Goal: Communication & Community: Participate in discussion

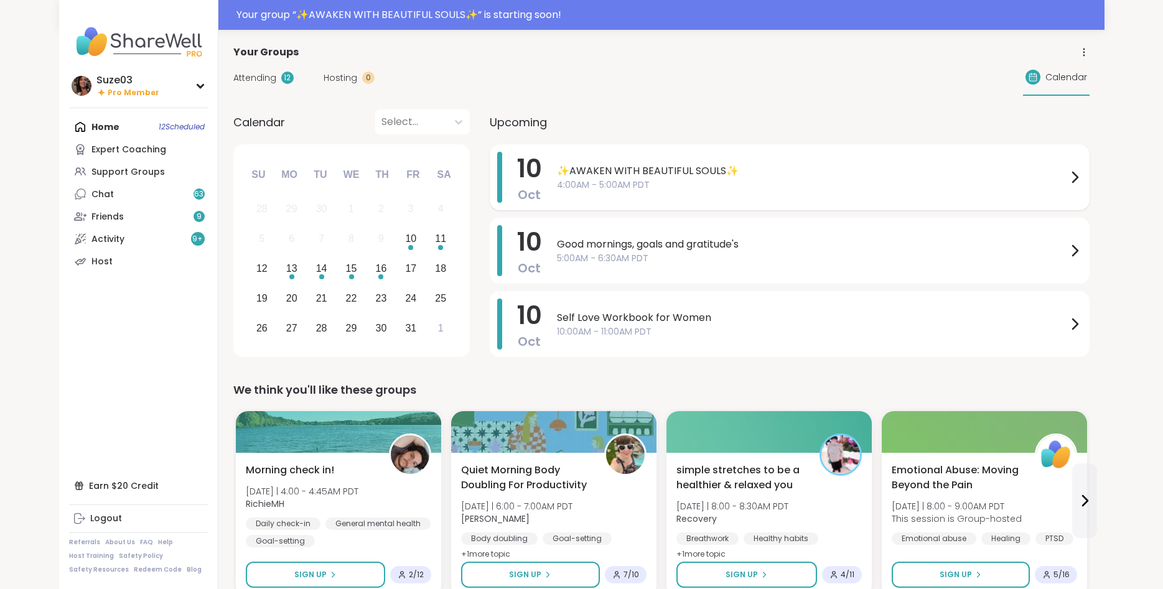
click at [1074, 171] on icon at bounding box center [1074, 177] width 15 height 15
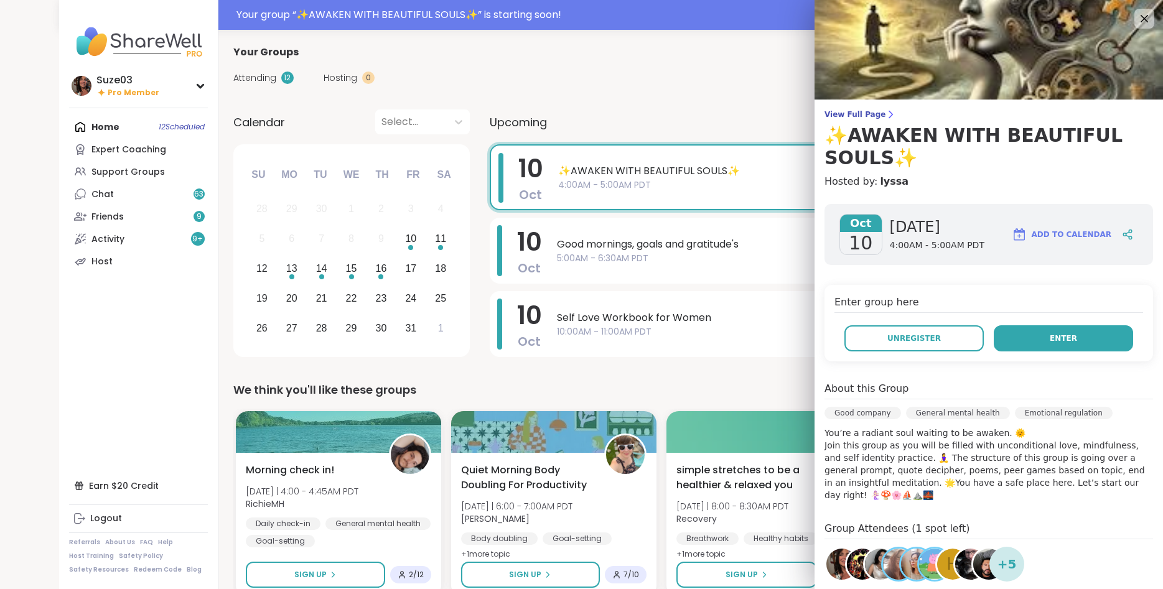
click at [1045, 332] on button "Enter" at bounding box center [1063, 339] width 139 height 26
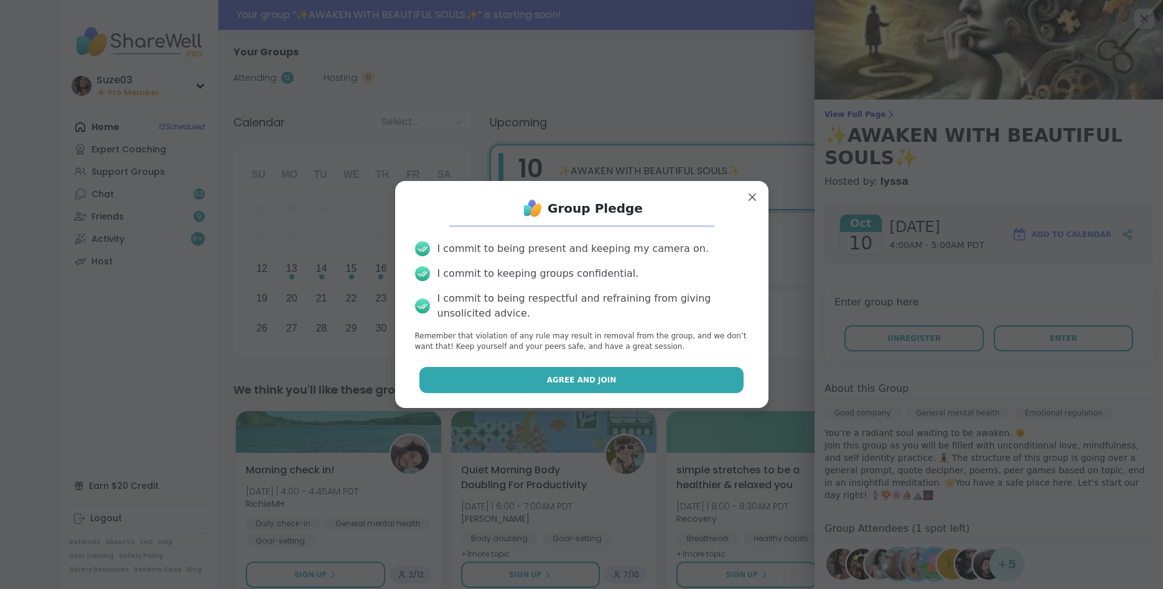
click at [681, 385] on button "Agree and Join" at bounding box center [582, 380] width 324 height 26
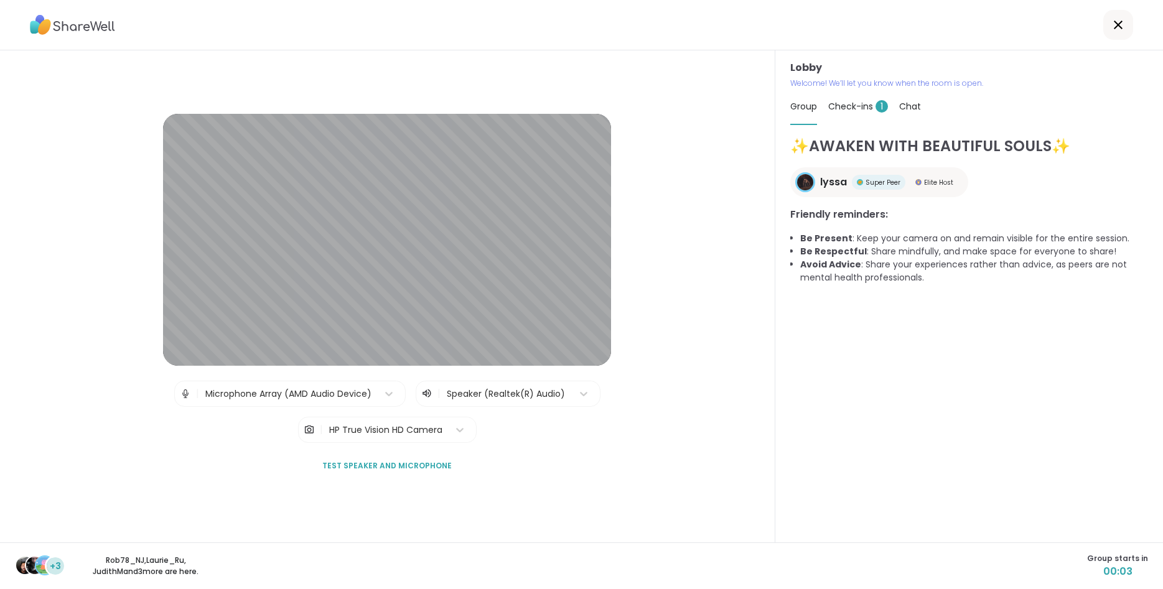
click at [859, 103] on span "Check-ins 1" at bounding box center [858, 106] width 60 height 12
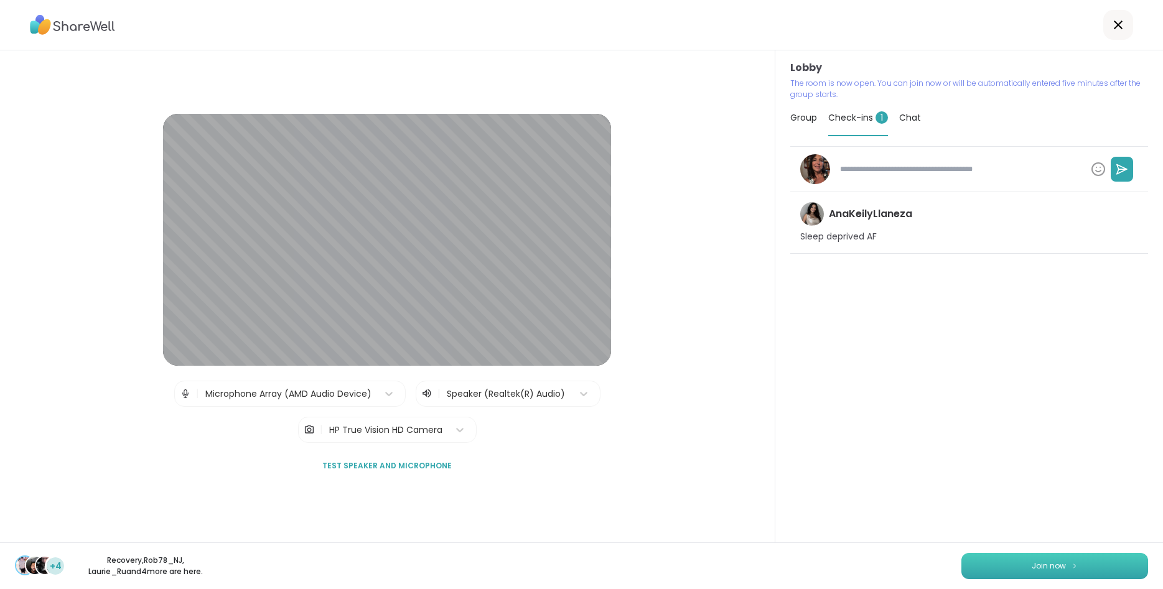
click at [998, 567] on button "Join now" at bounding box center [1055, 566] width 187 height 26
type textarea "*"
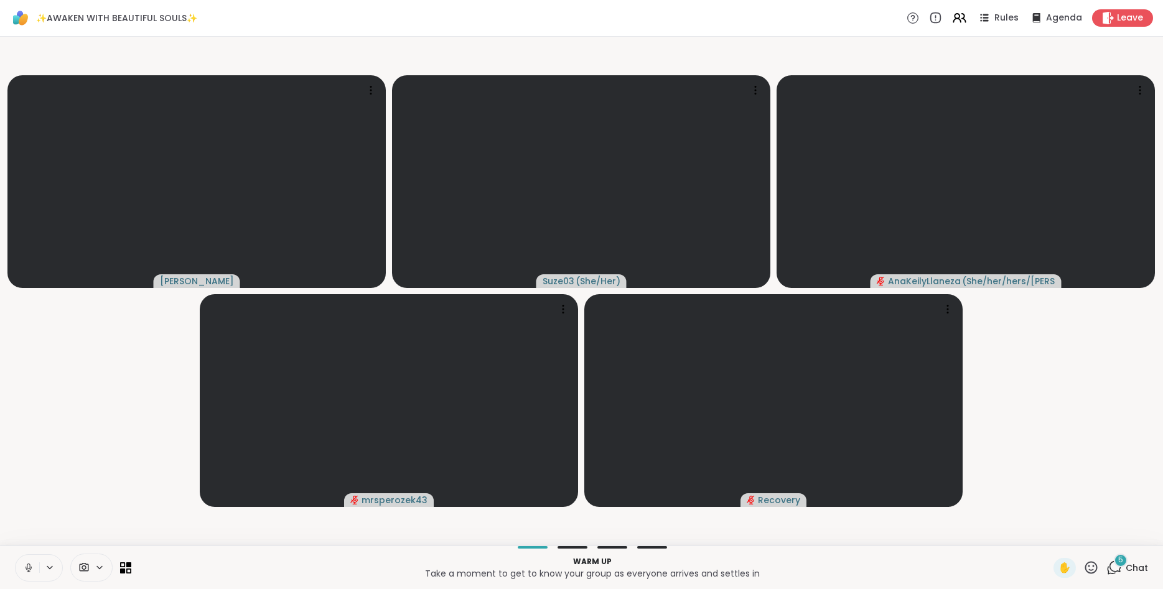
click at [29, 565] on icon at bounding box center [28, 568] width 11 height 11
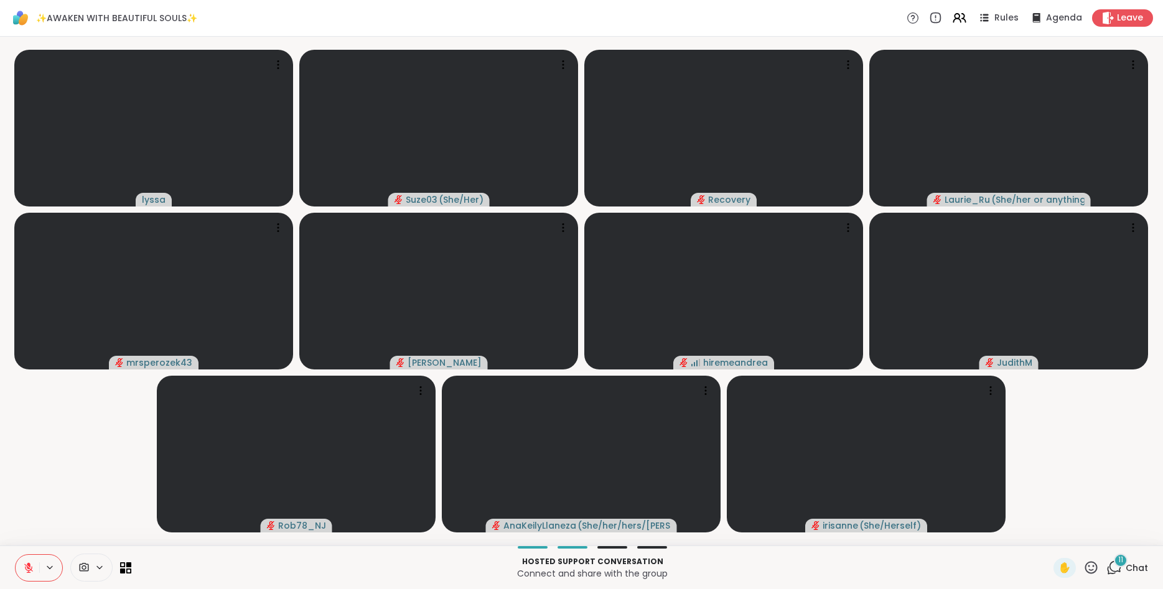
click at [1119, 565] on div "11" at bounding box center [1121, 561] width 14 height 14
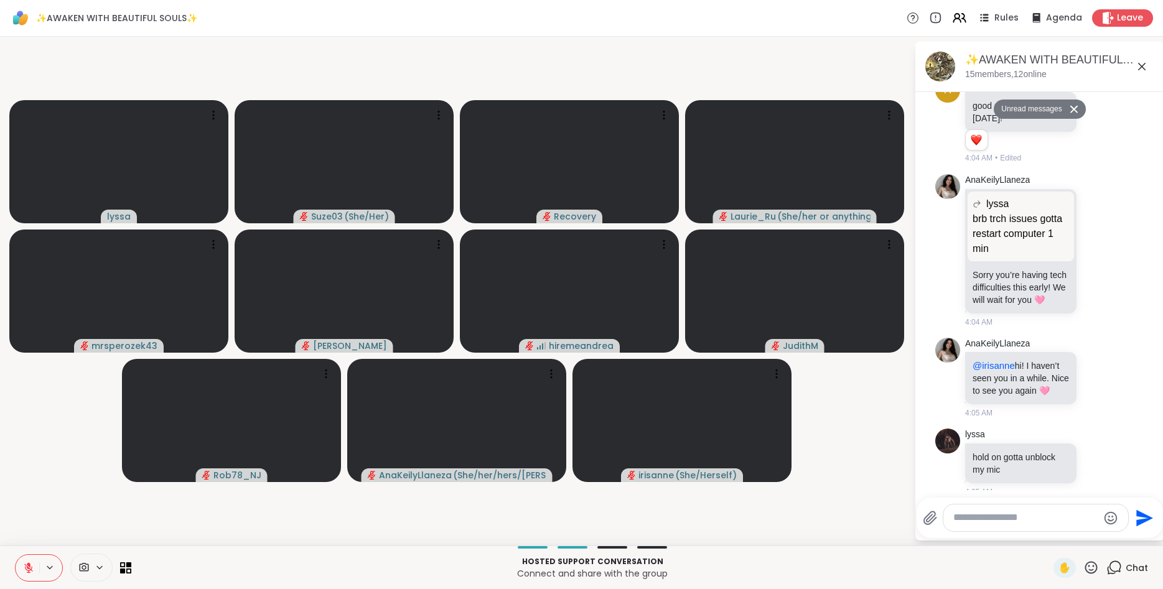
scroll to position [2114, 0]
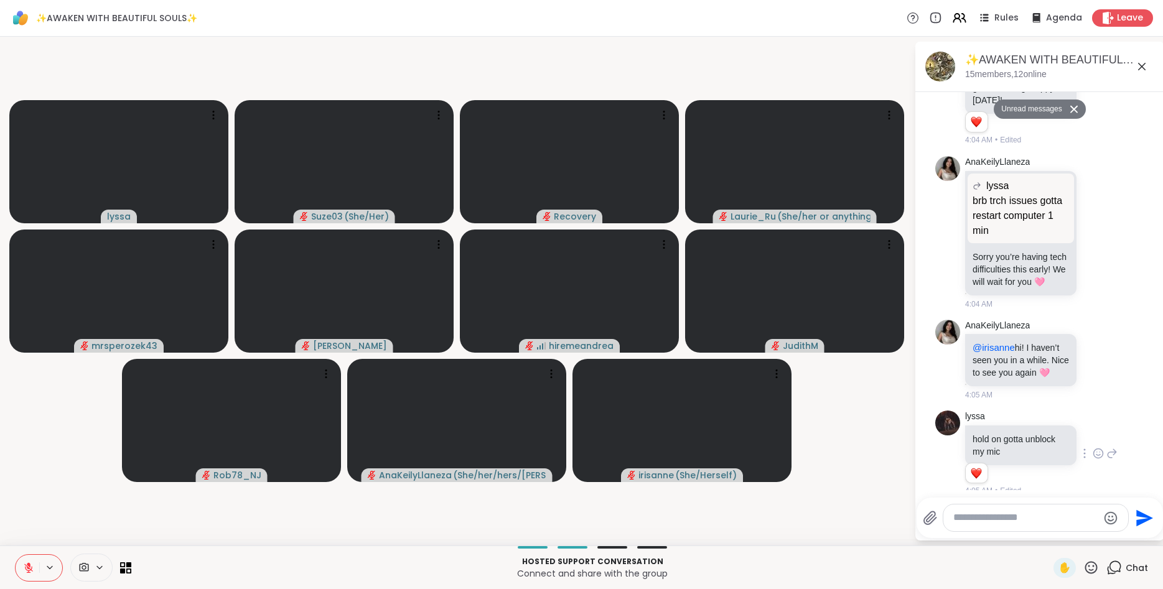
click at [1099, 448] on icon at bounding box center [1098, 454] width 11 height 12
click at [1003, 428] on div "Select Reaction: Heart" at bounding box center [999, 433] width 11 height 11
click at [1097, 355] on icon at bounding box center [1098, 359] width 9 height 9
click at [978, 327] on button "Select Reaction: Thumbs up" at bounding box center [972, 339] width 25 height 25
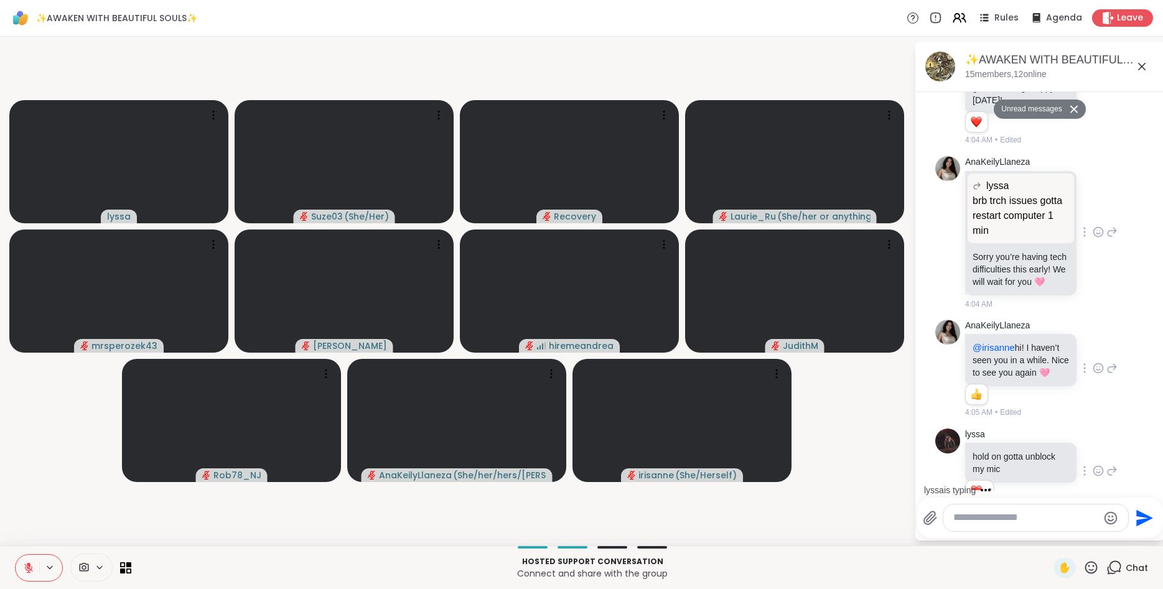
scroll to position [2180, 0]
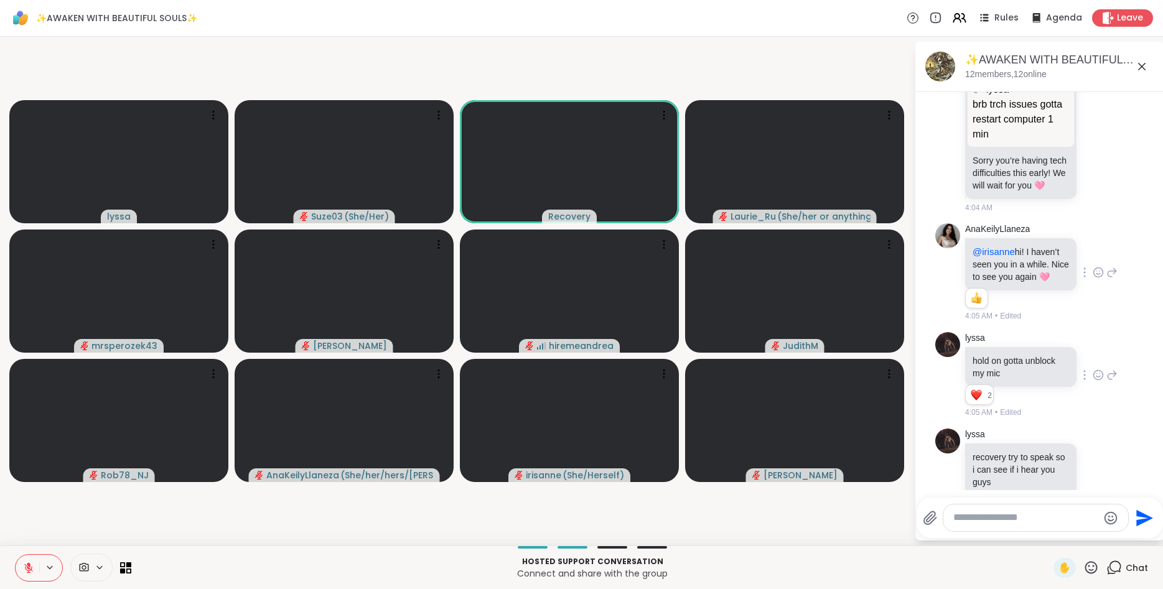
click at [871, 526] on video-player-container "lyssa Suze03 ( She/Her ) Recovery [PERSON_NAME] ( She/her or anything else ) mr…" at bounding box center [456, 291] width 899 height 499
click at [1143, 64] on icon at bounding box center [1142, 66] width 15 height 15
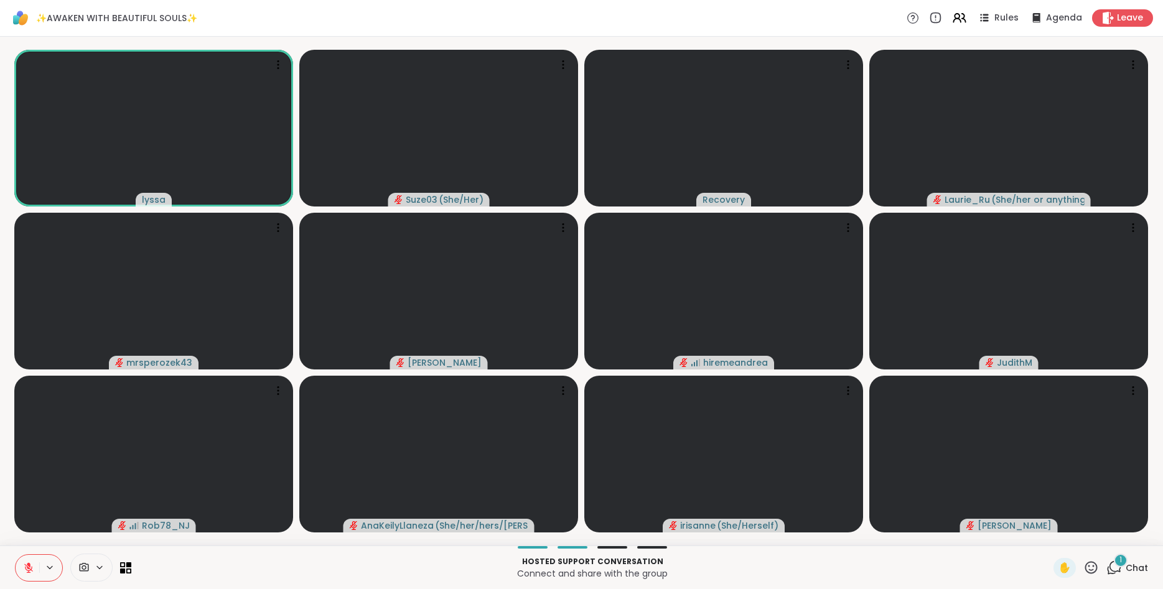
click at [1095, 564] on icon at bounding box center [1092, 568] width 16 height 16
click at [1049, 531] on span "❤️" at bounding box center [1055, 535] width 12 height 15
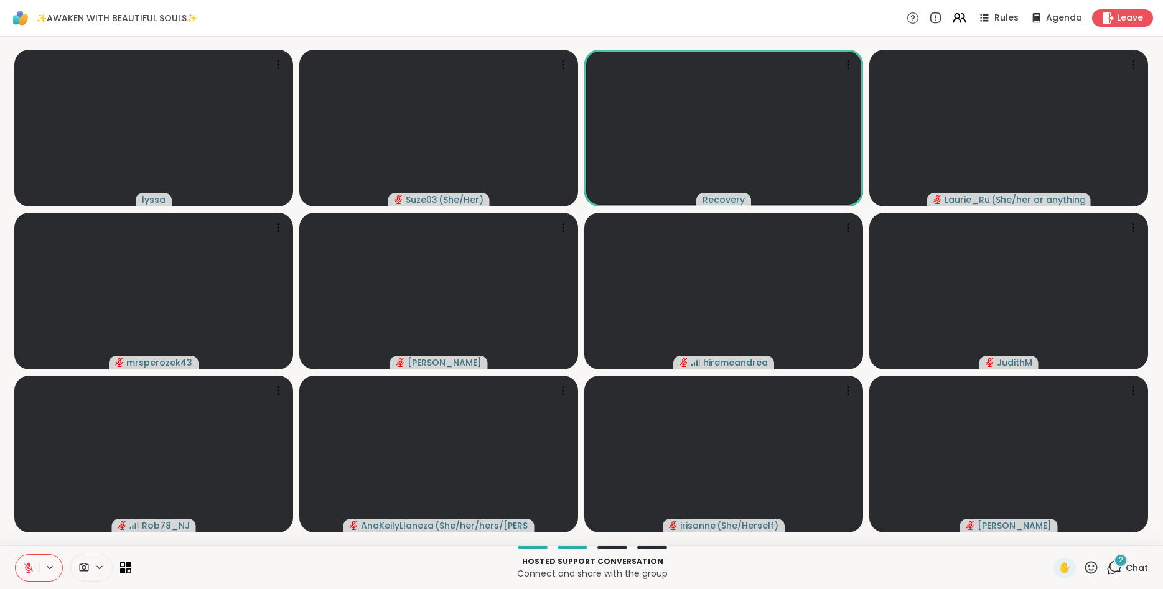
click at [1089, 565] on icon at bounding box center [1092, 568] width 16 height 16
click at [1055, 533] on span "❤️" at bounding box center [1055, 535] width 12 height 15
click at [1096, 566] on icon at bounding box center [1092, 568] width 16 height 16
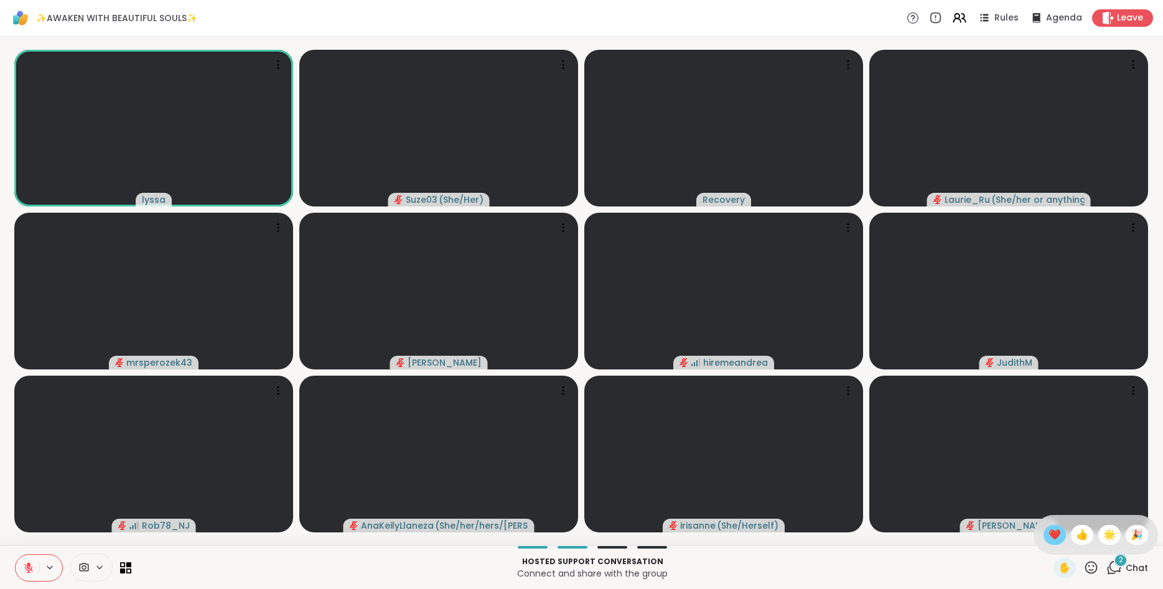
click at [1052, 538] on span "❤️" at bounding box center [1055, 535] width 12 height 15
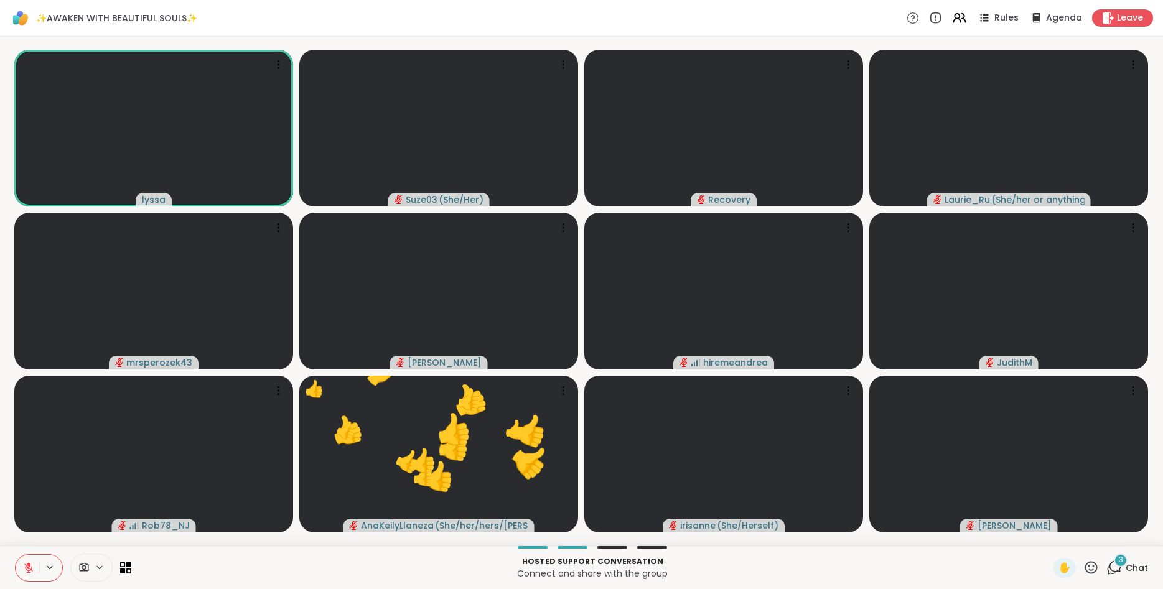
click at [1088, 565] on icon at bounding box center [1092, 568] width 16 height 16
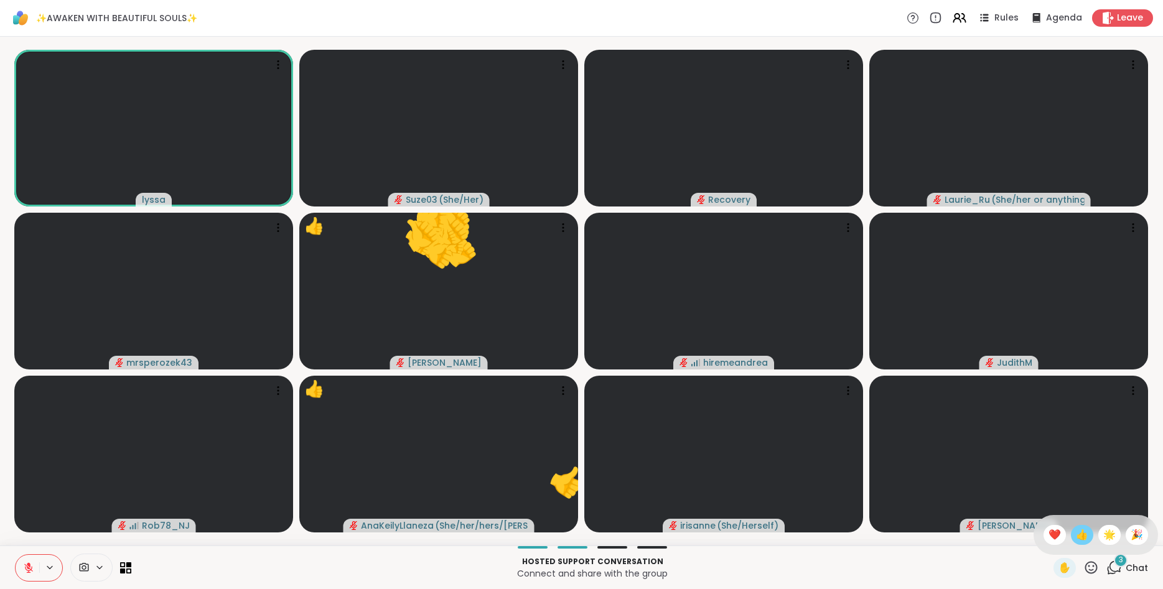
click at [1077, 536] on span "👍" at bounding box center [1082, 535] width 12 height 15
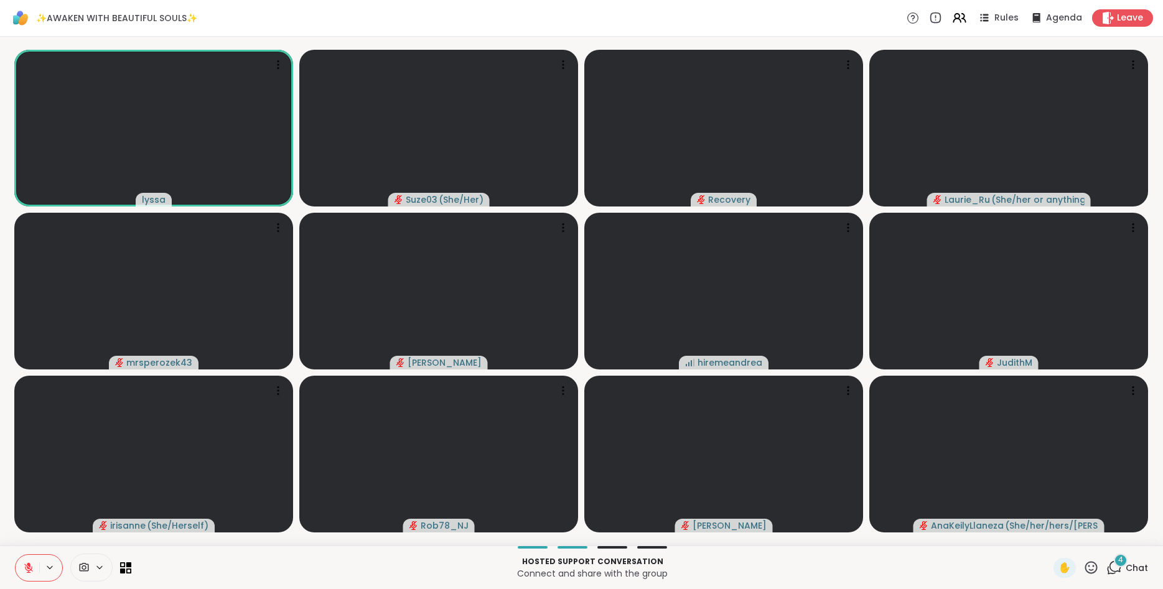
click at [1094, 569] on icon at bounding box center [1092, 568] width 16 height 16
click at [1084, 537] on span "👍" at bounding box center [1082, 535] width 12 height 15
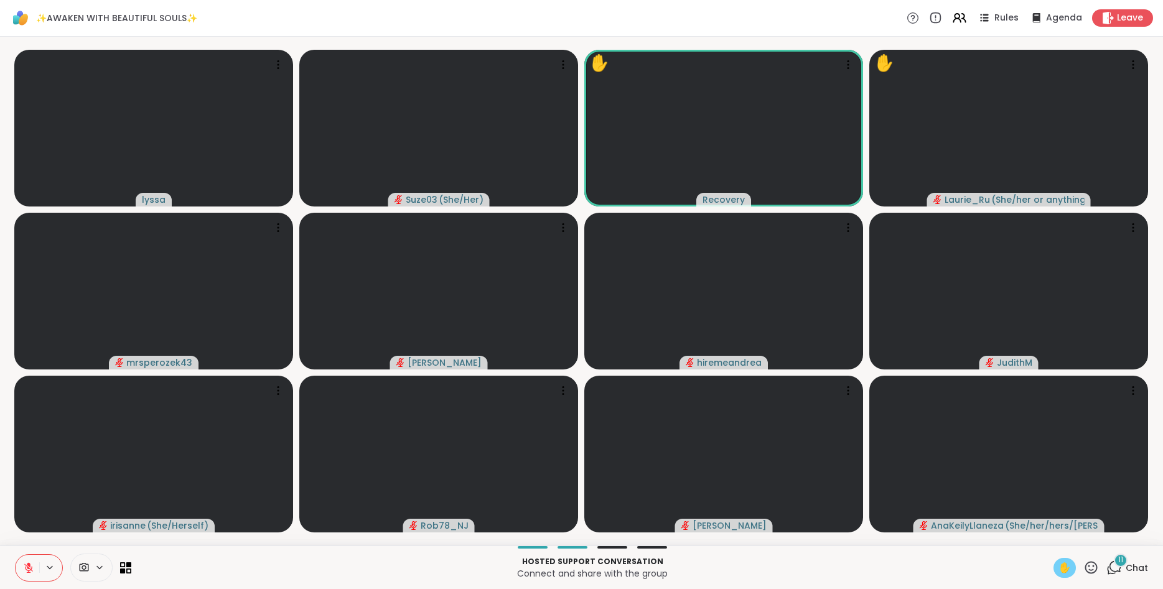
click at [1063, 567] on span "✋" at bounding box center [1065, 568] width 12 height 15
click at [1116, 566] on icon at bounding box center [1115, 568] width 16 height 16
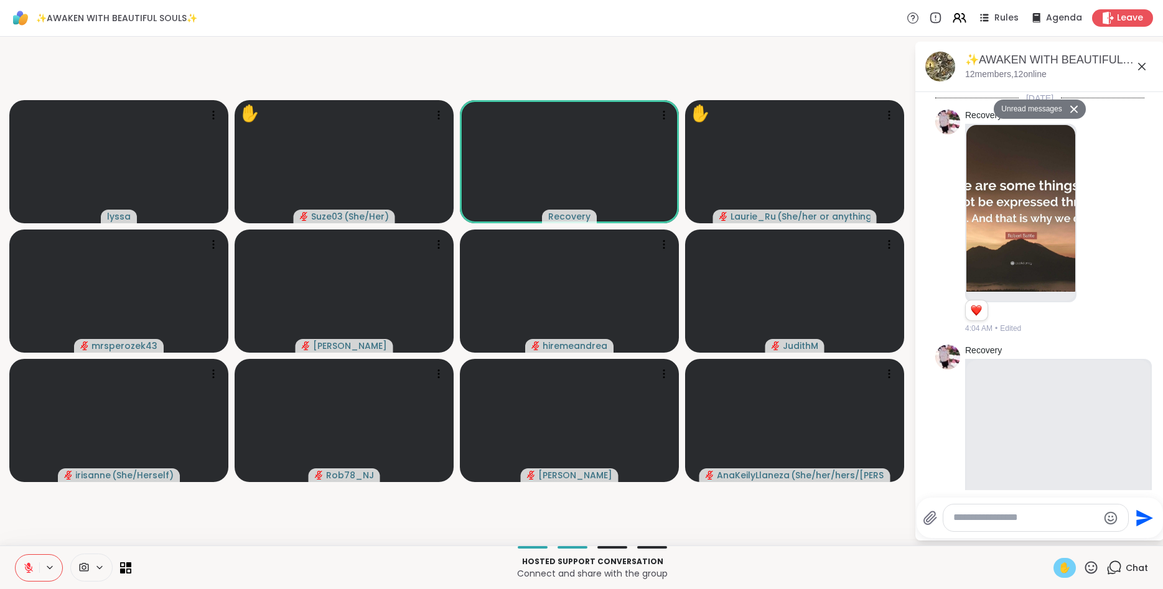
scroll to position [3536, 0]
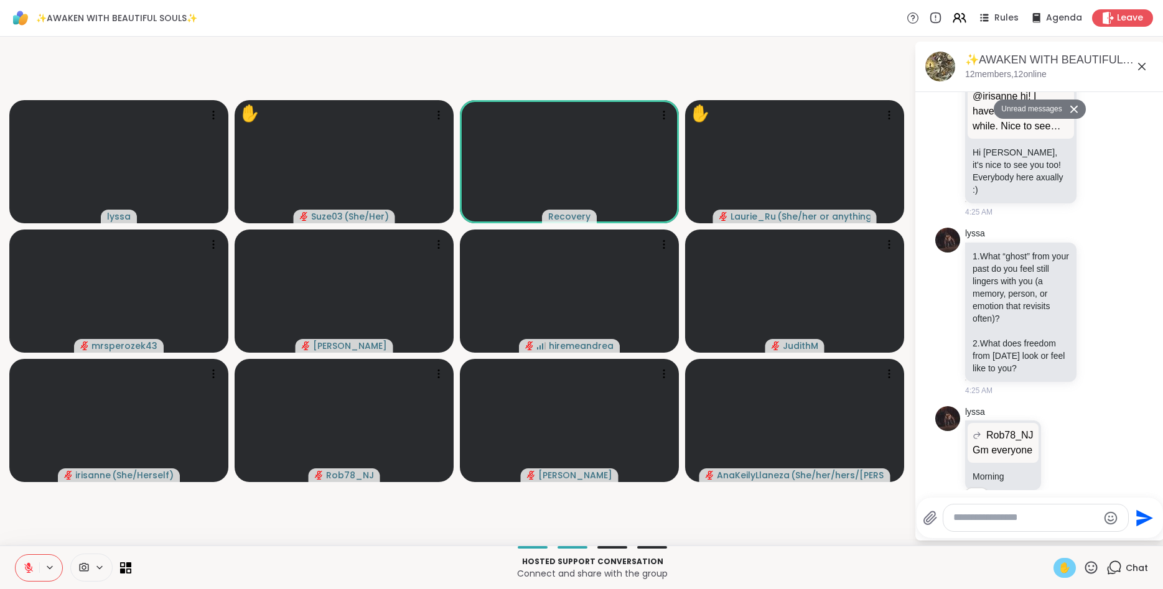
click at [1142, 67] on icon at bounding box center [1141, 66] width 7 height 7
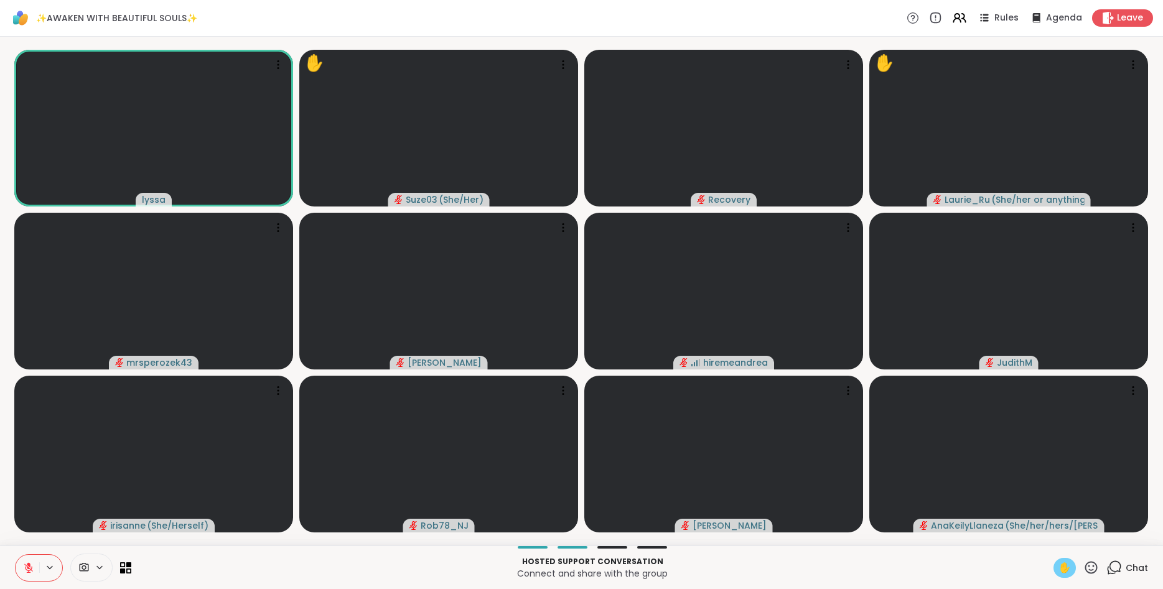
click at [1113, 567] on icon at bounding box center [1115, 568] width 16 height 16
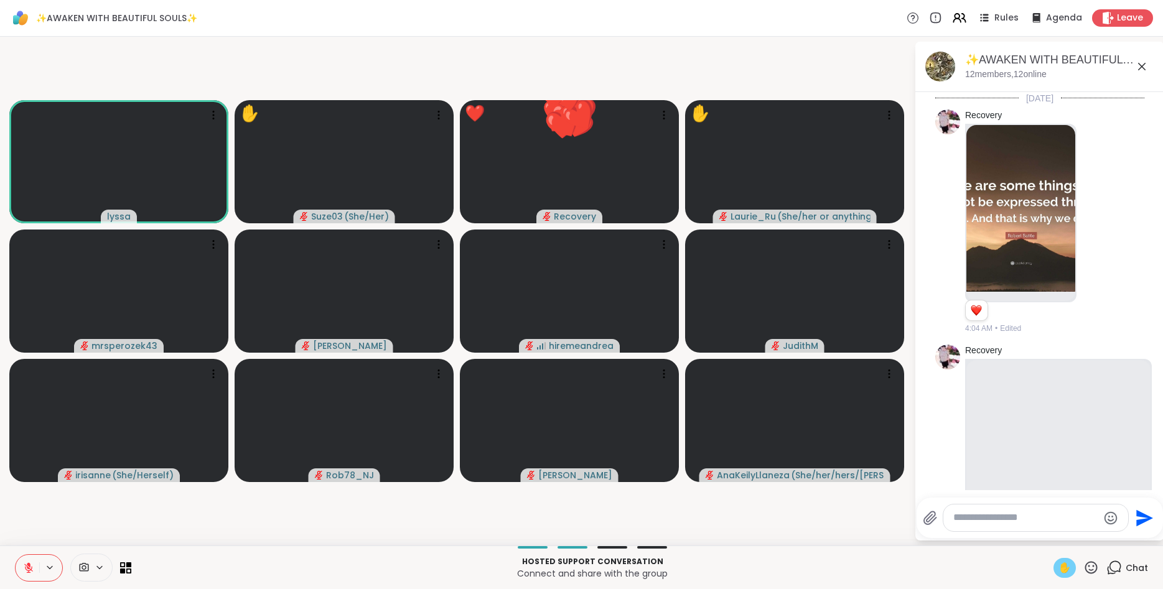
scroll to position [3494, 0]
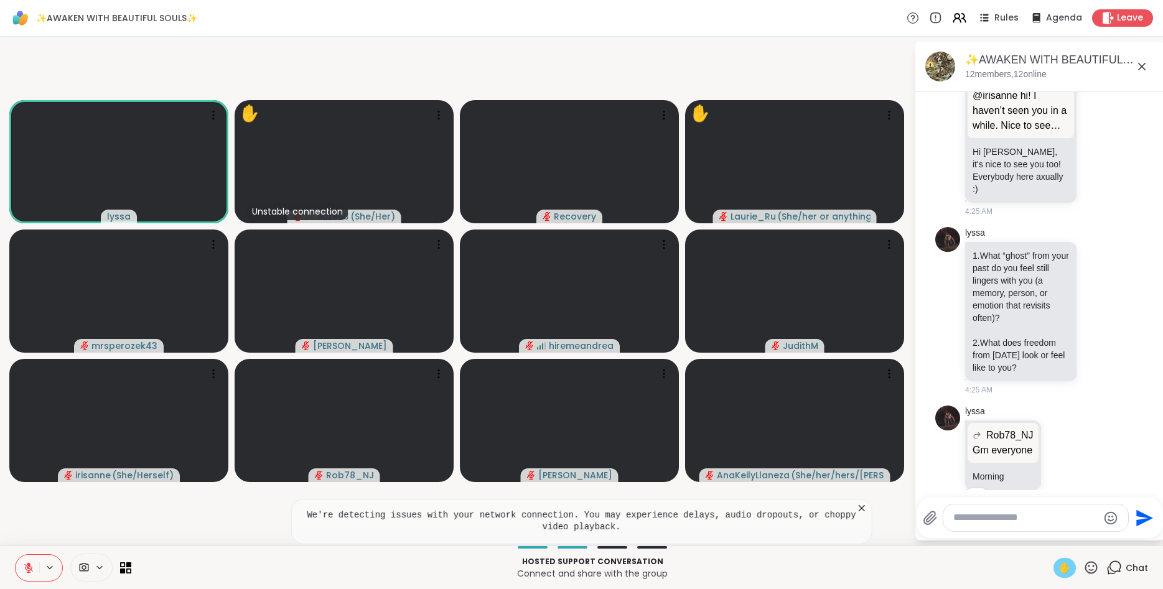
click at [1138, 67] on icon at bounding box center [1142, 66] width 15 height 15
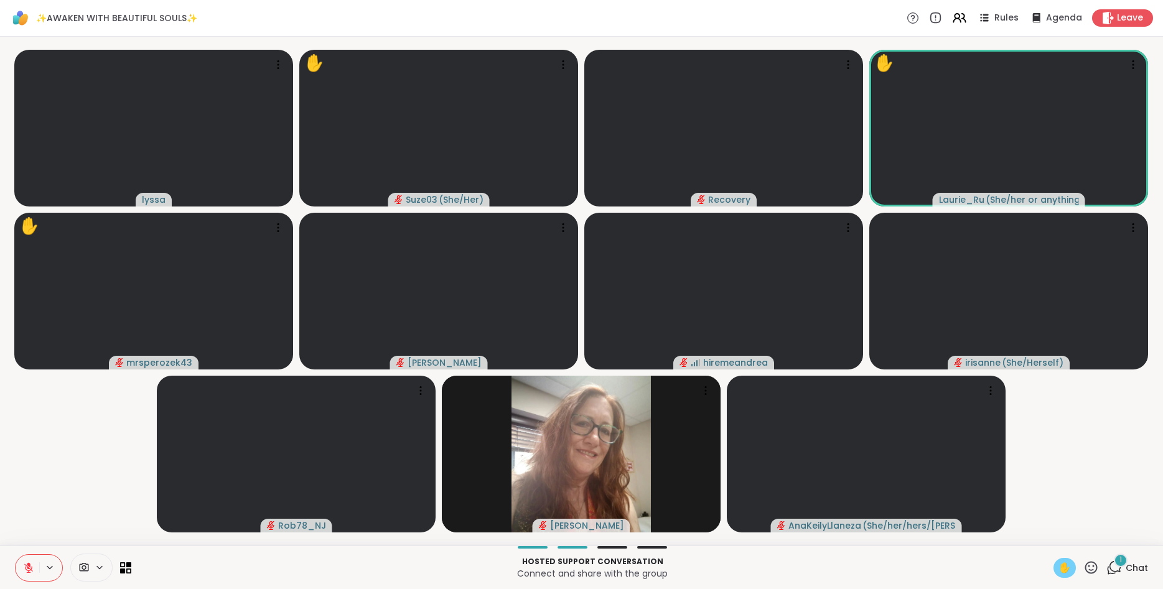
click at [27, 564] on icon at bounding box center [29, 565] width 4 height 5
click at [1122, 562] on span "1" at bounding box center [1121, 560] width 2 height 11
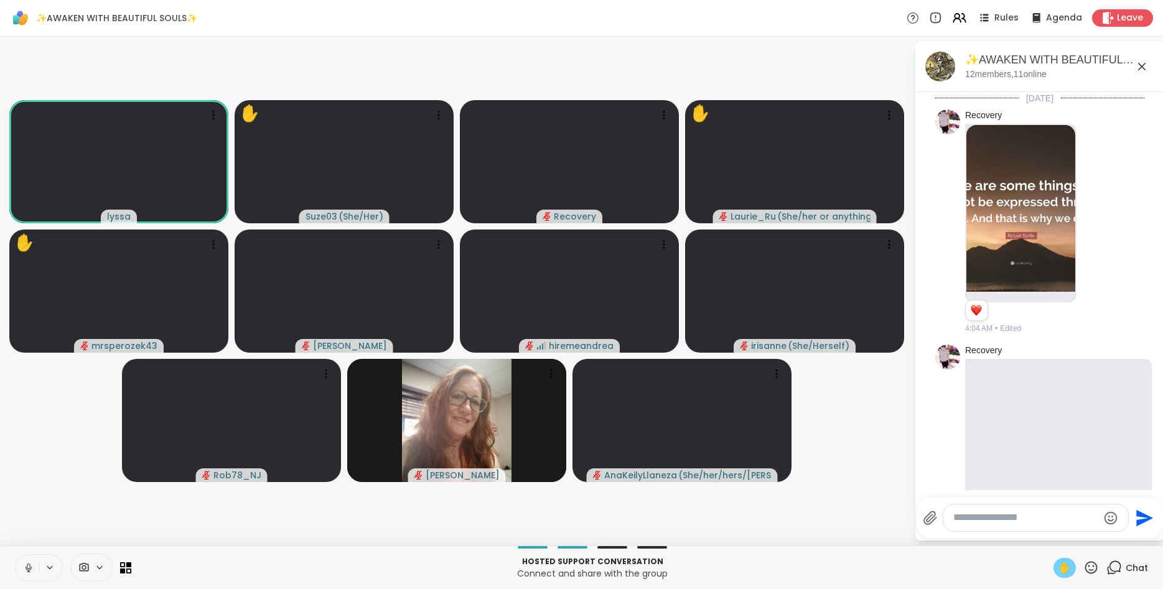
scroll to position [3665, 0]
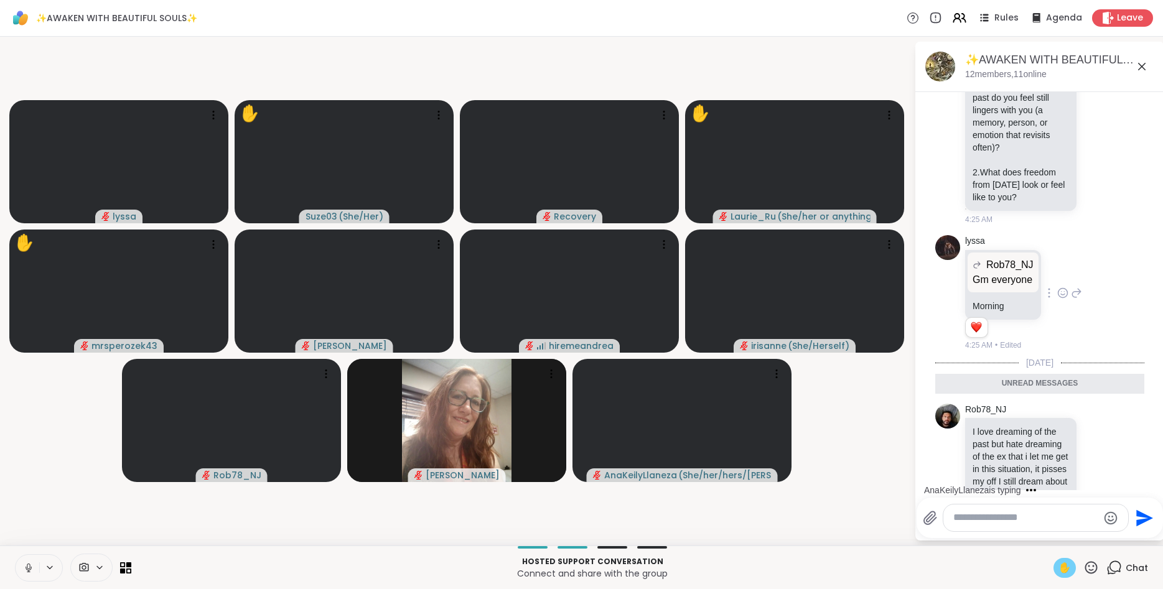
click at [1119, 230] on div "lyssa Rob78_NJ Gm everyone Gm everyone Morning 1 1 4:25 AM • Edited" at bounding box center [1040, 293] width 209 height 126
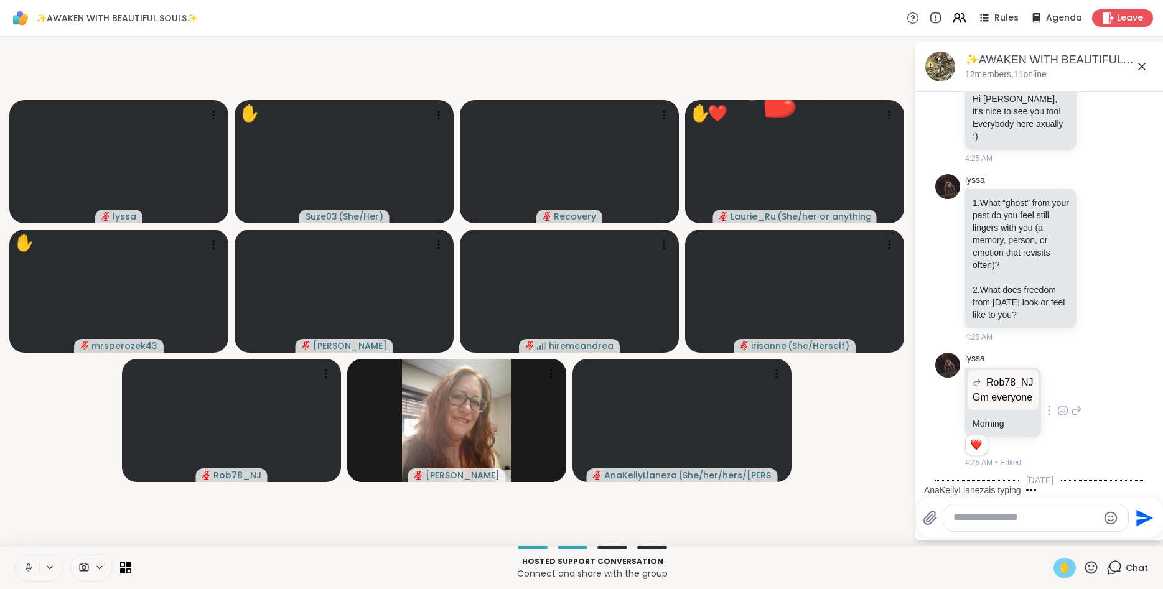
scroll to position [3508, 0]
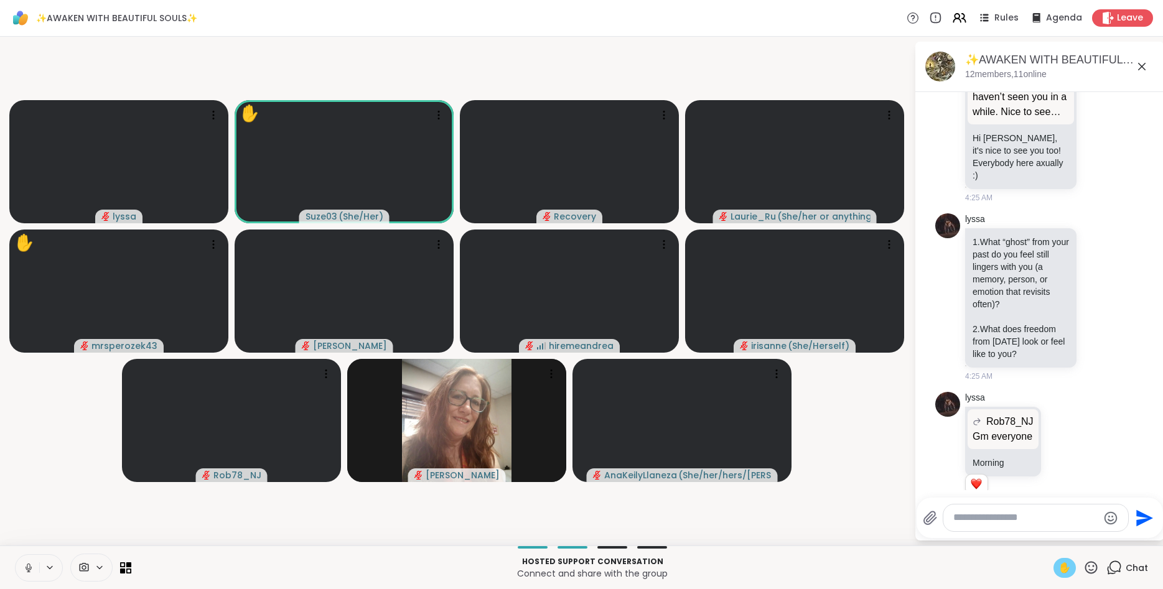
click at [1142, 64] on icon at bounding box center [1142, 66] width 15 height 15
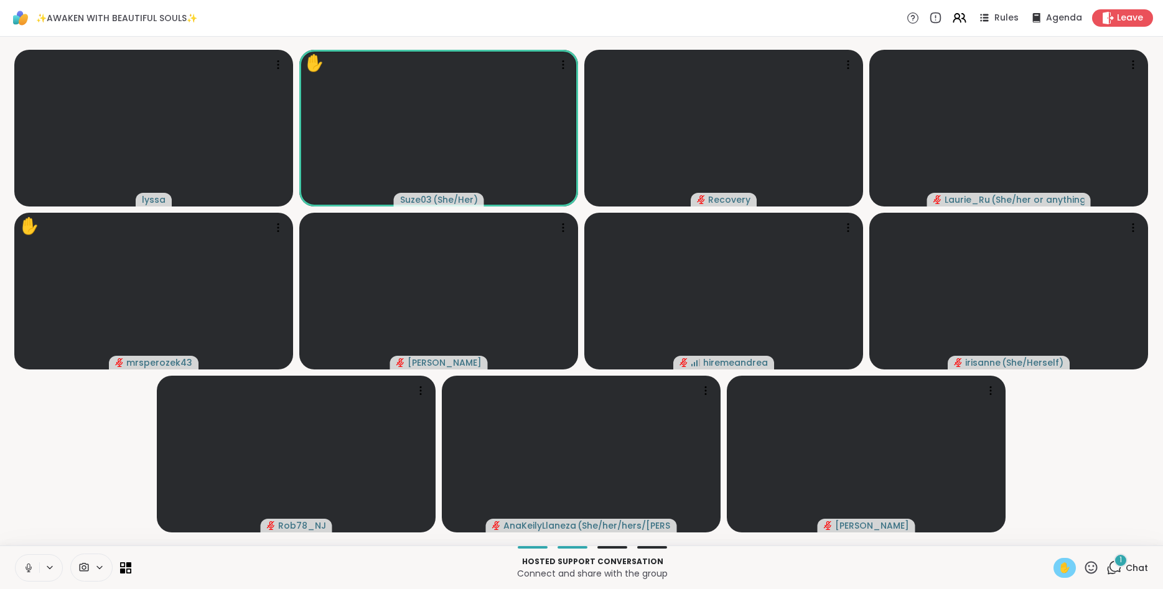
click at [28, 561] on button at bounding box center [28, 568] width 24 height 26
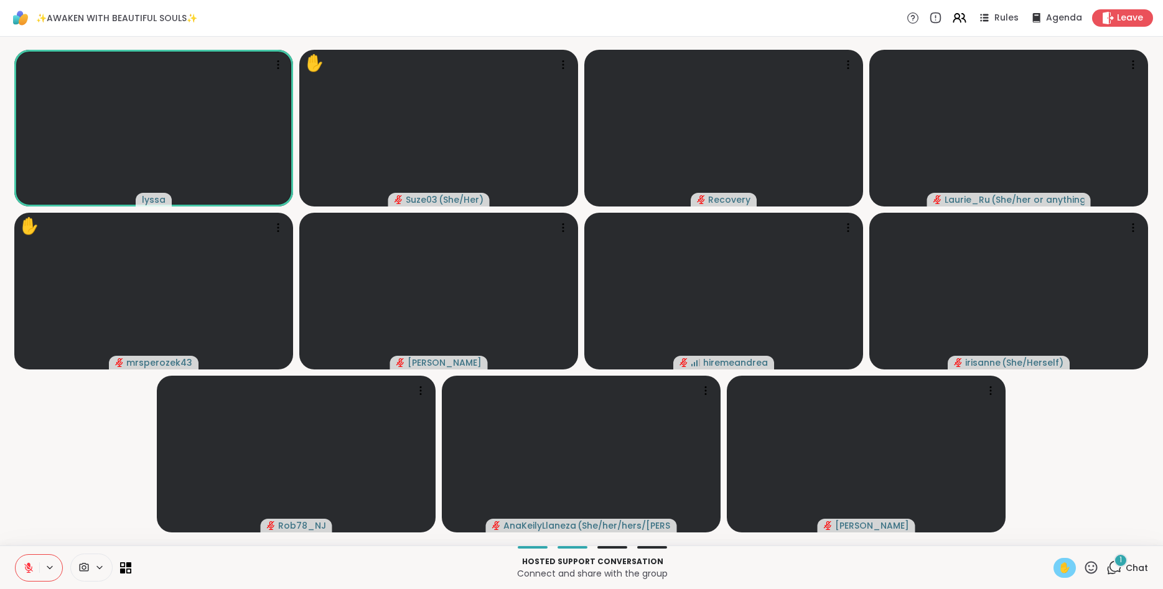
click at [1066, 560] on div "✋" at bounding box center [1065, 568] width 22 height 20
click at [31, 562] on button at bounding box center [28, 568] width 24 height 26
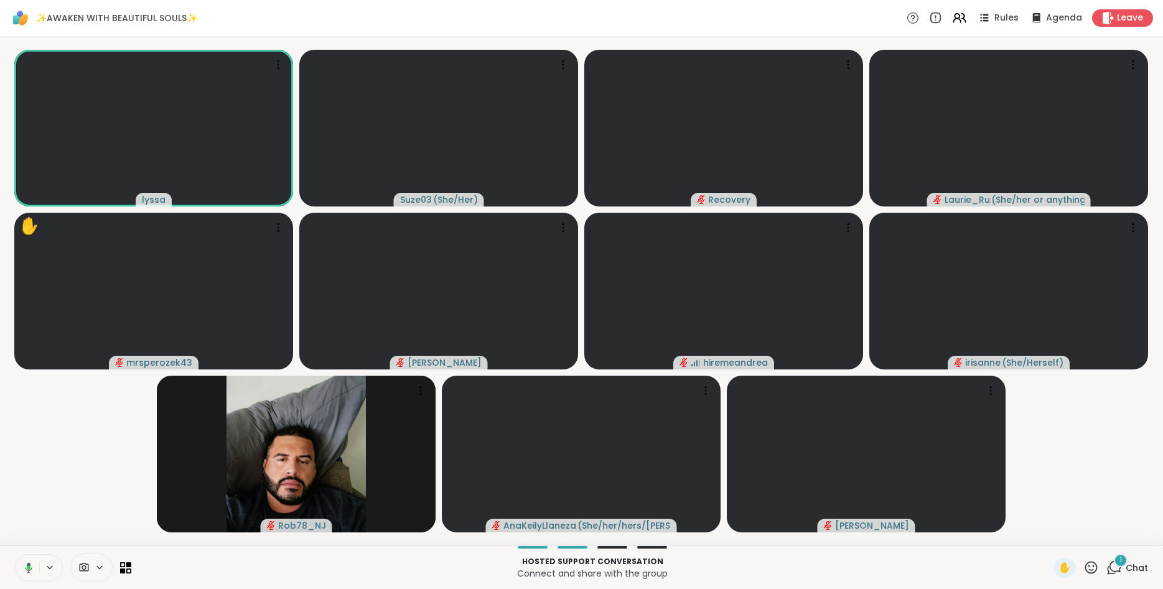
click at [31, 562] on button at bounding box center [27, 568] width 26 height 26
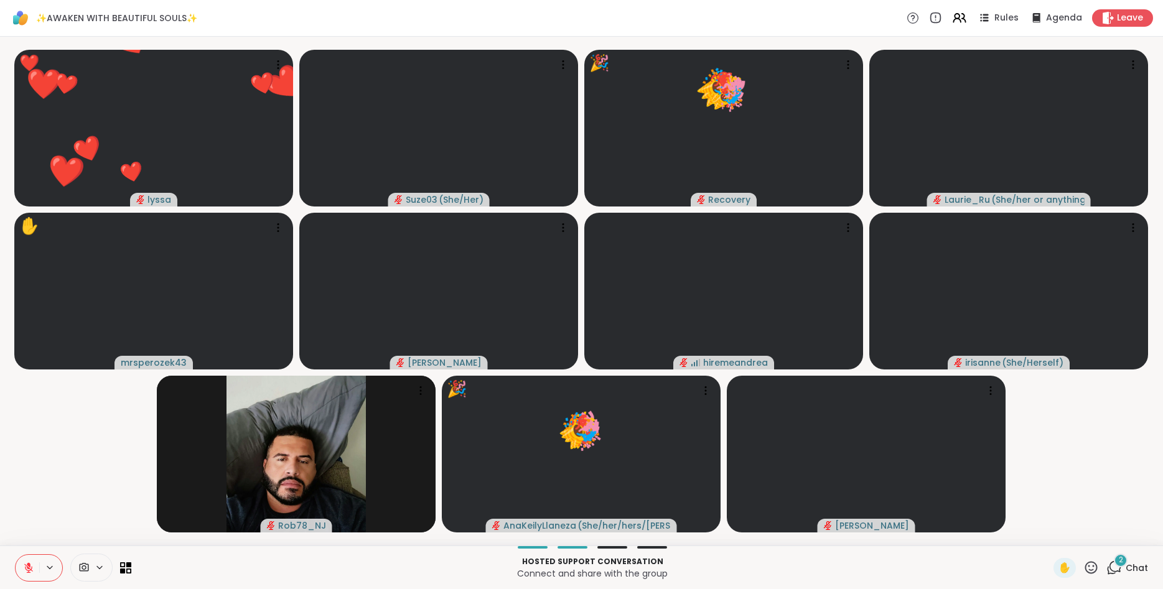
click at [1091, 567] on icon at bounding box center [1092, 567] width 12 height 12
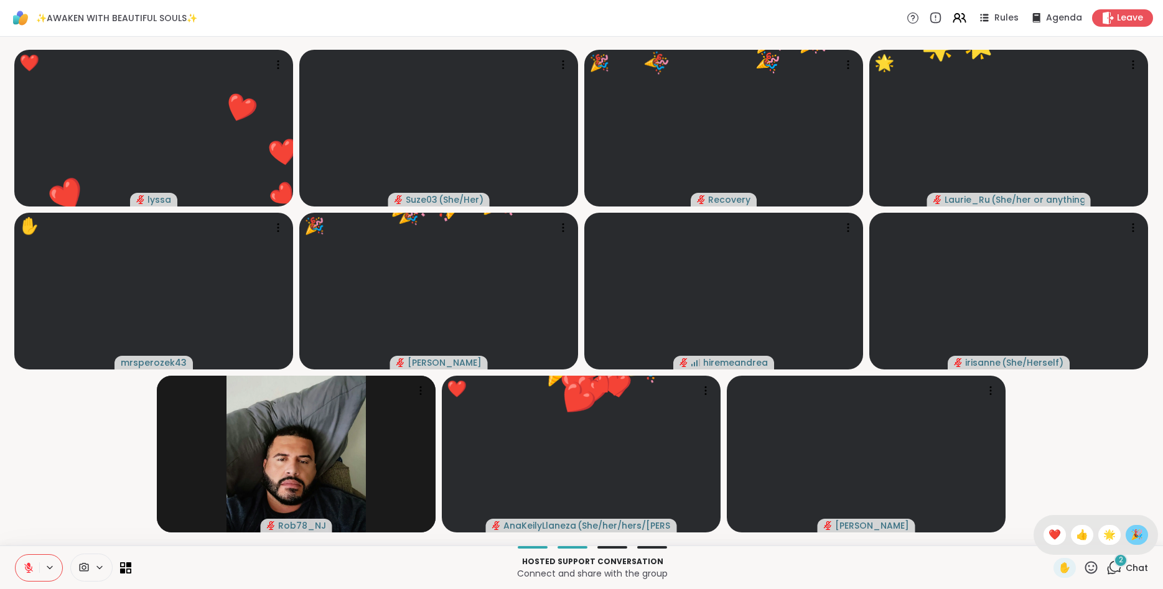
click at [1138, 531] on span "🎉" at bounding box center [1137, 535] width 12 height 15
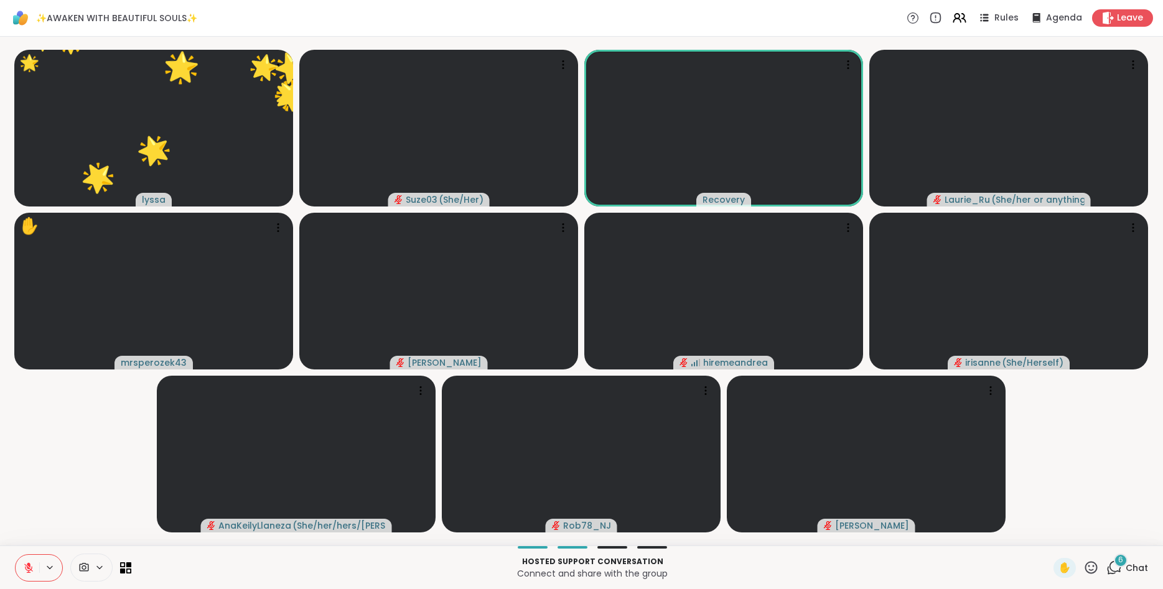
click at [1088, 563] on icon at bounding box center [1092, 567] width 12 height 12
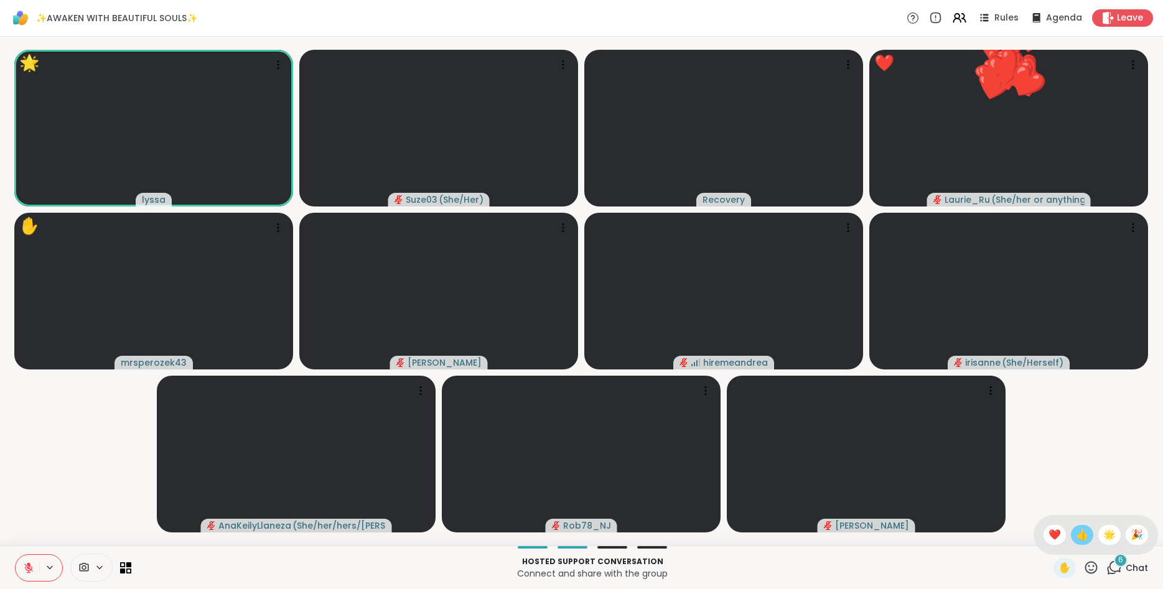
click at [1076, 529] on span "👍" at bounding box center [1082, 535] width 12 height 15
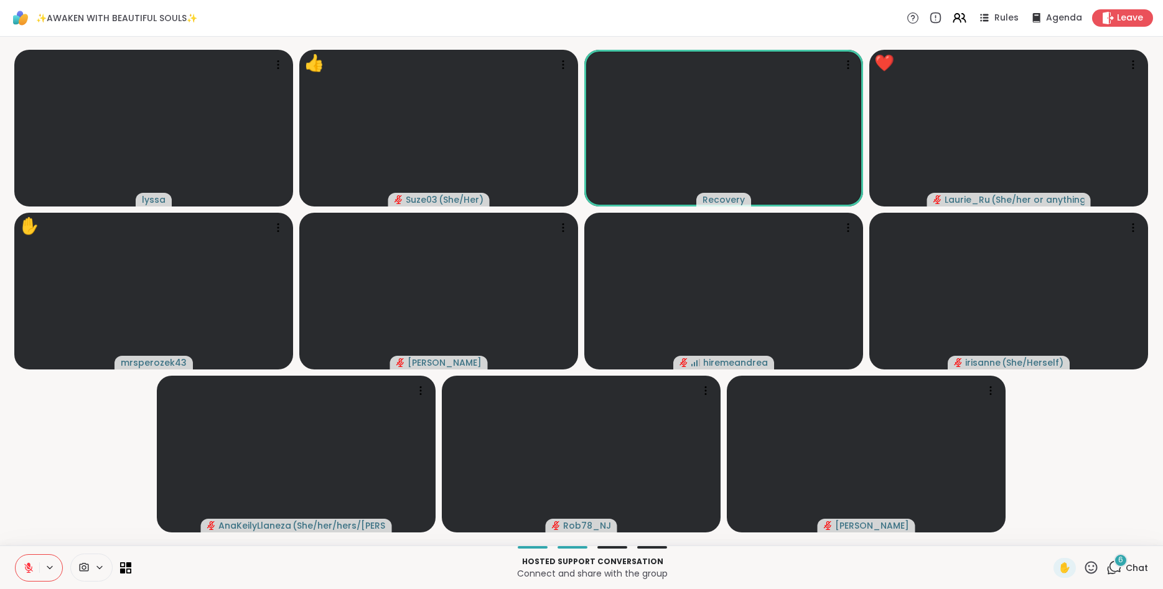
click at [1094, 565] on icon at bounding box center [1092, 568] width 16 height 16
click at [1049, 533] on span "❤️" at bounding box center [1055, 535] width 12 height 15
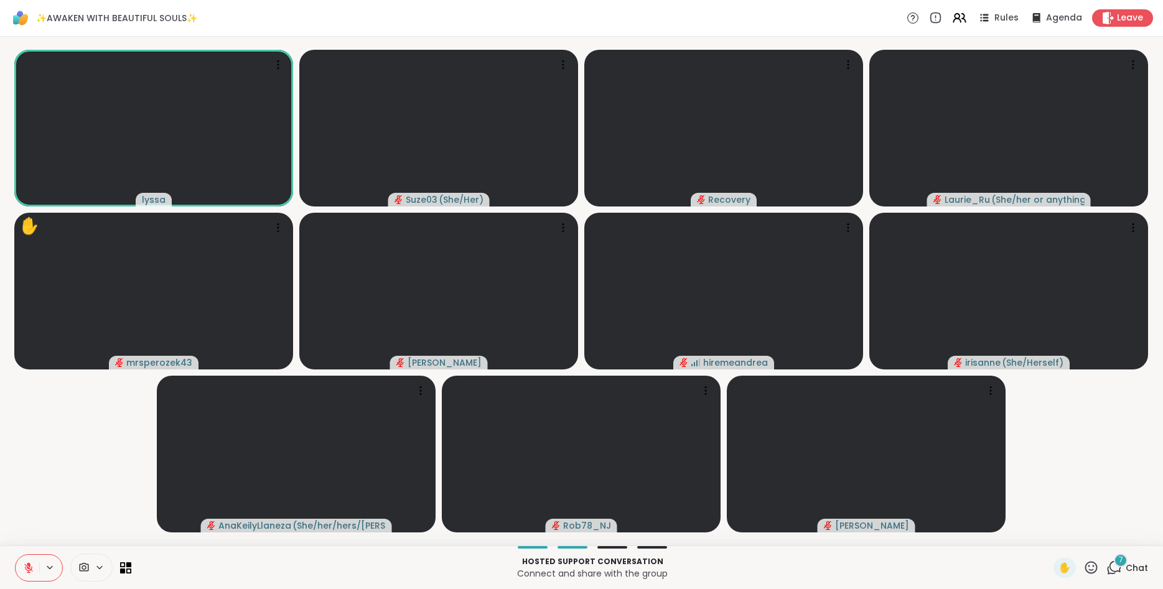
click at [1089, 563] on icon at bounding box center [1092, 567] width 12 height 12
click at [1049, 528] on span "❤️" at bounding box center [1055, 535] width 12 height 15
click at [1065, 567] on span "✋" at bounding box center [1065, 568] width 12 height 15
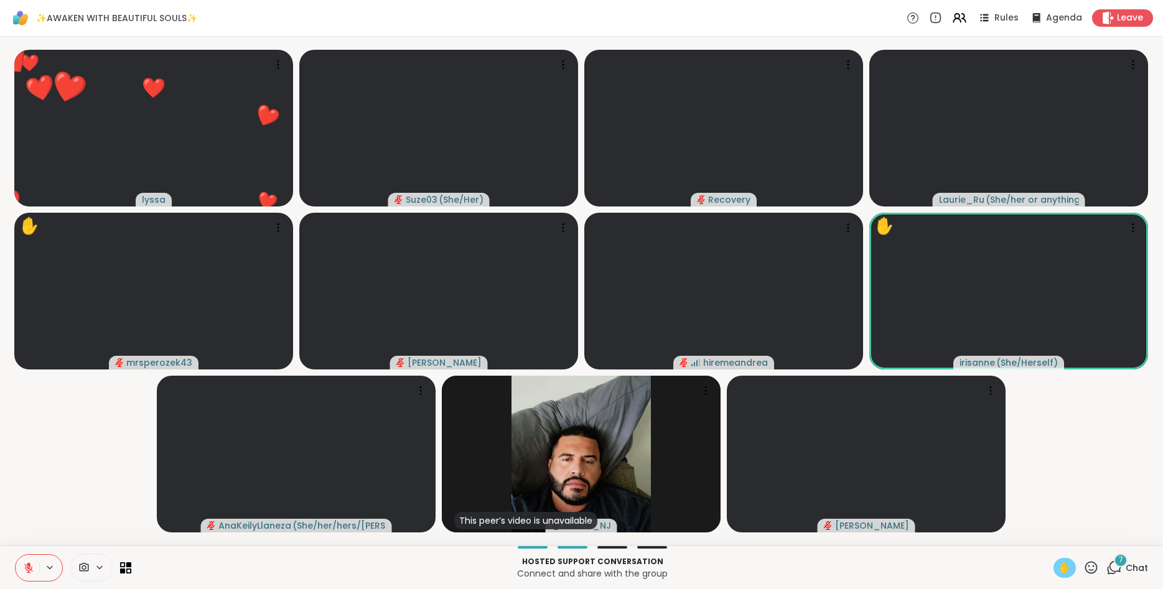
click at [1069, 565] on span "✋" at bounding box center [1065, 568] width 12 height 15
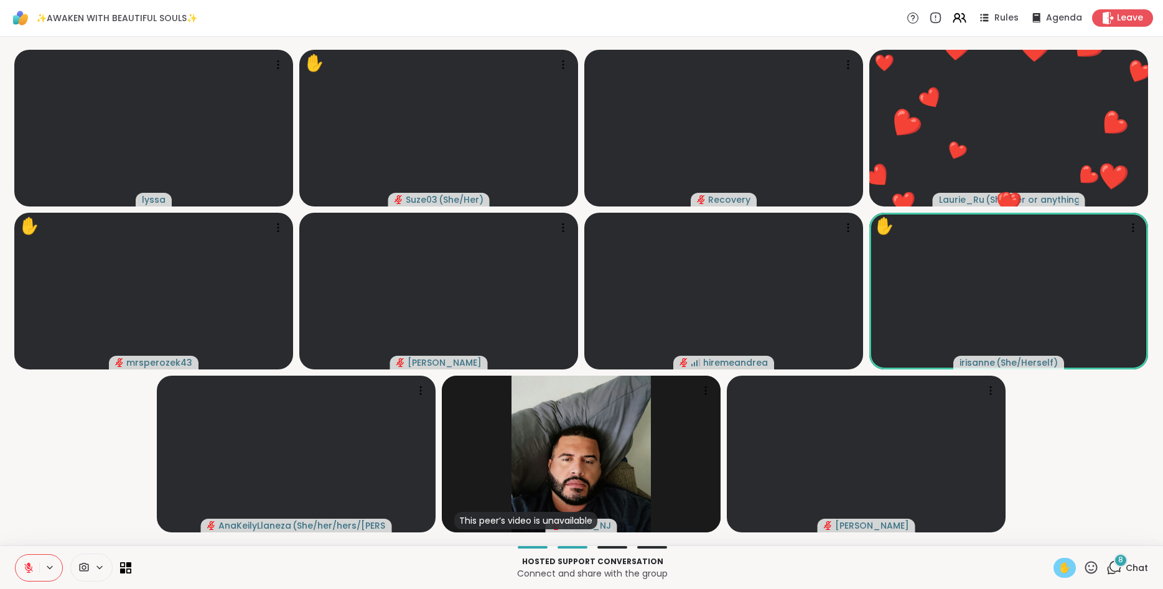
click at [1091, 564] on icon at bounding box center [1092, 568] width 16 height 16
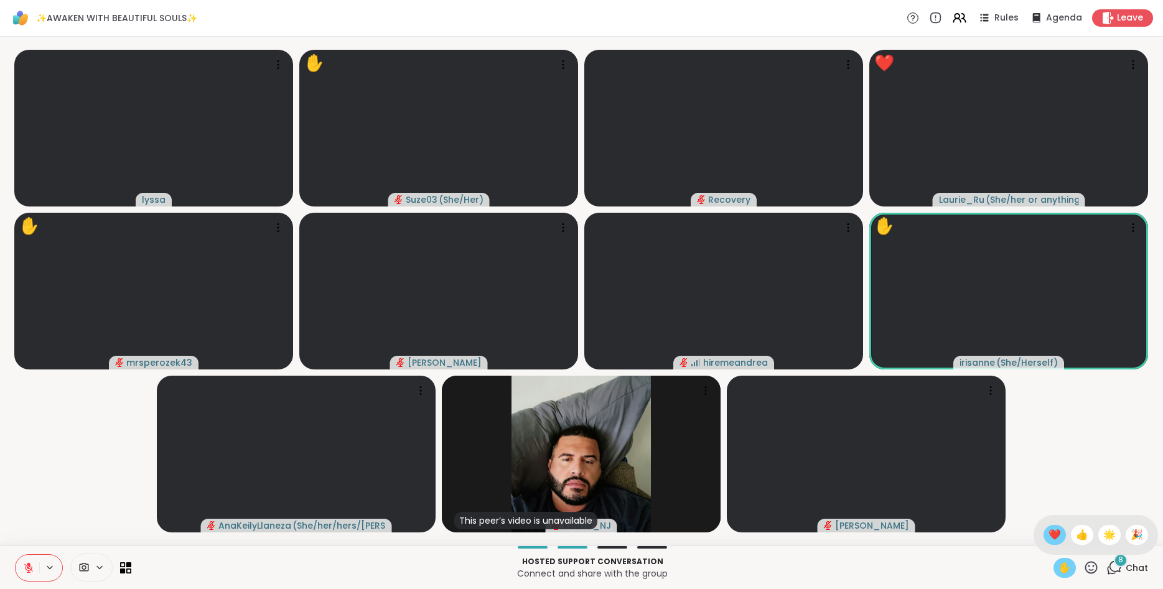
click at [1055, 535] on span "❤️" at bounding box center [1055, 535] width 12 height 15
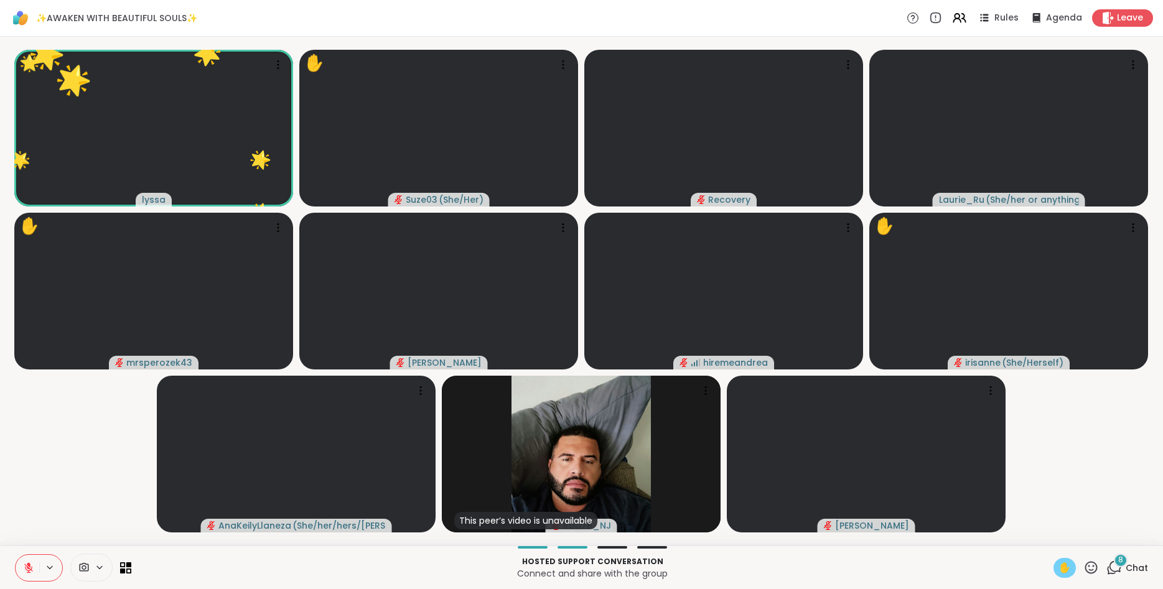
click at [29, 569] on icon at bounding box center [28, 568] width 9 height 9
click at [1065, 565] on span "✋" at bounding box center [1065, 568] width 12 height 15
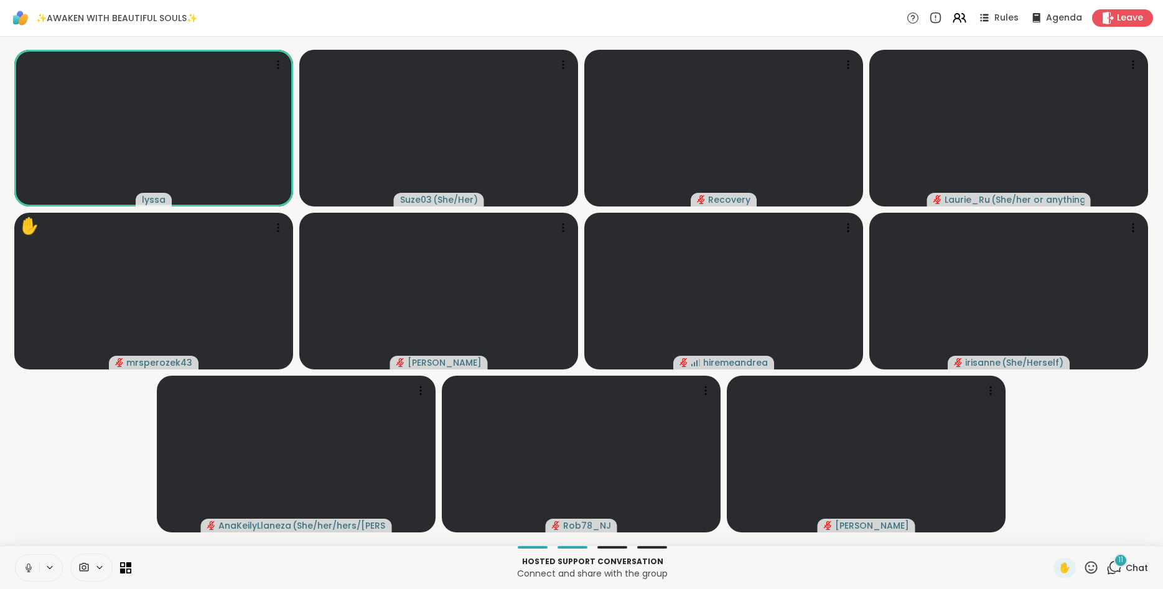
click at [29, 566] on icon at bounding box center [28, 568] width 11 height 11
click at [1093, 562] on icon at bounding box center [1092, 567] width 12 height 12
click at [1104, 533] on span "🌟" at bounding box center [1110, 535] width 12 height 15
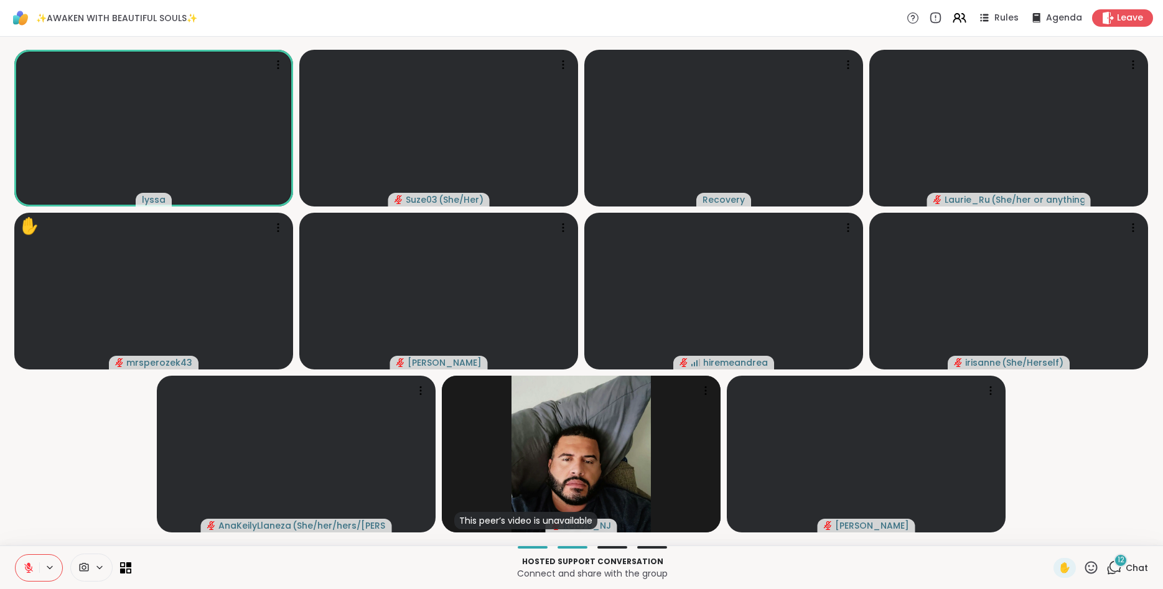
click at [1093, 560] on icon at bounding box center [1092, 568] width 16 height 16
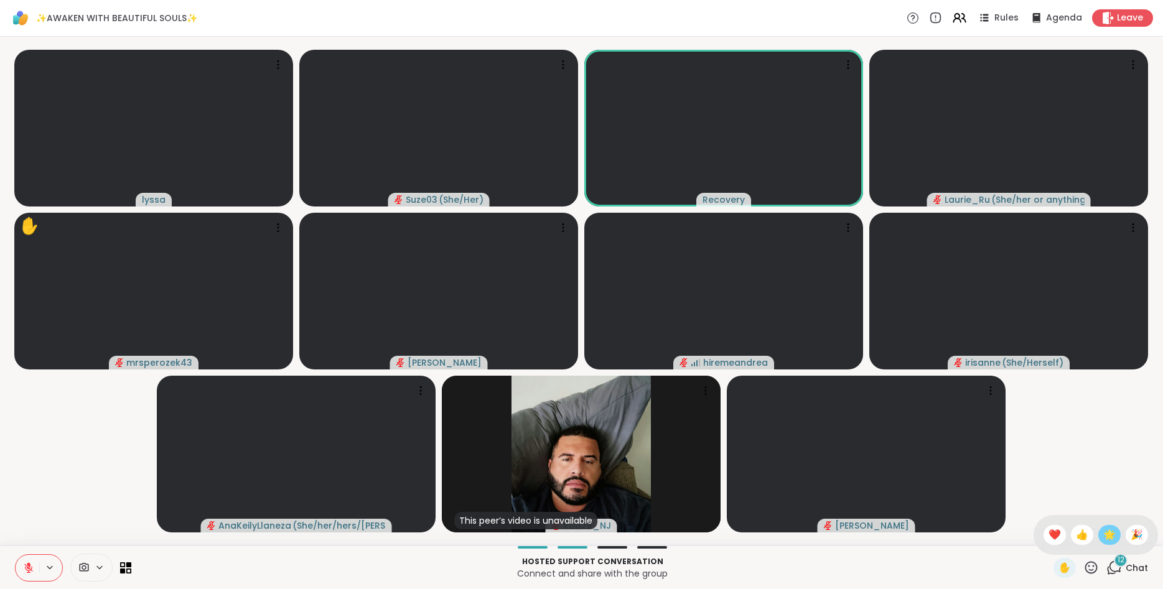
click at [1104, 537] on span "🌟" at bounding box center [1110, 535] width 12 height 15
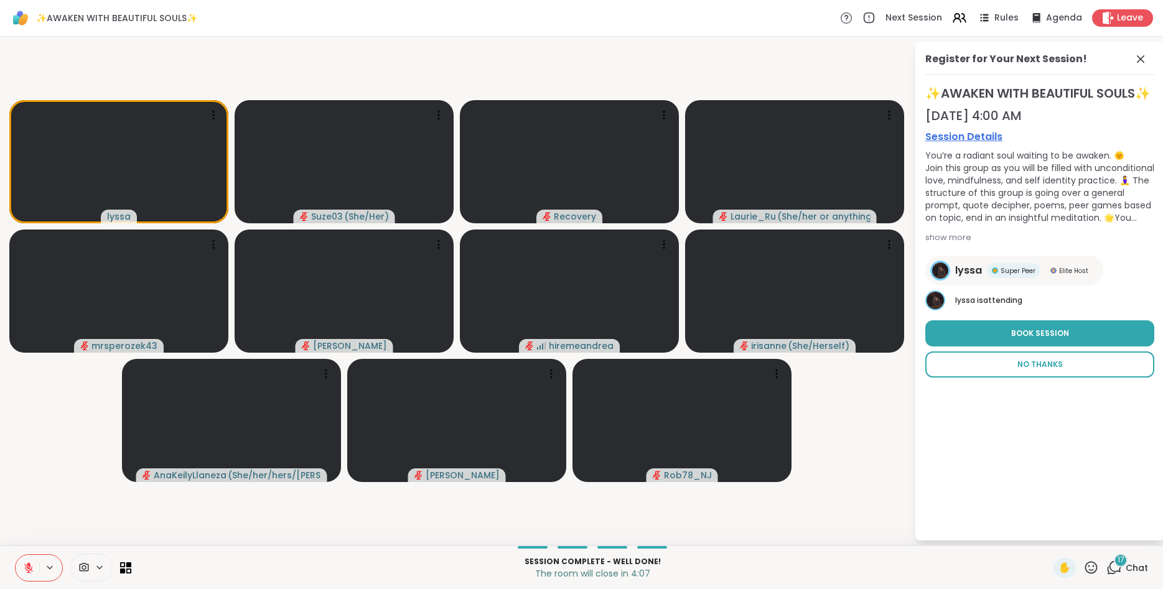
click at [1049, 370] on span "No Thanks" at bounding box center [1040, 364] width 45 height 11
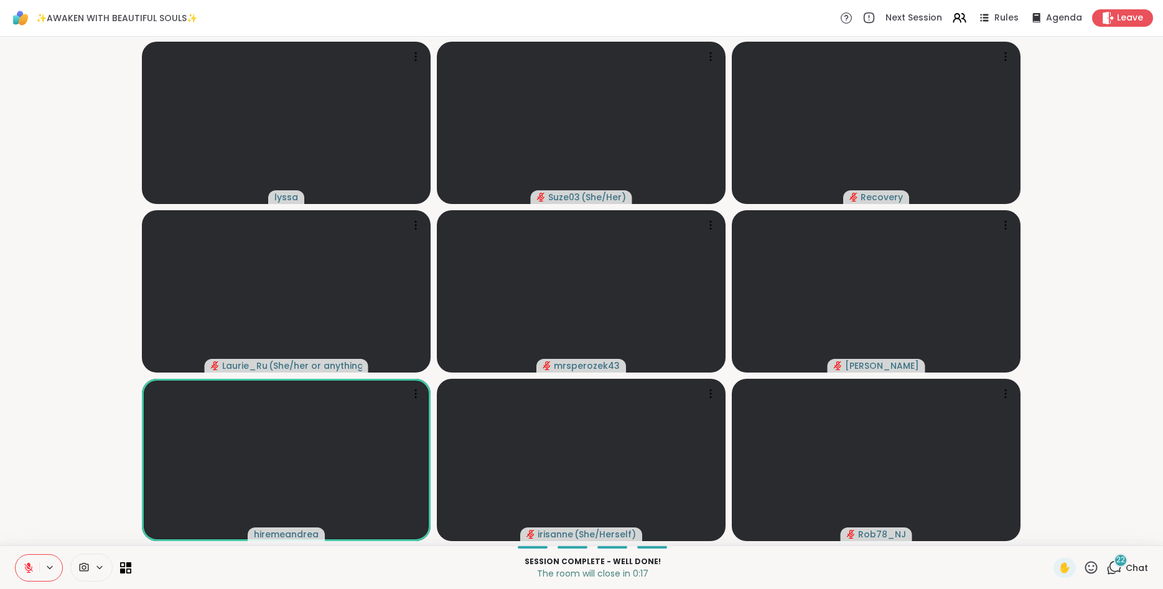
click at [1098, 567] on icon at bounding box center [1092, 567] width 12 height 12
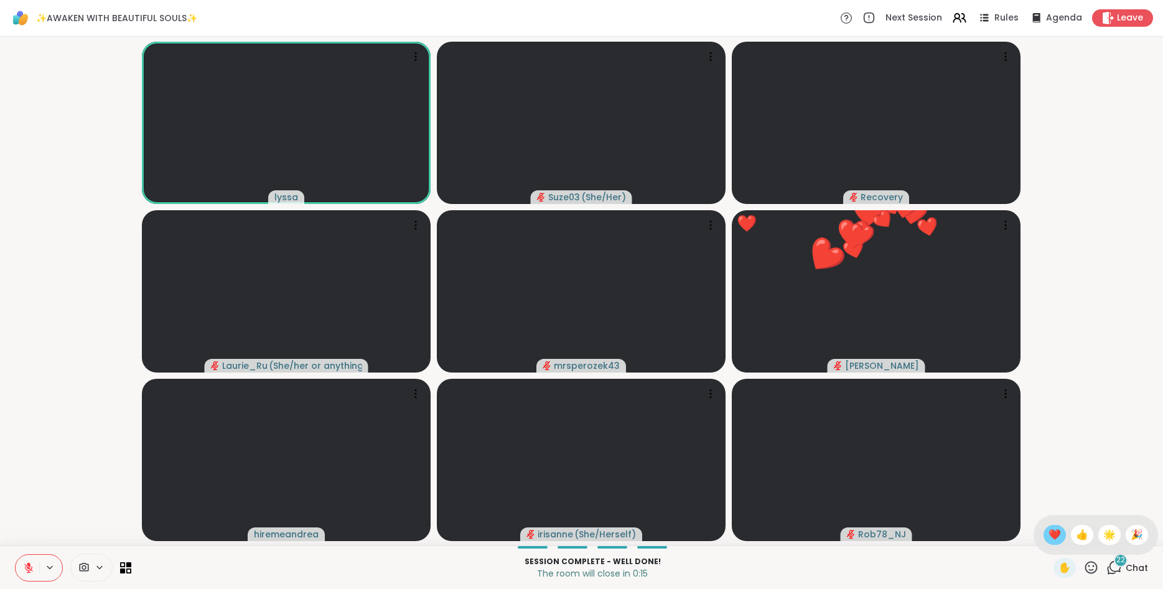
click at [1053, 534] on span "❤️" at bounding box center [1055, 535] width 12 height 15
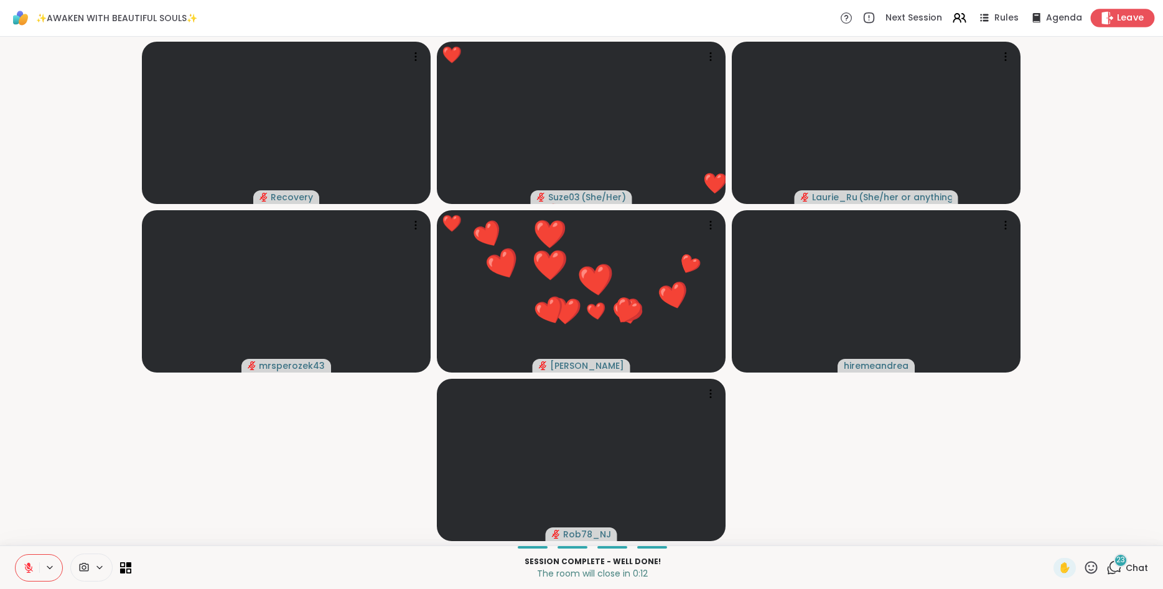
click at [1125, 14] on span "Leave" at bounding box center [1130, 18] width 27 height 13
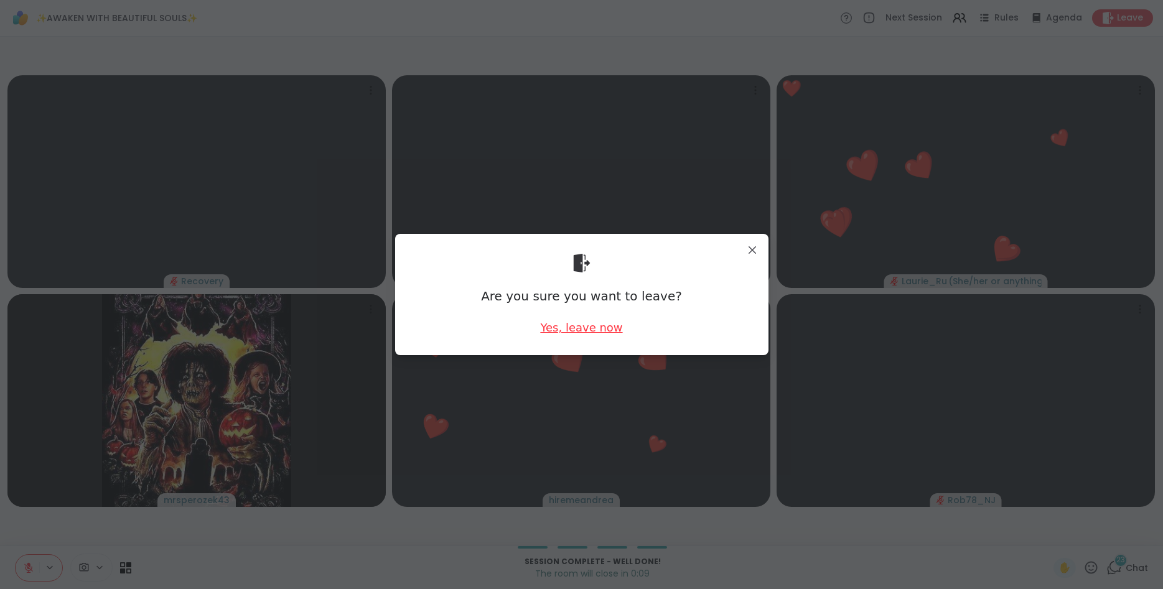
click at [598, 331] on div "Yes, leave now" at bounding box center [581, 328] width 82 height 16
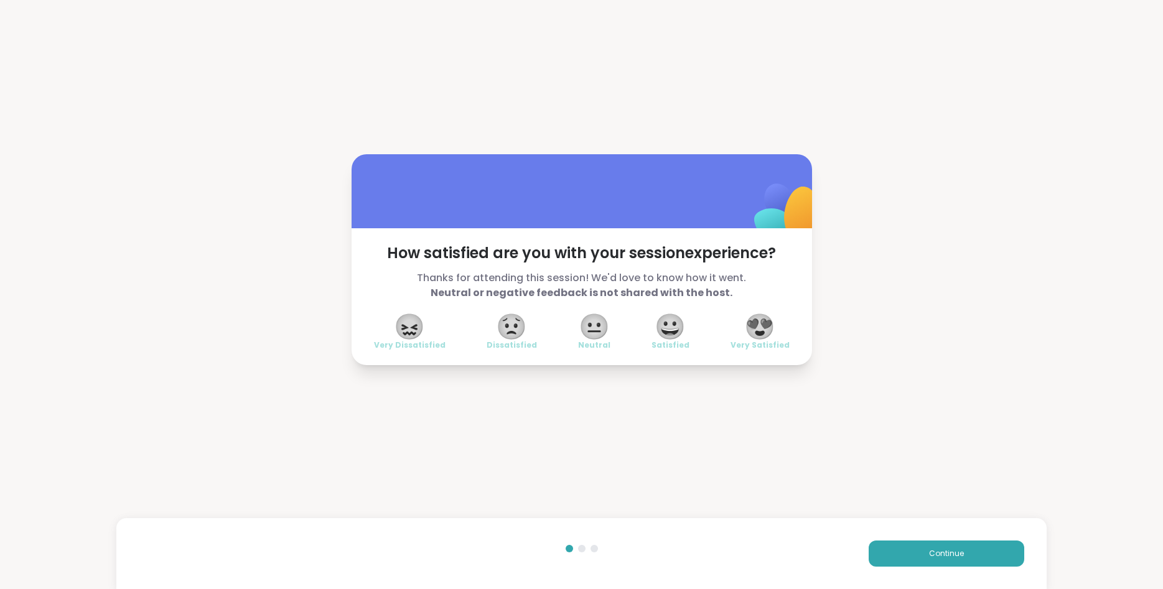
click at [767, 325] on span "😍" at bounding box center [759, 327] width 31 height 22
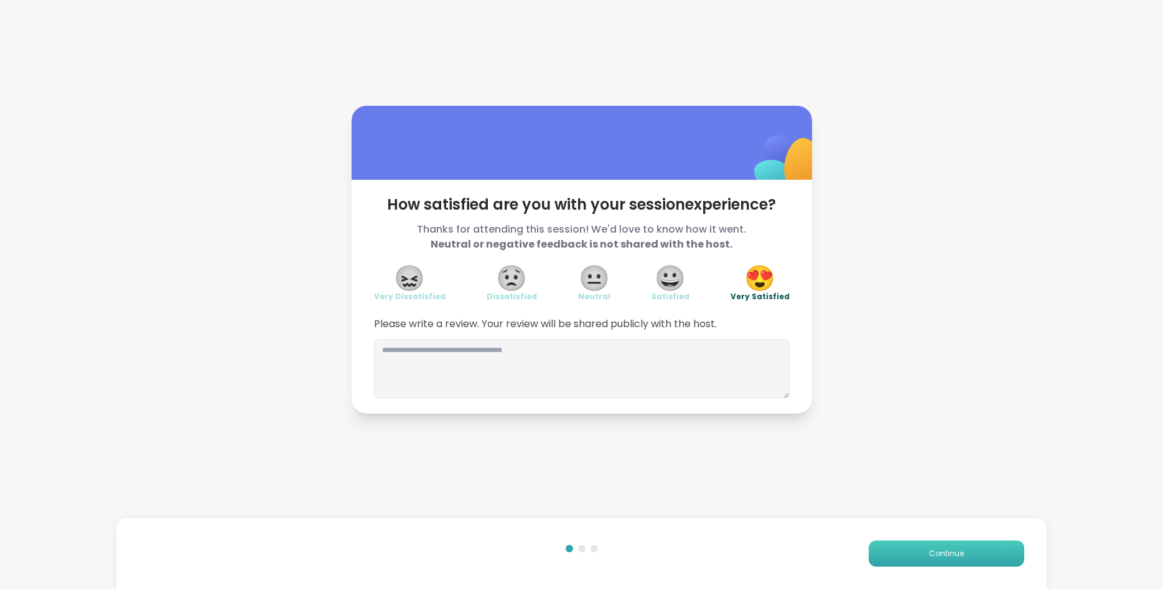
click at [919, 548] on button "Continue" at bounding box center [947, 554] width 156 height 26
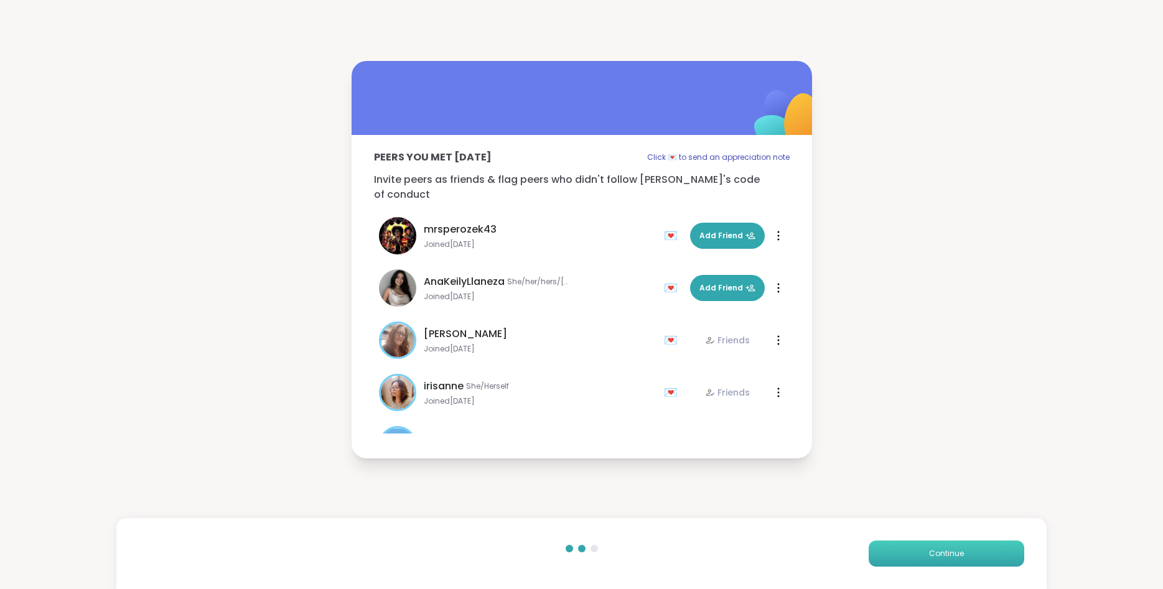
click at [919, 548] on button "Continue" at bounding box center [947, 554] width 156 height 26
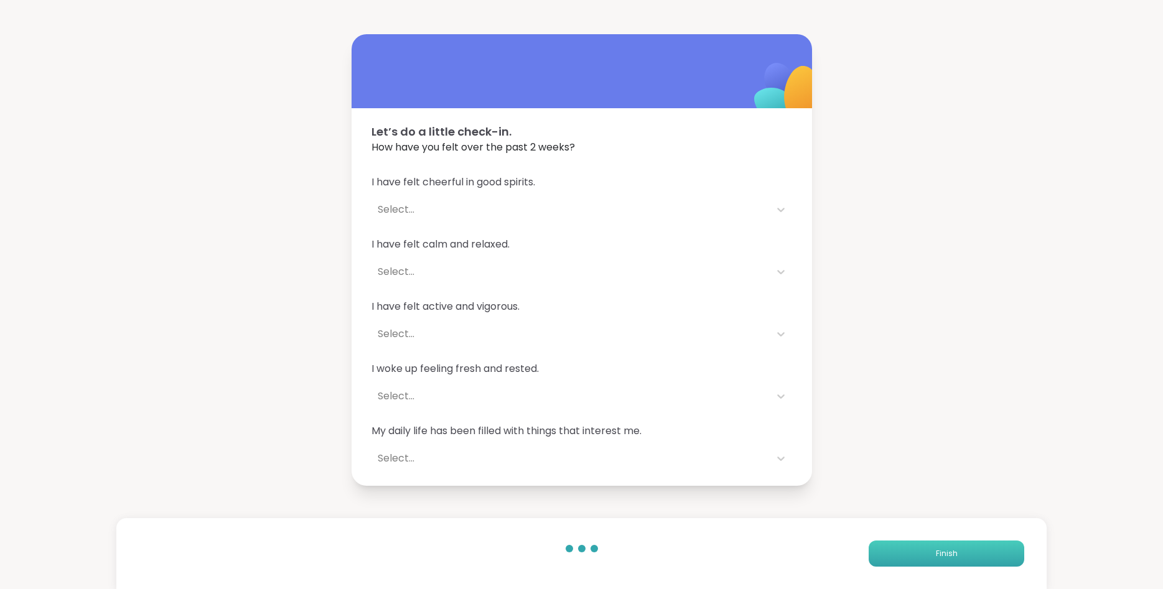
click at [919, 548] on button "Finish" at bounding box center [947, 554] width 156 height 26
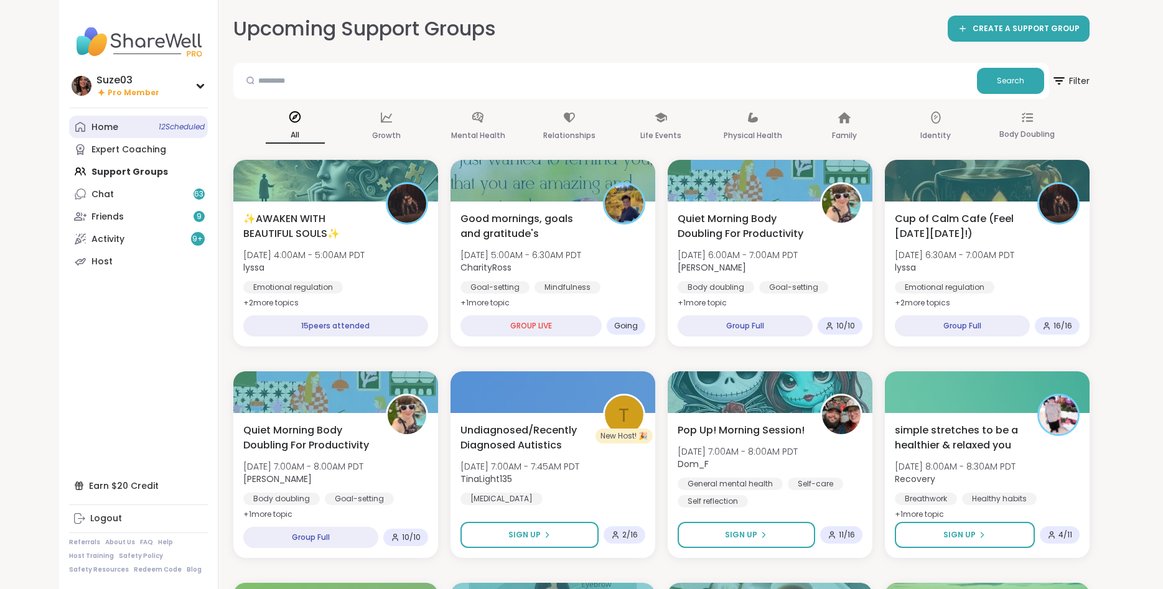
click at [101, 122] on div "Home 12 Scheduled" at bounding box center [104, 127] width 27 height 12
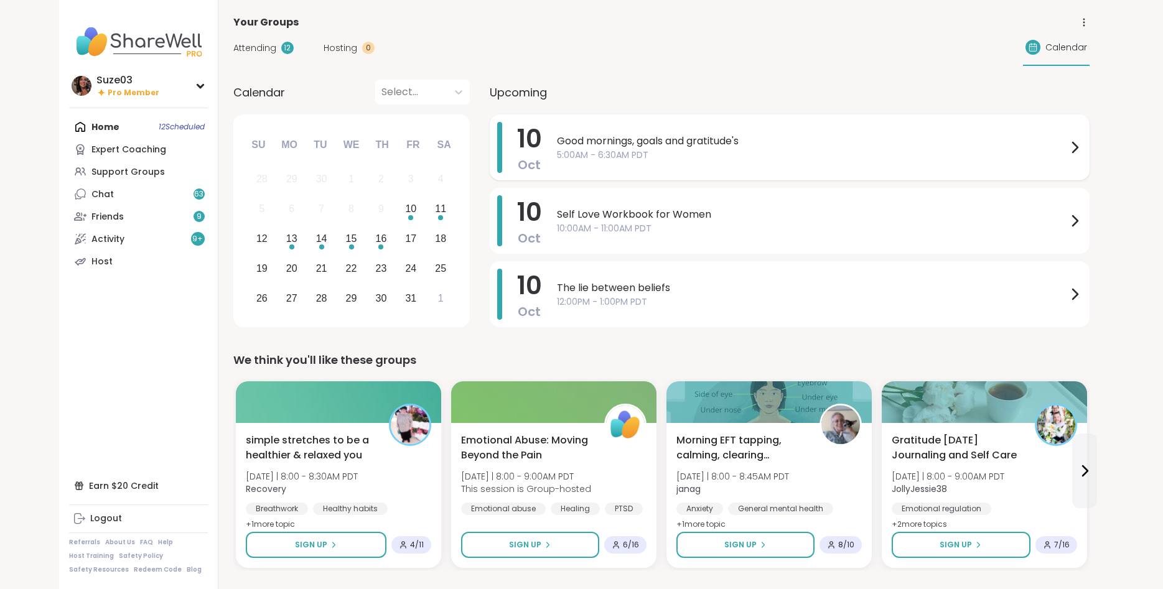
click at [1060, 139] on span "Good mornings, goals and gratitude's" at bounding box center [812, 141] width 510 height 15
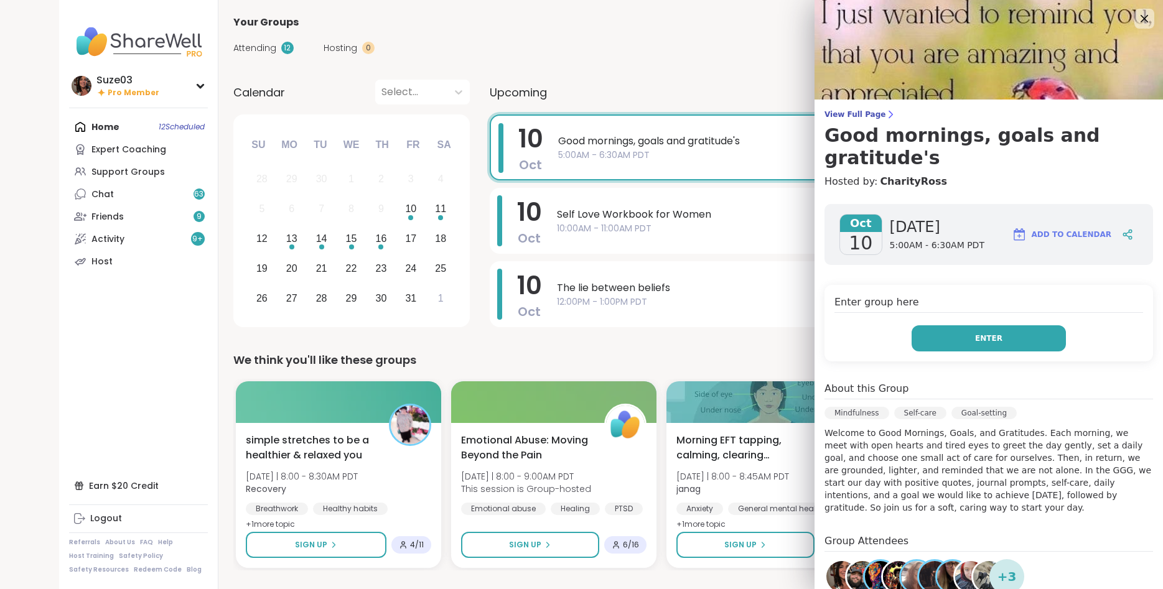
click at [980, 333] on span "Enter" at bounding box center [988, 338] width 27 height 11
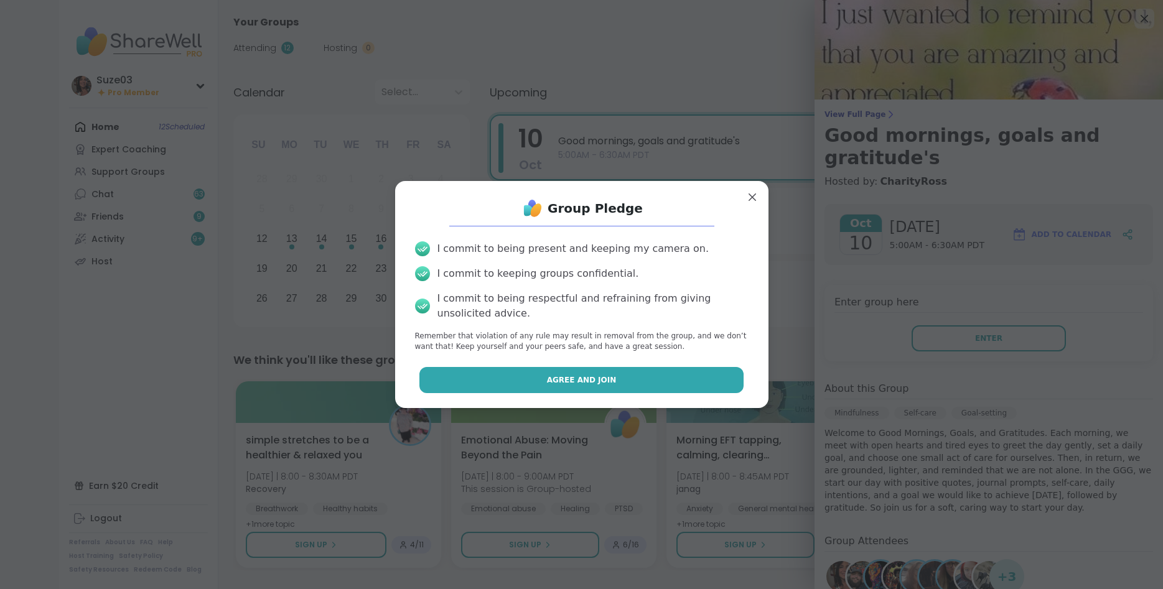
click at [642, 377] on button "Agree and Join" at bounding box center [582, 380] width 324 height 26
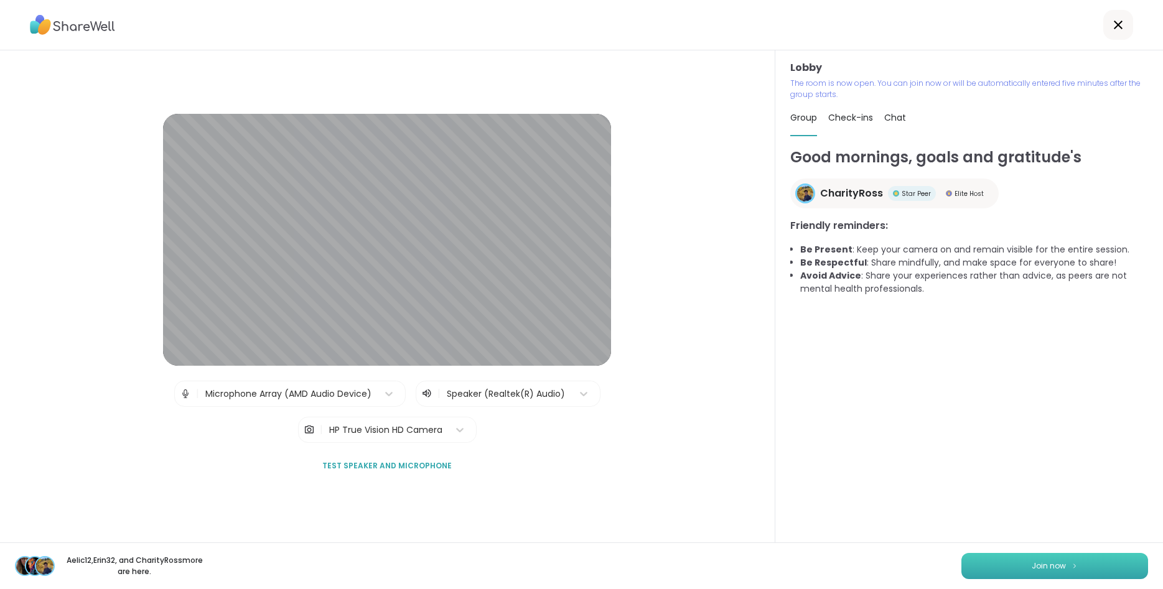
click at [1054, 562] on span "Join now" at bounding box center [1049, 566] width 34 height 11
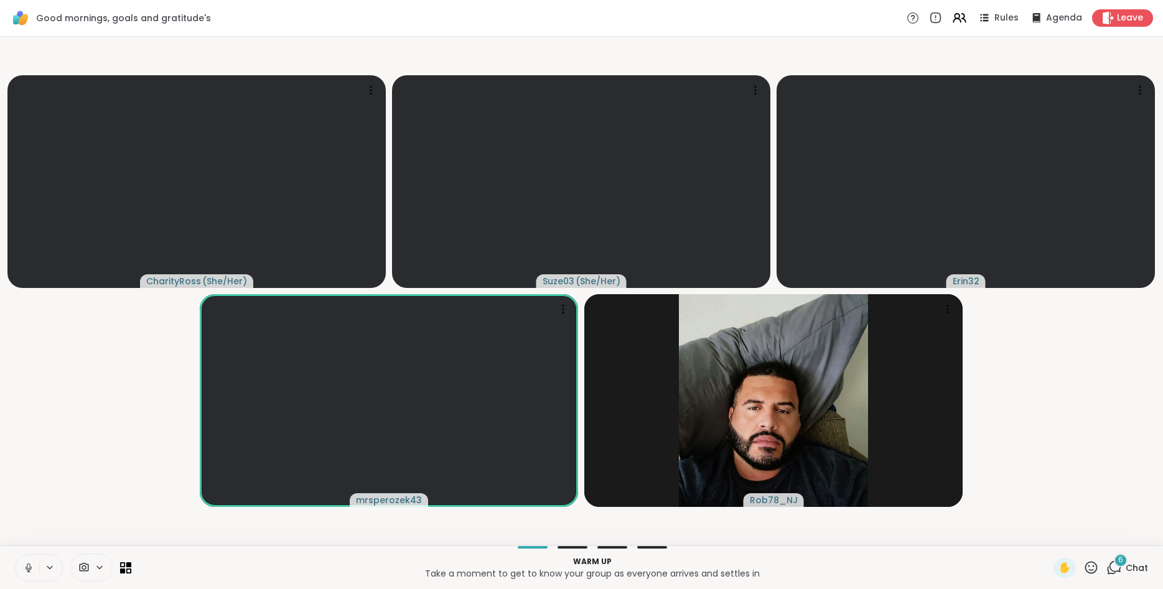
click at [28, 568] on icon at bounding box center [28, 568] width 11 height 11
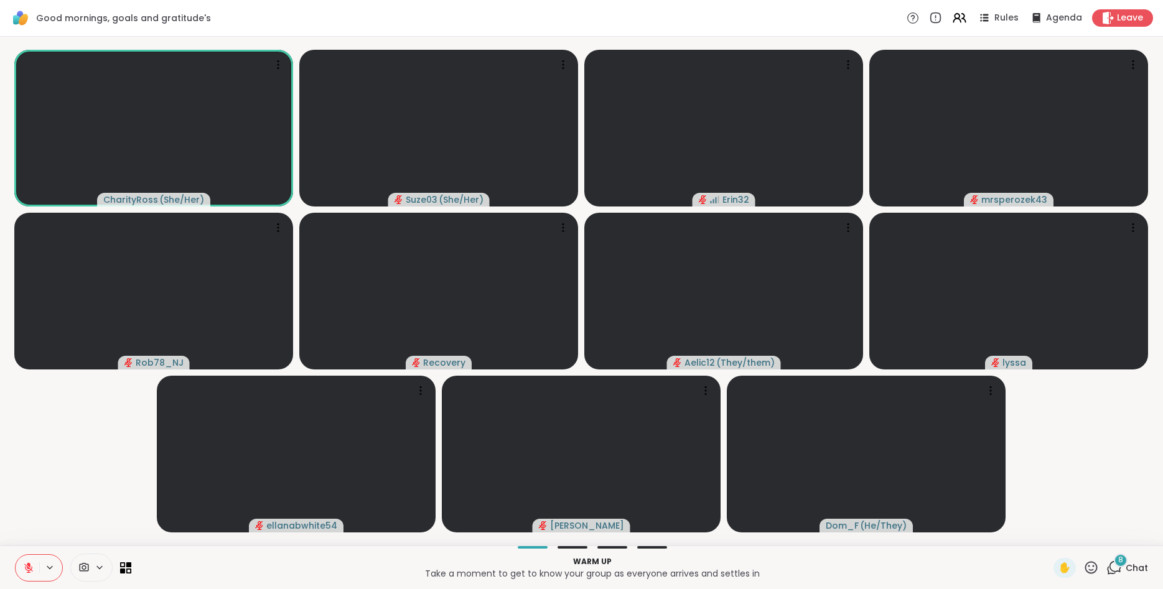
click at [25, 567] on icon at bounding box center [28, 568] width 11 height 11
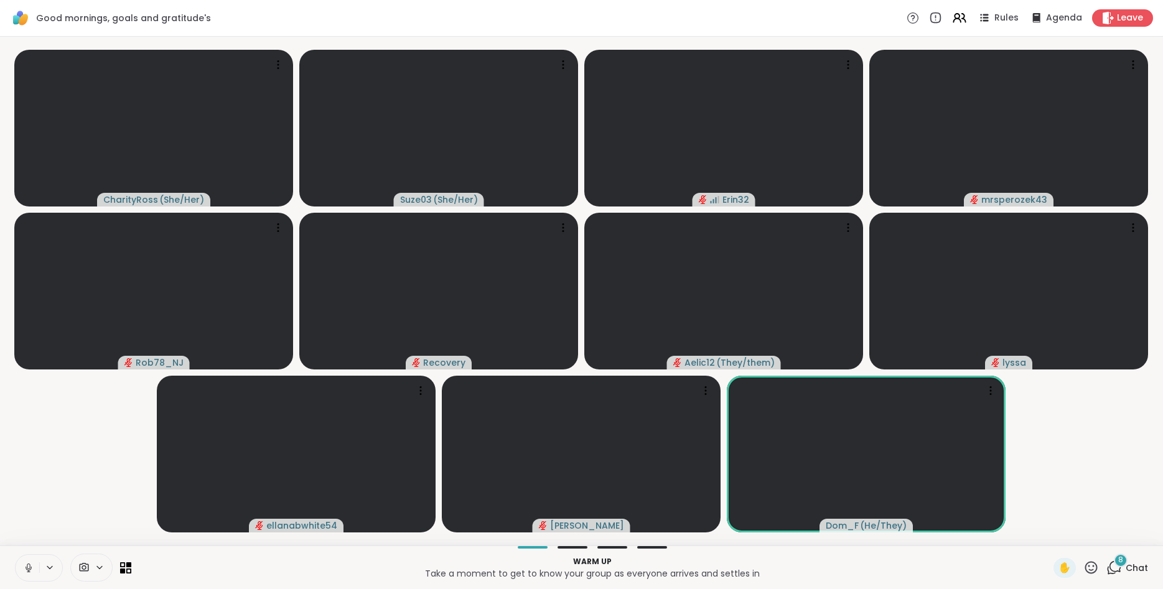
click at [25, 567] on icon at bounding box center [28, 568] width 11 height 11
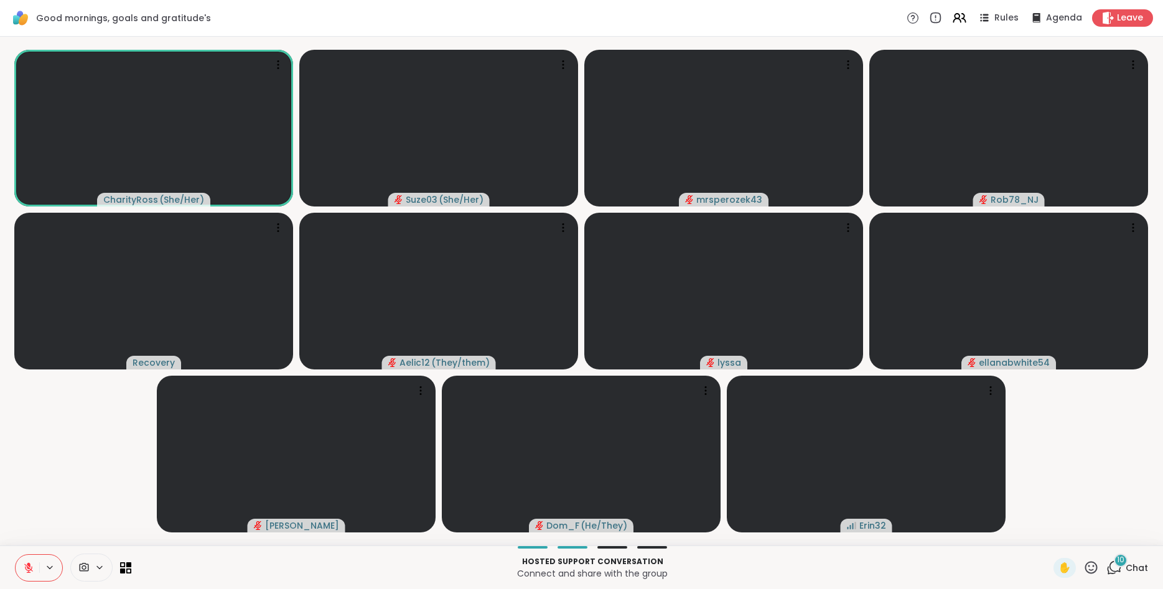
click at [1117, 565] on div "10" at bounding box center [1121, 561] width 14 height 14
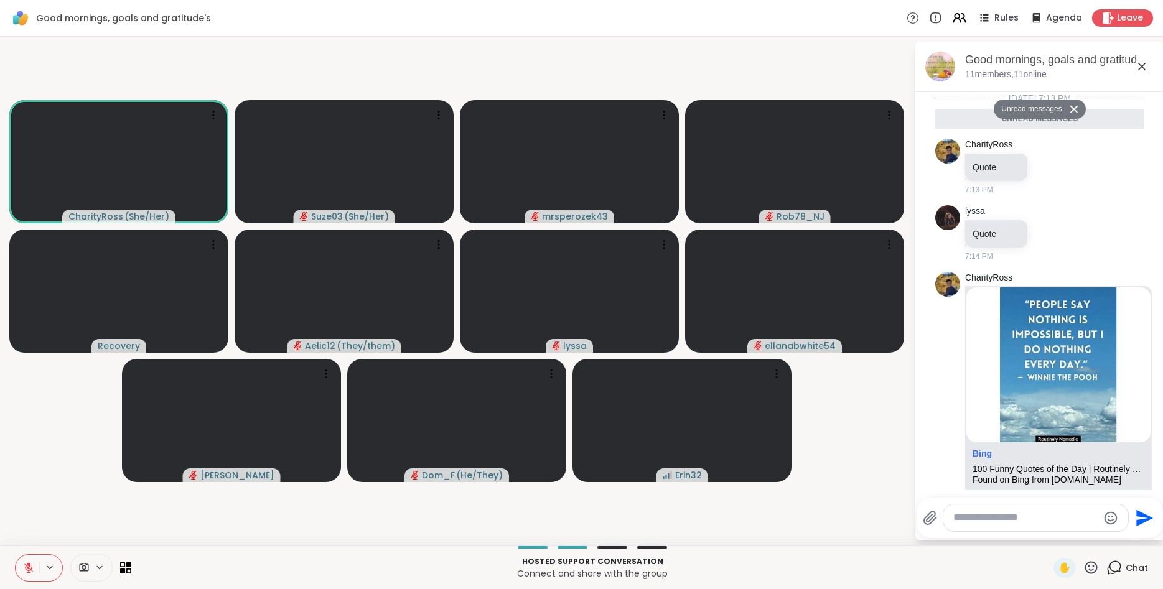
scroll to position [930, 0]
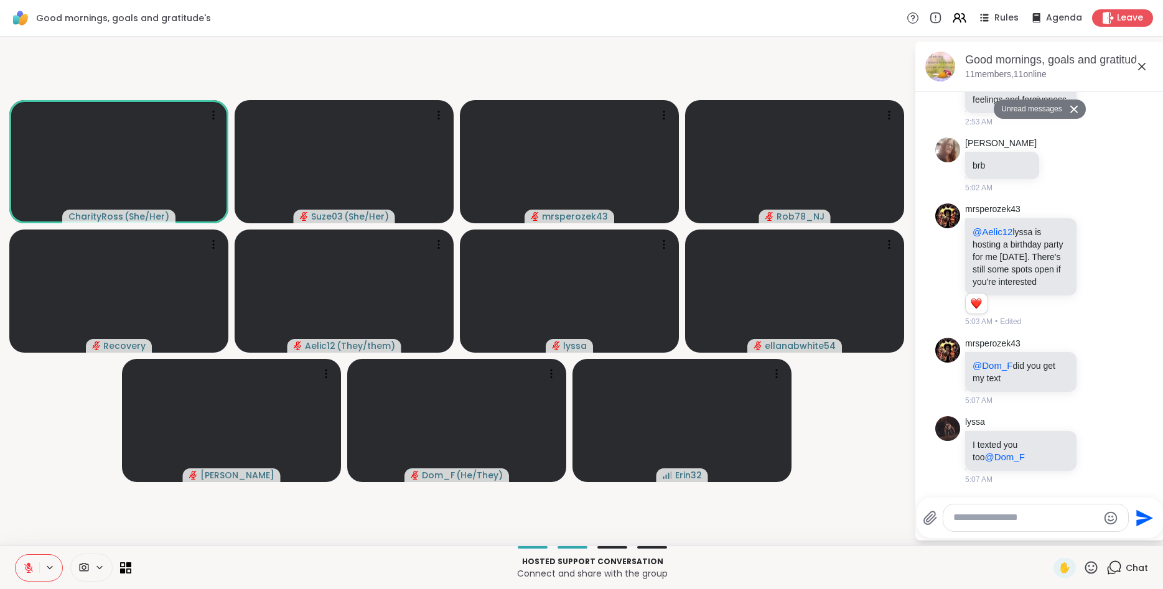
click at [34, 573] on icon at bounding box center [28, 568] width 11 height 11
click at [30, 565] on icon at bounding box center [28, 568] width 11 height 11
click at [1096, 567] on icon at bounding box center [1092, 568] width 16 height 16
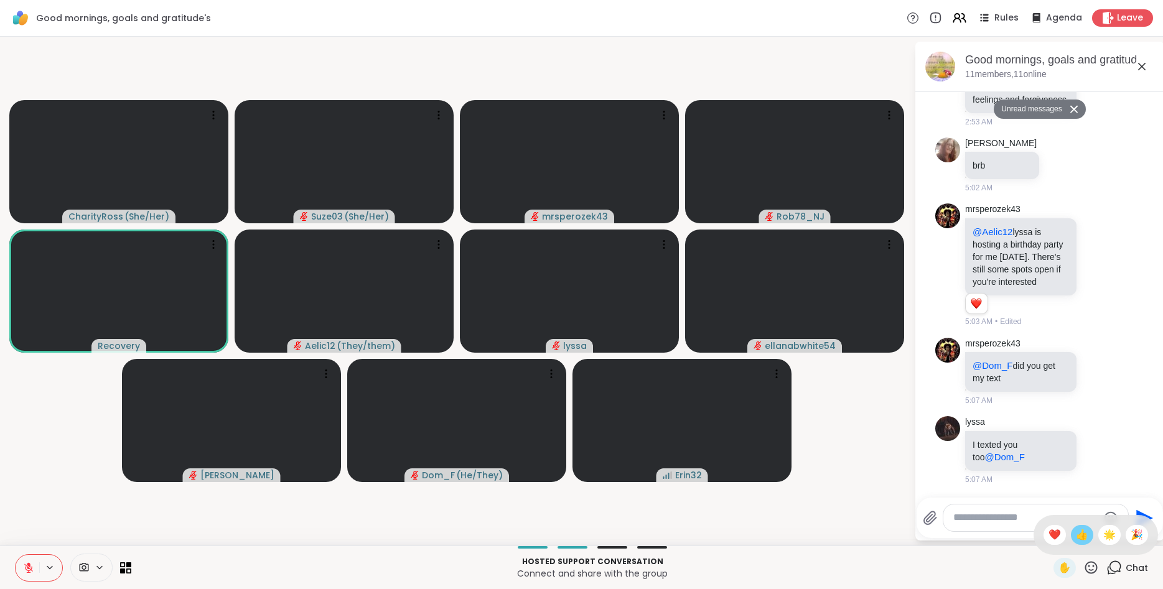
click at [1079, 532] on span "👍" at bounding box center [1082, 535] width 12 height 15
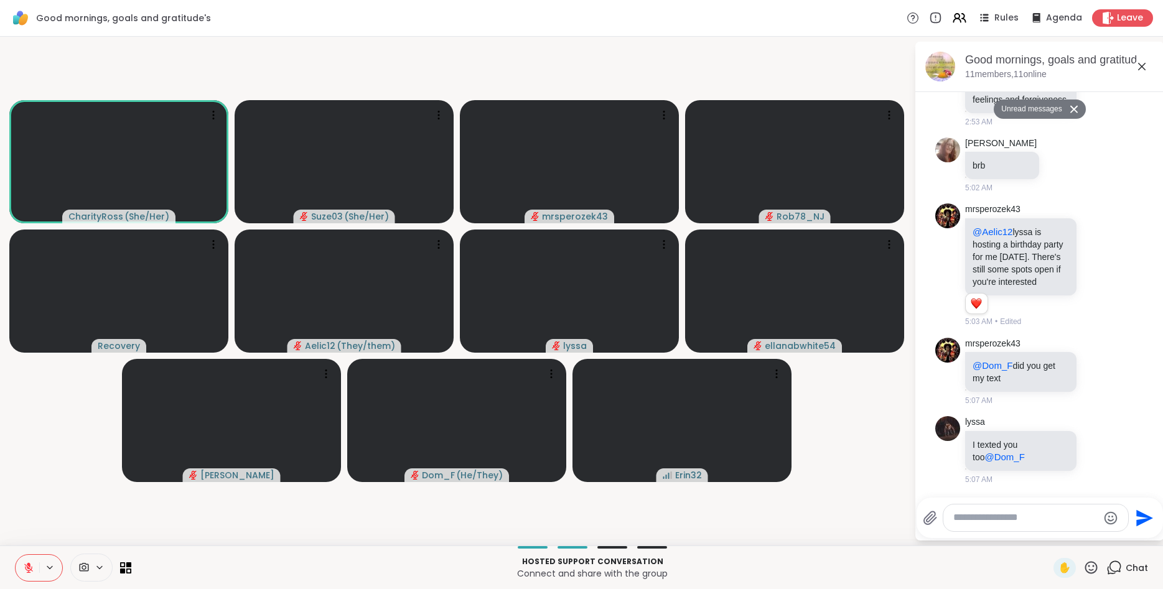
click at [1090, 565] on icon at bounding box center [1092, 568] width 16 height 16
click at [1137, 536] on span "🎉" at bounding box center [1137, 535] width 12 height 15
click at [1114, 568] on icon at bounding box center [1115, 568] width 16 height 16
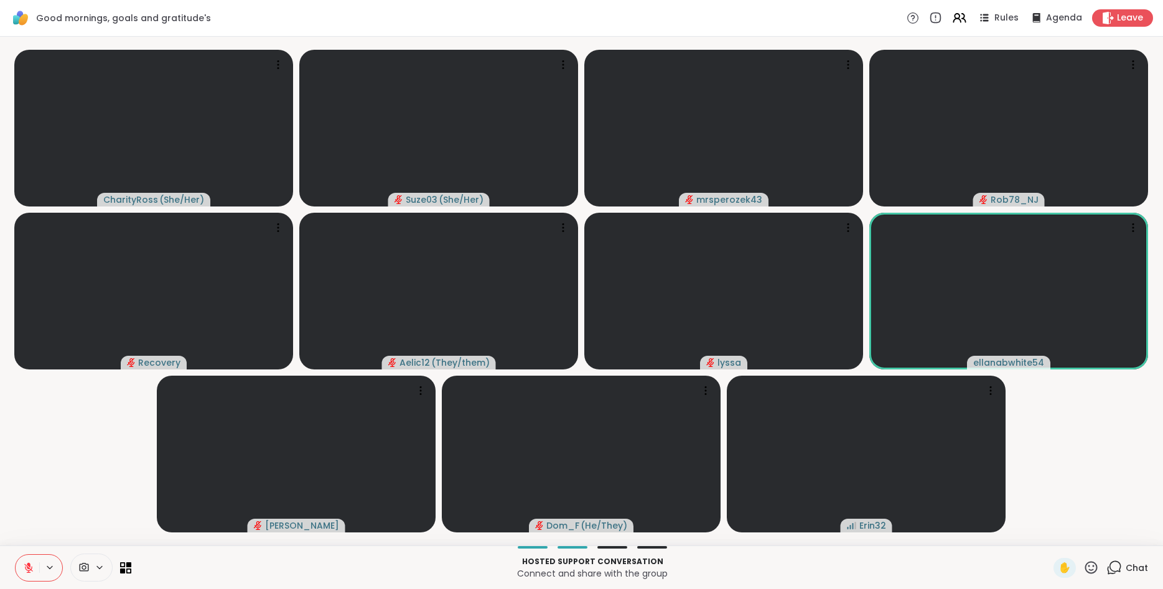
click at [1092, 565] on icon at bounding box center [1092, 568] width 16 height 16
click at [1082, 536] on span "👍" at bounding box center [1082, 535] width 12 height 15
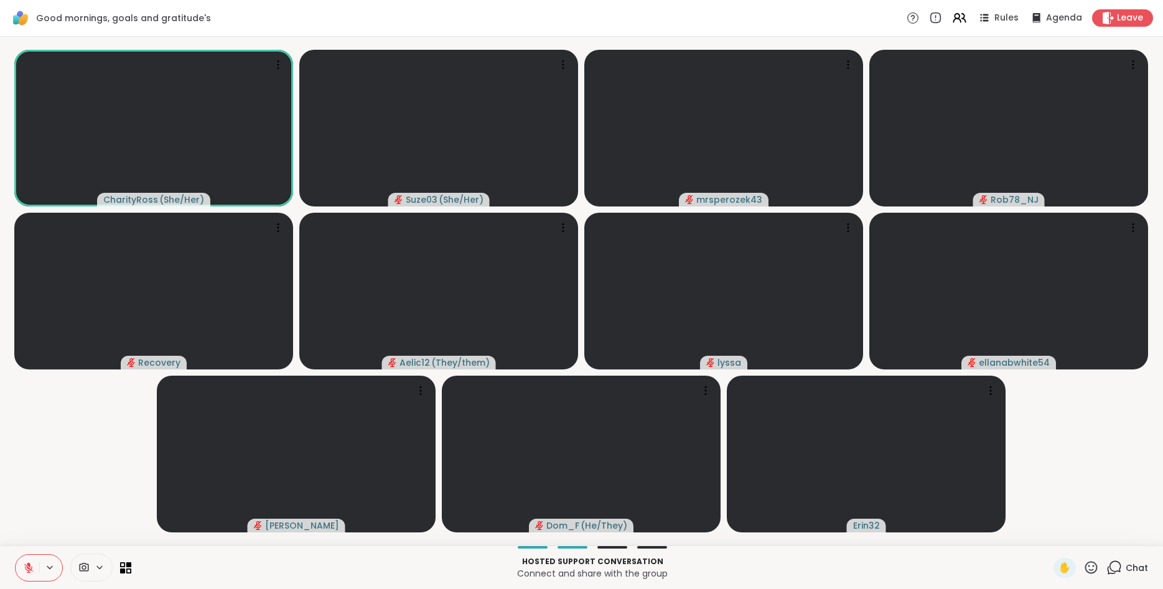
click at [24, 571] on icon at bounding box center [28, 568] width 11 height 11
click at [1091, 568] on icon at bounding box center [1092, 568] width 16 height 16
click at [1137, 538] on span "🎉" at bounding box center [1137, 535] width 12 height 15
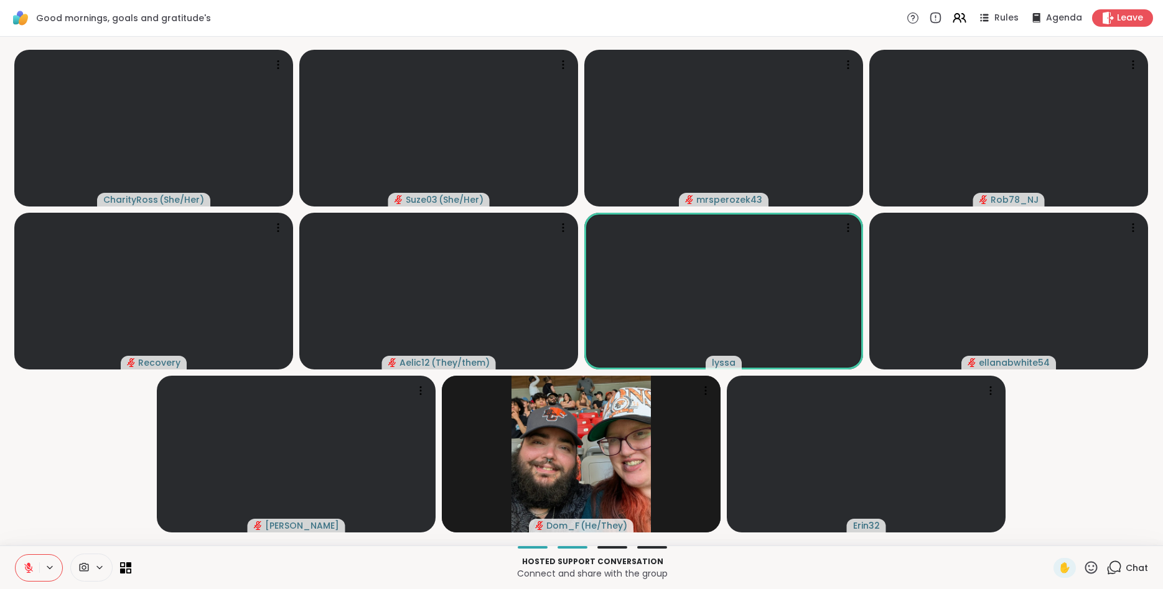
click at [1091, 566] on icon at bounding box center [1092, 567] width 12 height 12
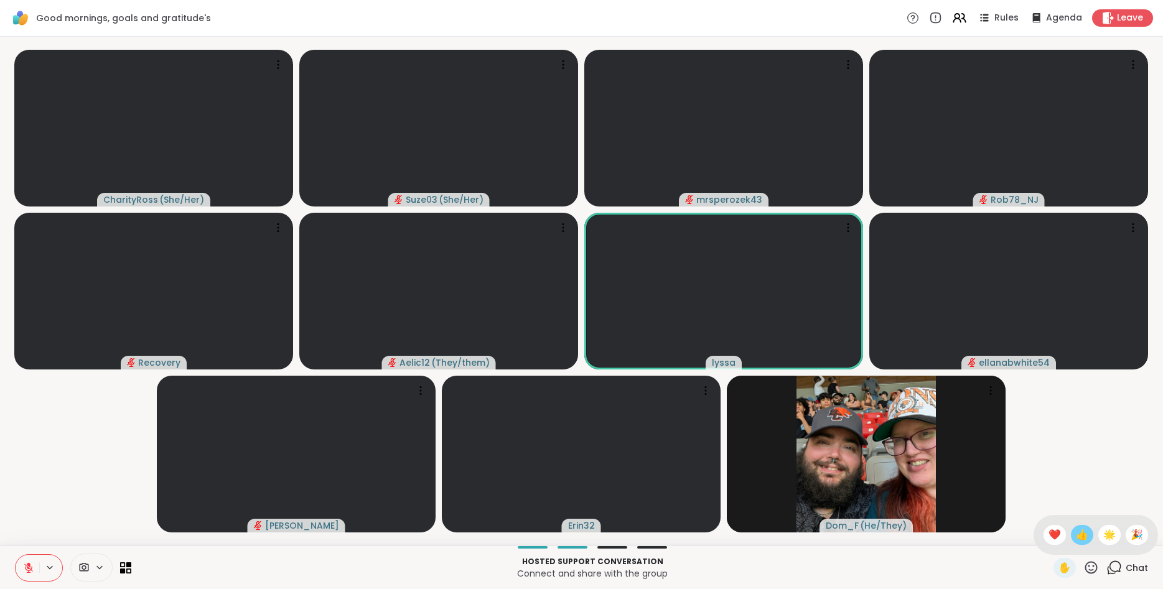
click at [1079, 531] on span "👍" at bounding box center [1082, 535] width 12 height 15
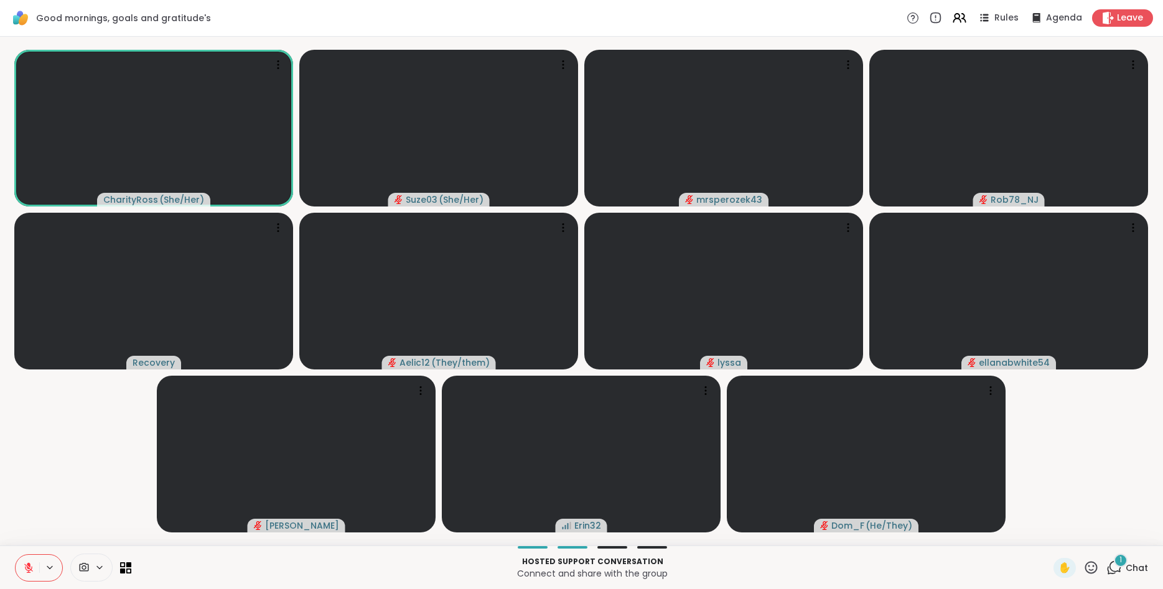
click at [1091, 566] on icon at bounding box center [1092, 568] width 16 height 16
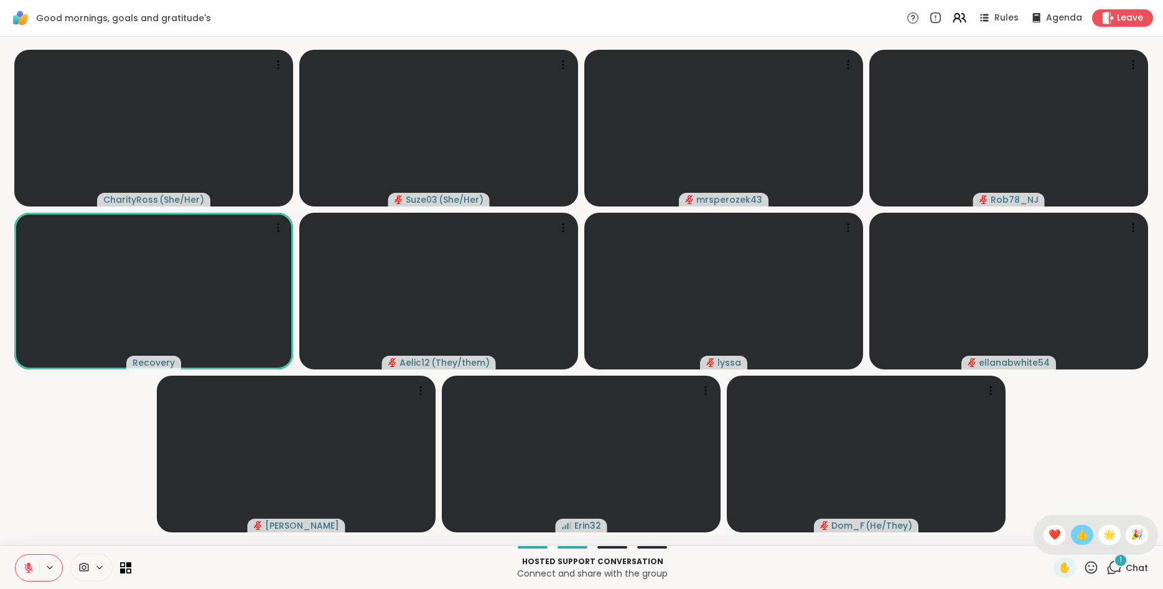
click at [1082, 529] on span "👍" at bounding box center [1082, 535] width 12 height 15
click at [1090, 565] on icon at bounding box center [1092, 568] width 16 height 16
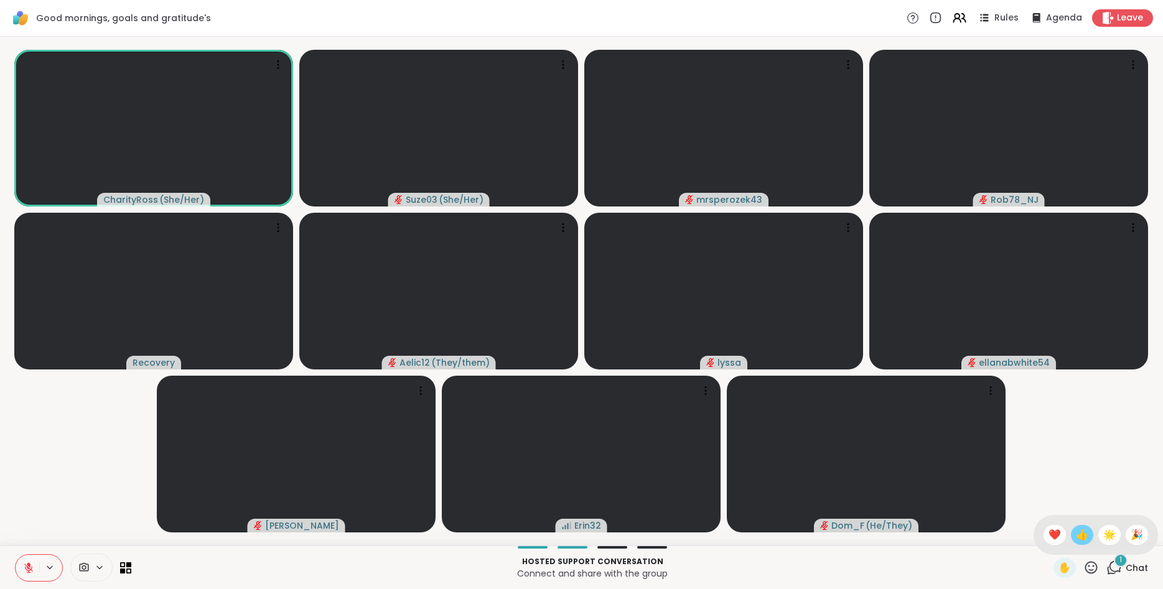
click at [1087, 530] on div "👍" at bounding box center [1082, 535] width 22 height 20
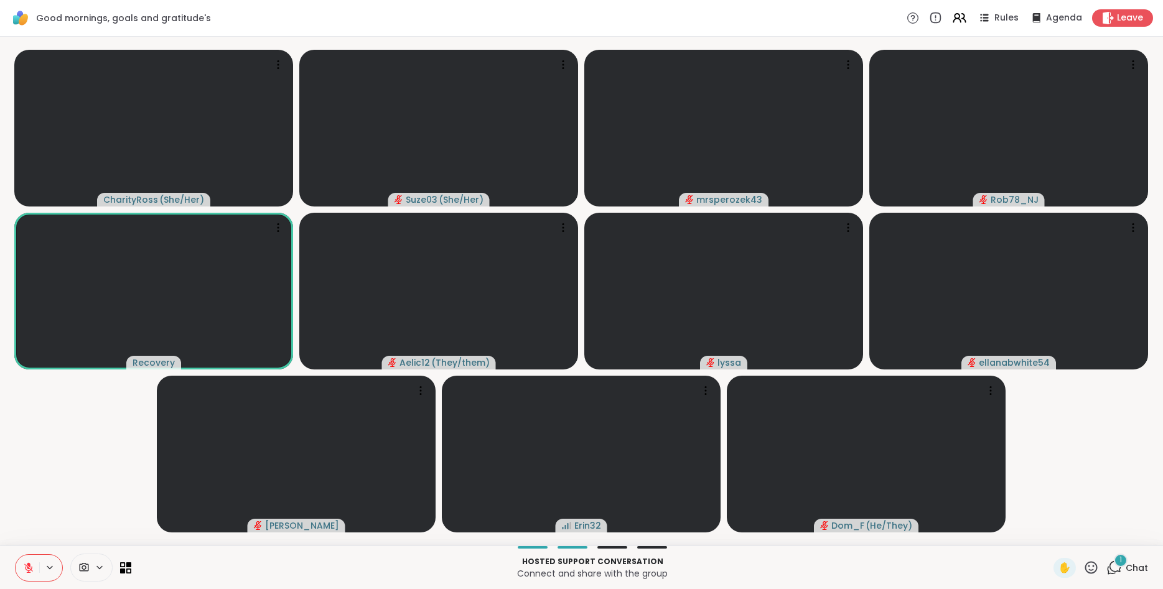
click at [1091, 561] on icon at bounding box center [1092, 568] width 16 height 16
click at [1057, 532] on span "❤️" at bounding box center [1055, 535] width 12 height 15
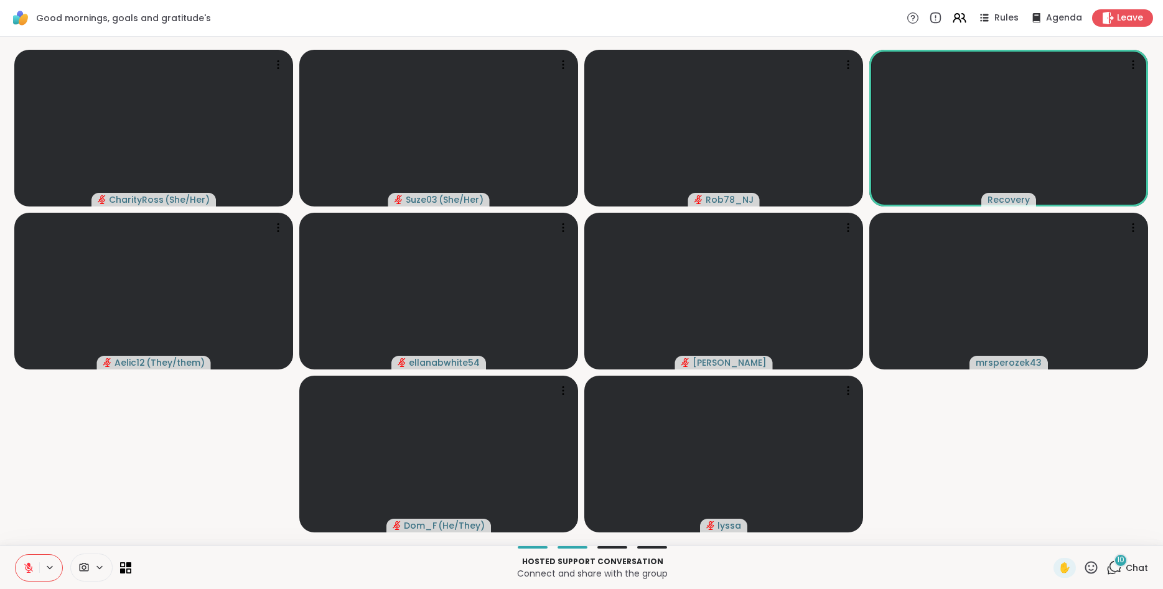
click at [29, 571] on icon at bounding box center [28, 568] width 9 height 9
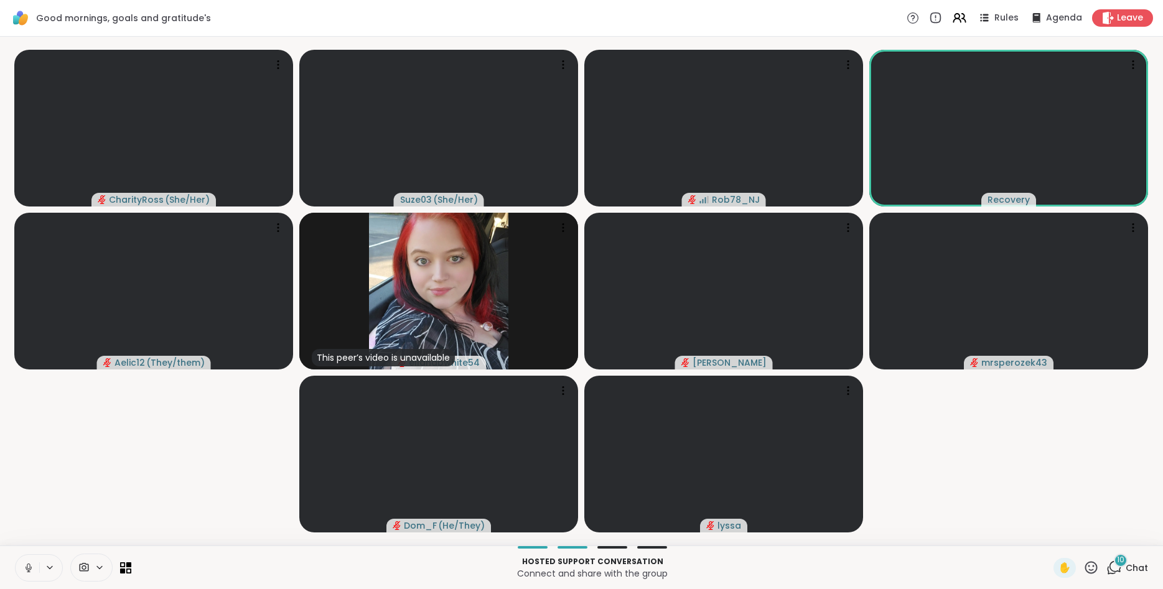
click at [27, 565] on icon at bounding box center [28, 568] width 11 height 11
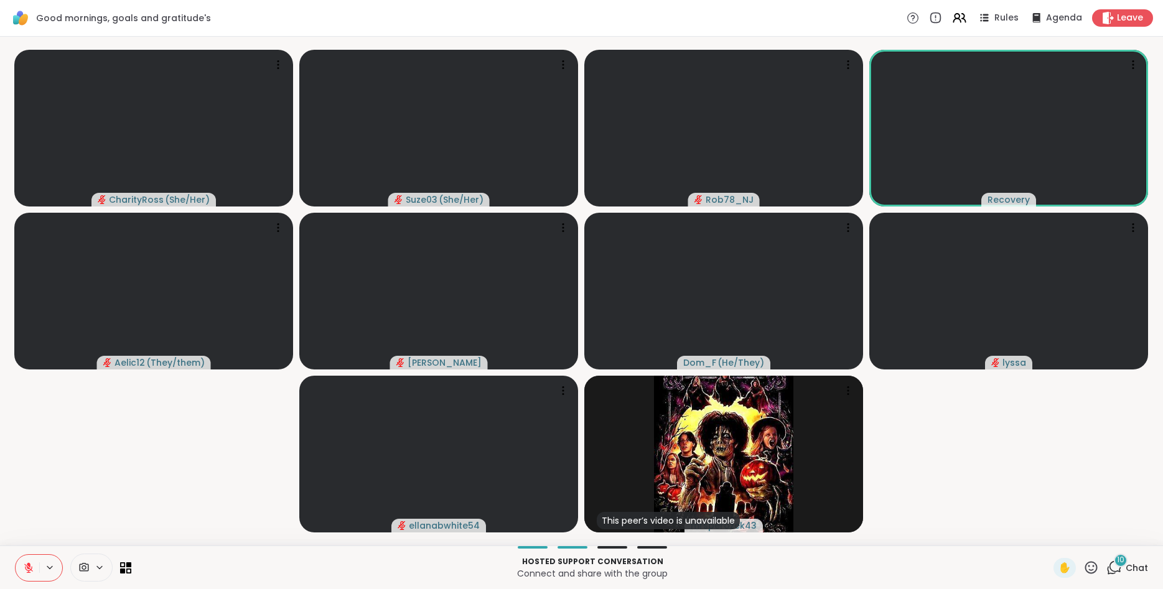
click at [1095, 571] on icon at bounding box center [1092, 568] width 16 height 16
click at [1051, 530] on span "❤️" at bounding box center [1055, 535] width 12 height 15
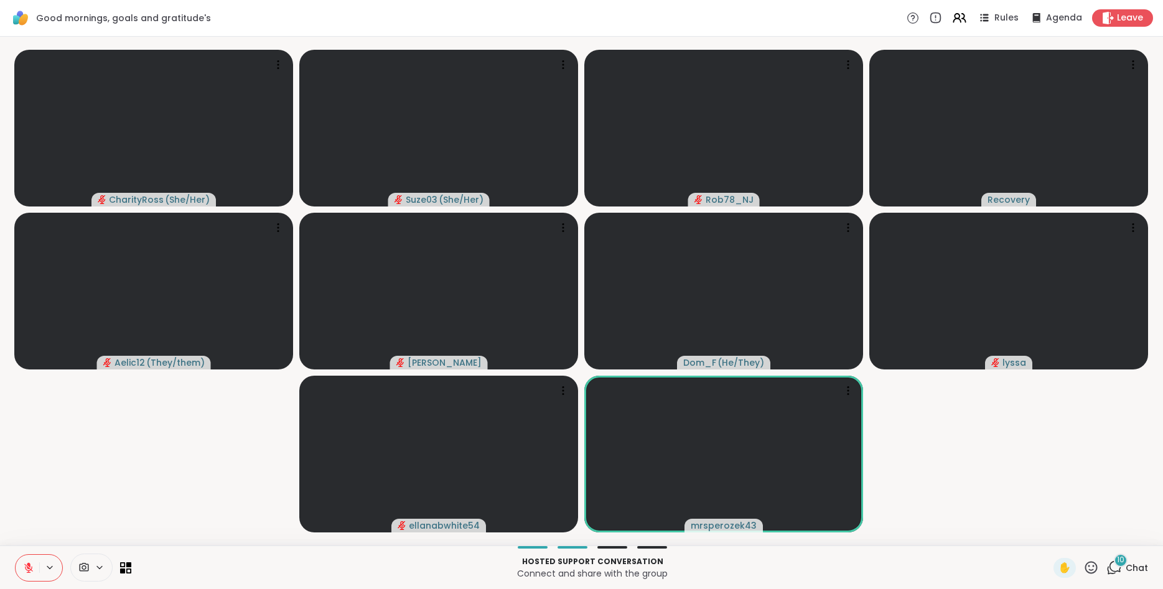
click at [27, 573] on icon at bounding box center [28, 568] width 9 height 9
click at [27, 573] on icon at bounding box center [28, 568] width 11 height 11
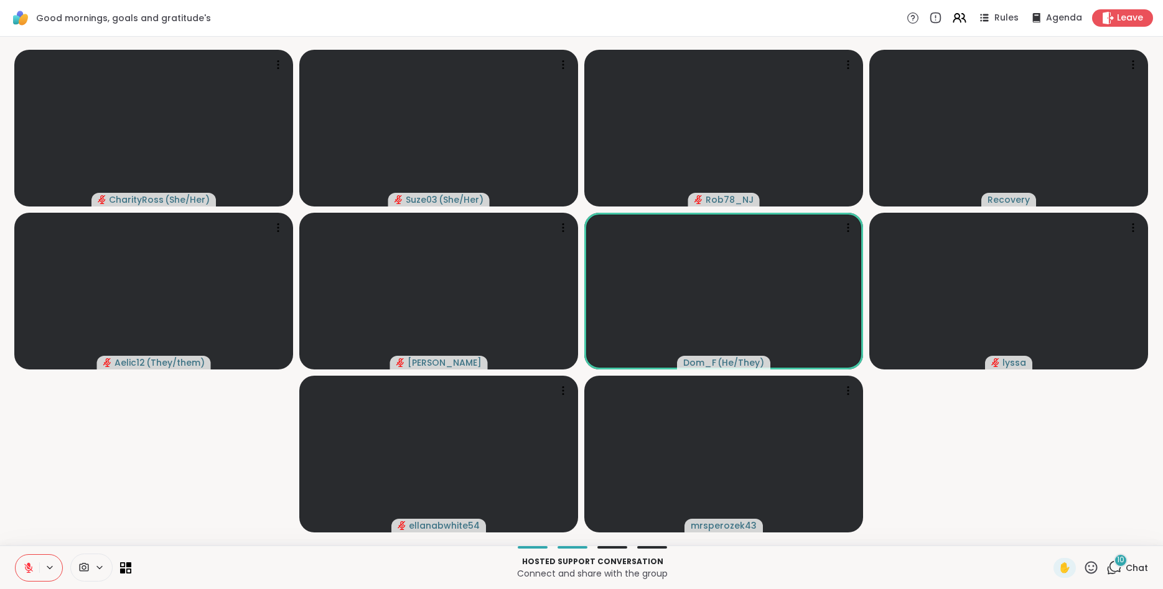
click at [1096, 568] on icon at bounding box center [1092, 568] width 16 height 16
click at [1104, 537] on span "🌟" at bounding box center [1110, 535] width 12 height 15
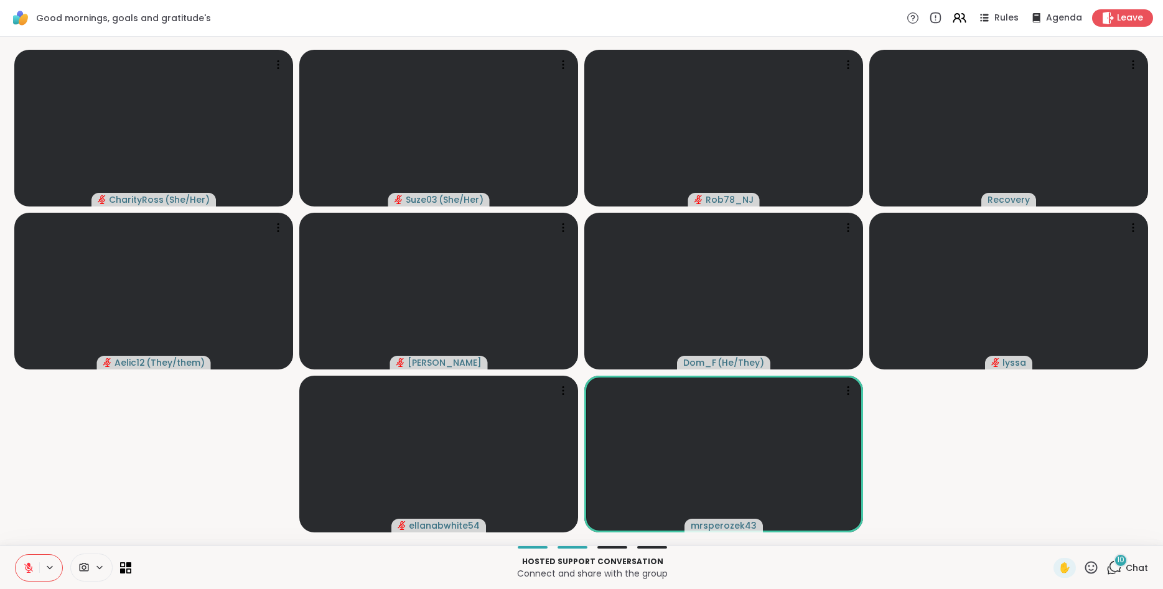
click at [50, 558] on div at bounding box center [39, 568] width 48 height 27
click at [25, 569] on icon at bounding box center [28, 568] width 11 height 11
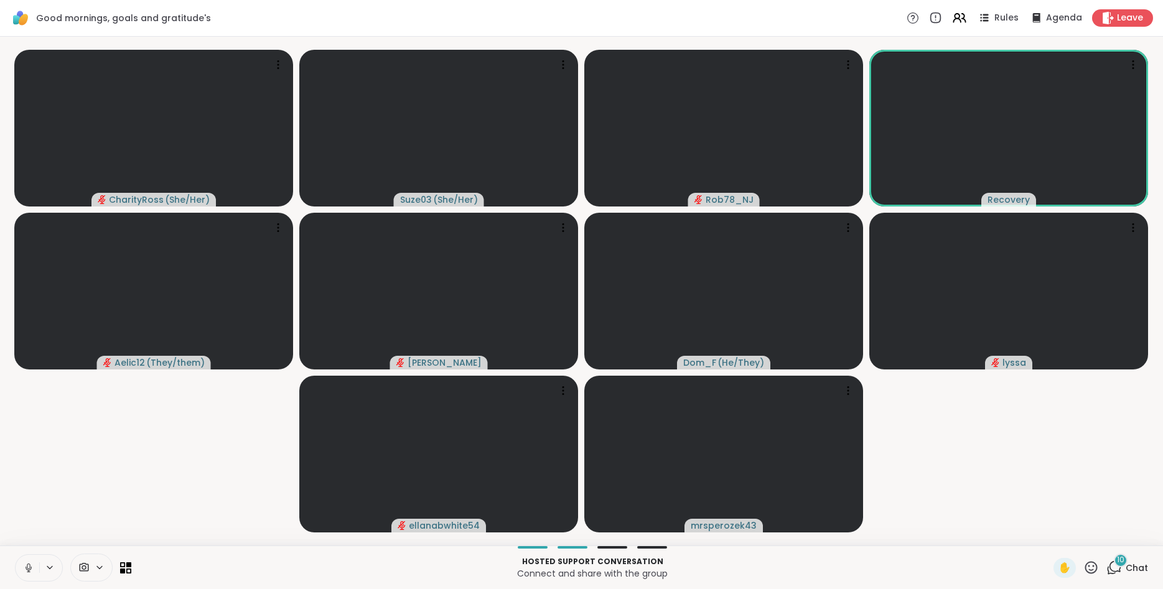
click at [26, 568] on icon at bounding box center [29, 568] width 6 height 4
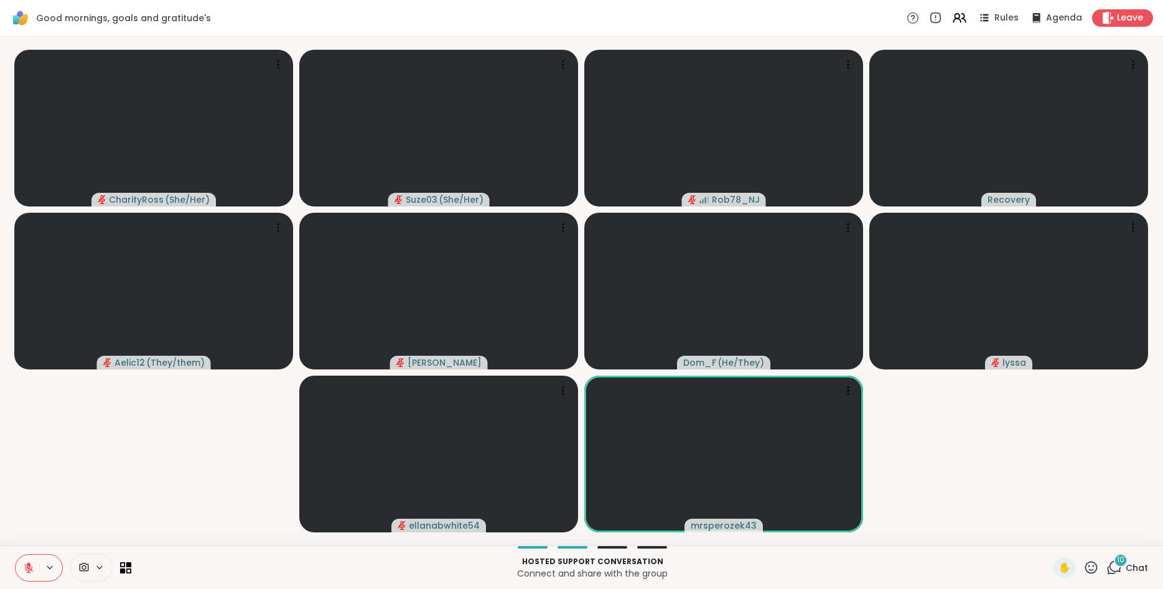
click at [26, 568] on icon at bounding box center [28, 568] width 11 height 11
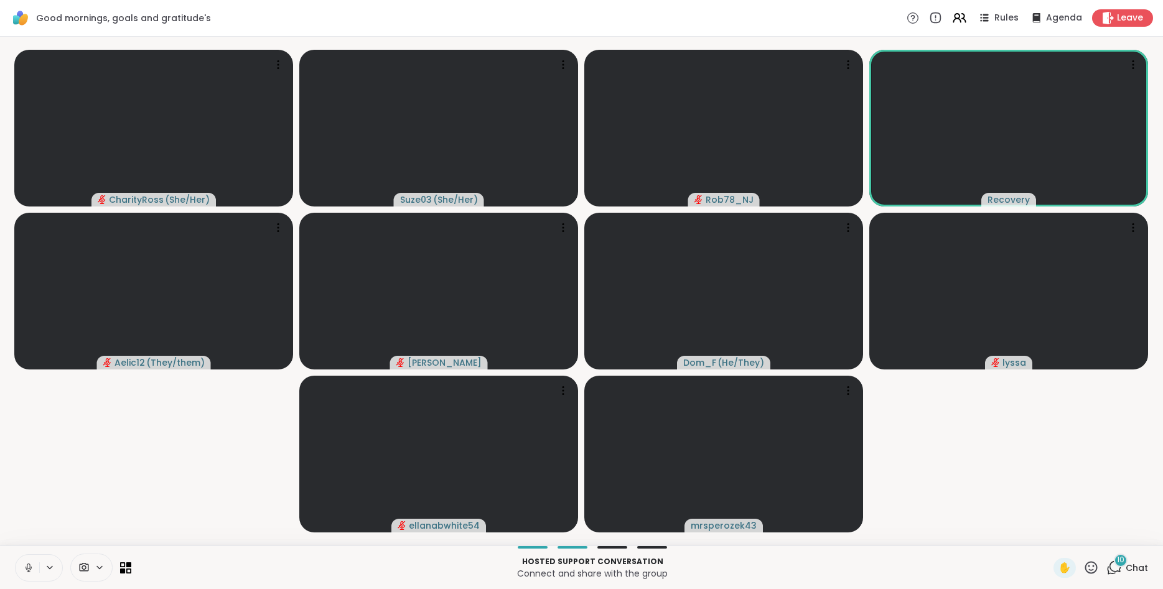
click at [32, 563] on icon at bounding box center [28, 568] width 11 height 11
click at [27, 564] on icon at bounding box center [28, 568] width 11 height 11
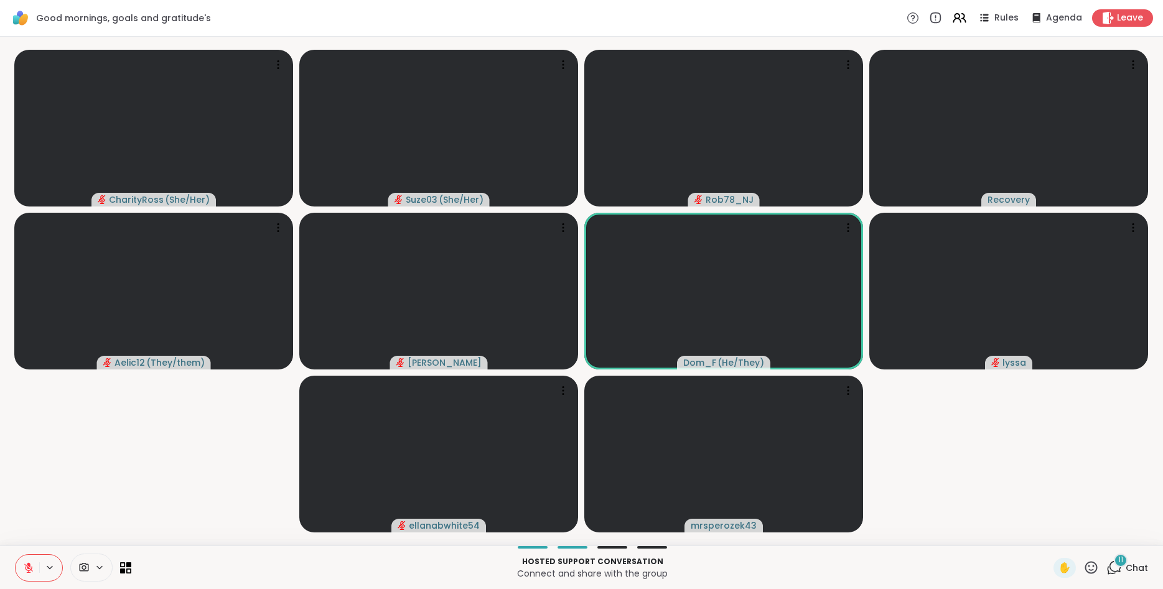
click at [27, 564] on icon at bounding box center [28, 568] width 11 height 11
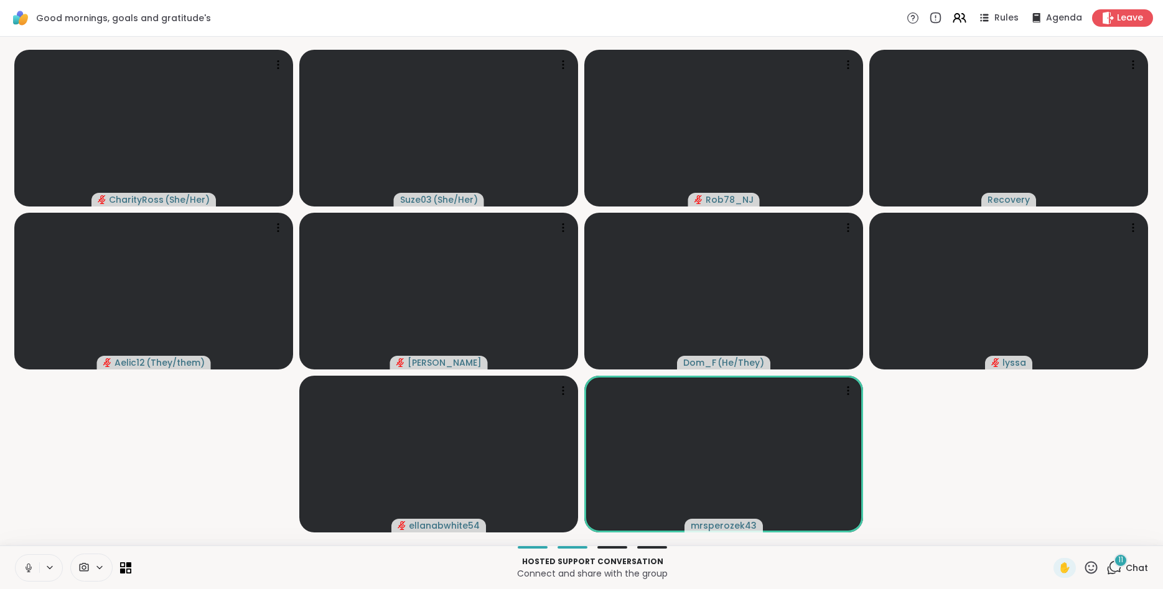
click at [27, 564] on icon at bounding box center [28, 568] width 11 height 11
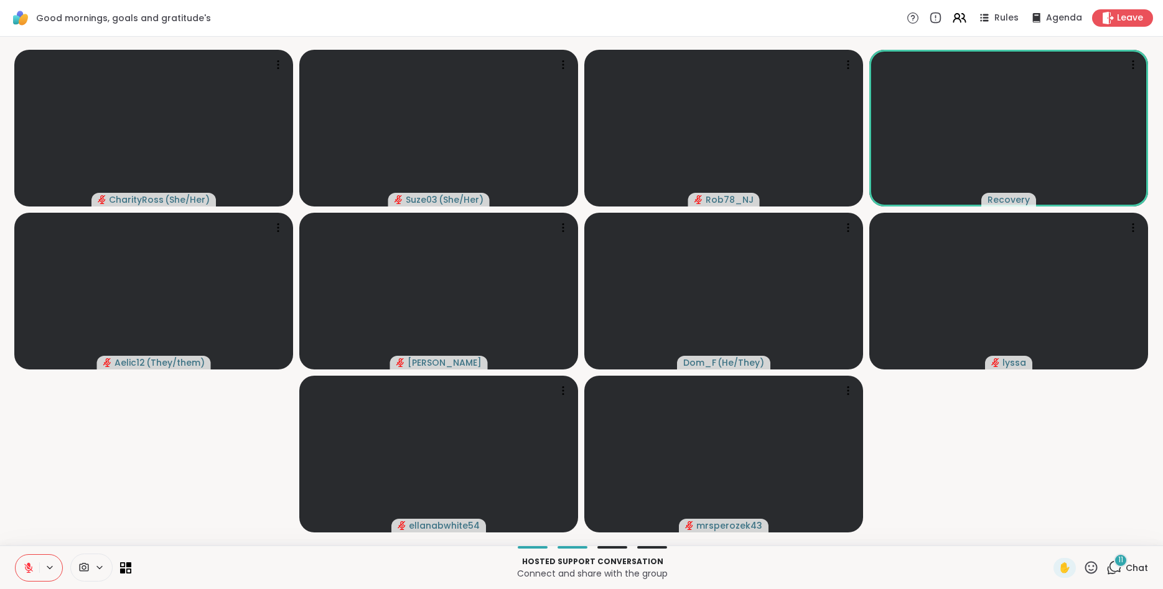
click at [27, 564] on icon at bounding box center [28, 568] width 11 height 11
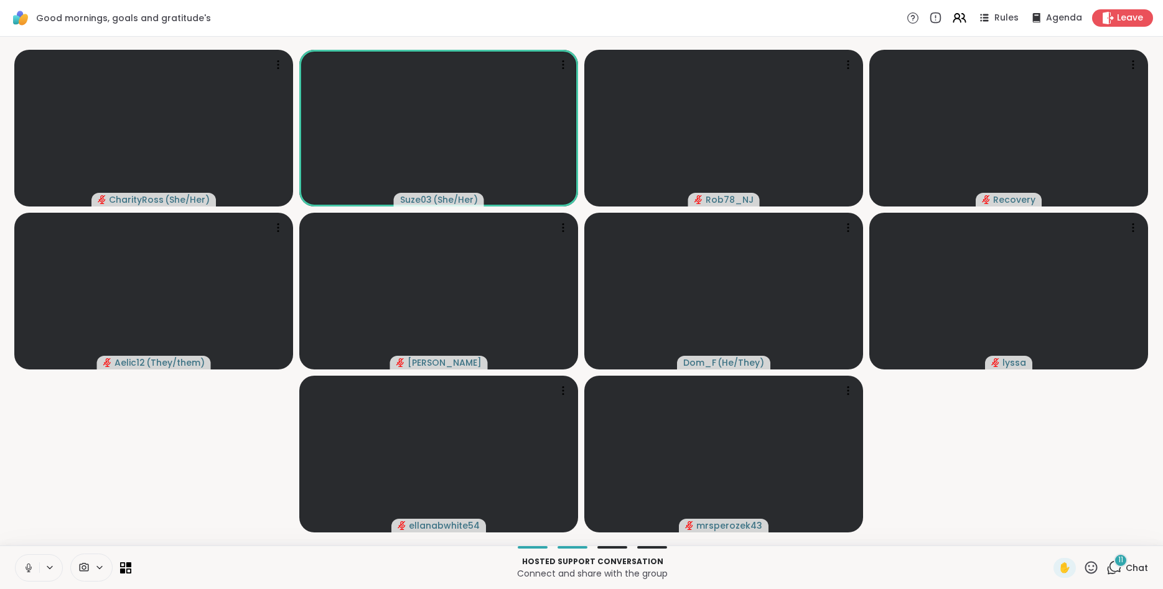
click at [27, 564] on icon at bounding box center [28, 568] width 11 height 11
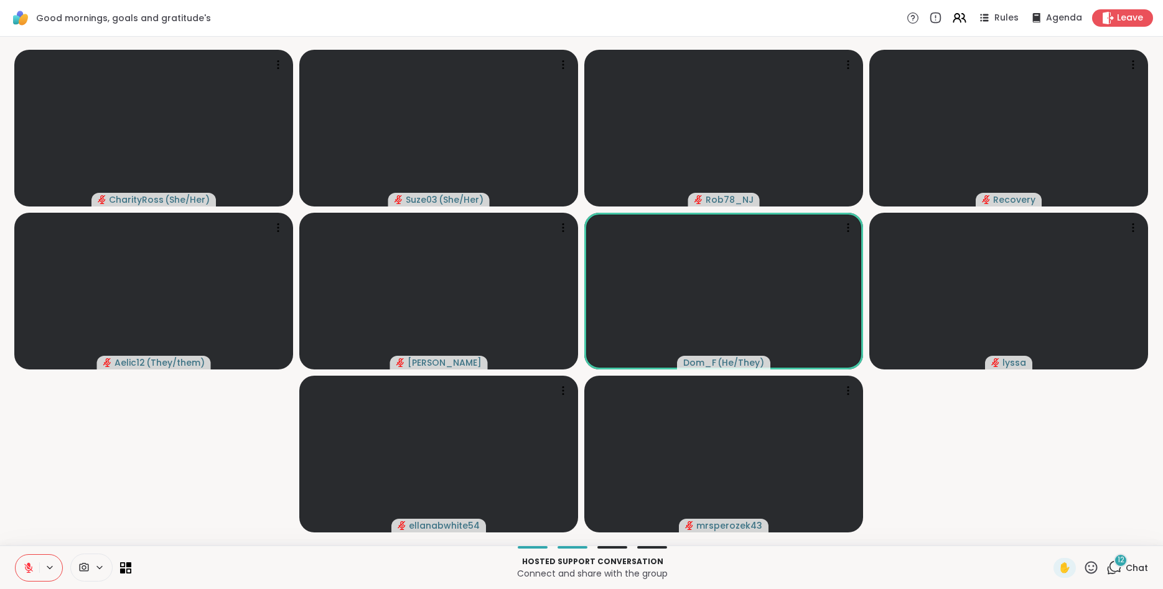
click at [27, 564] on icon at bounding box center [28, 568] width 11 height 11
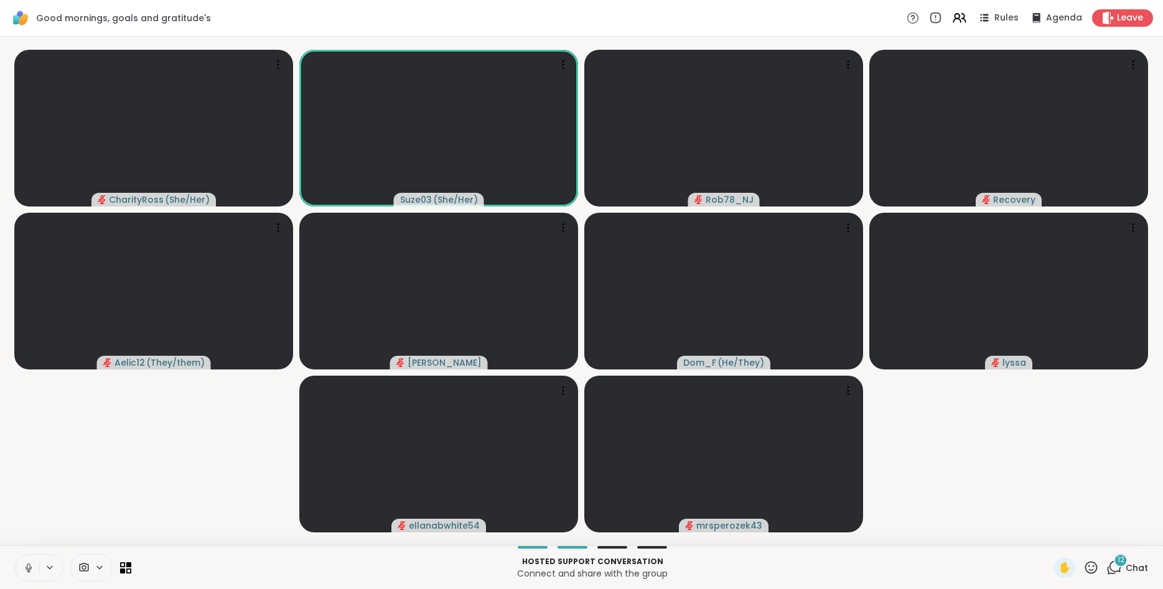
click at [27, 564] on icon at bounding box center [28, 568] width 11 height 11
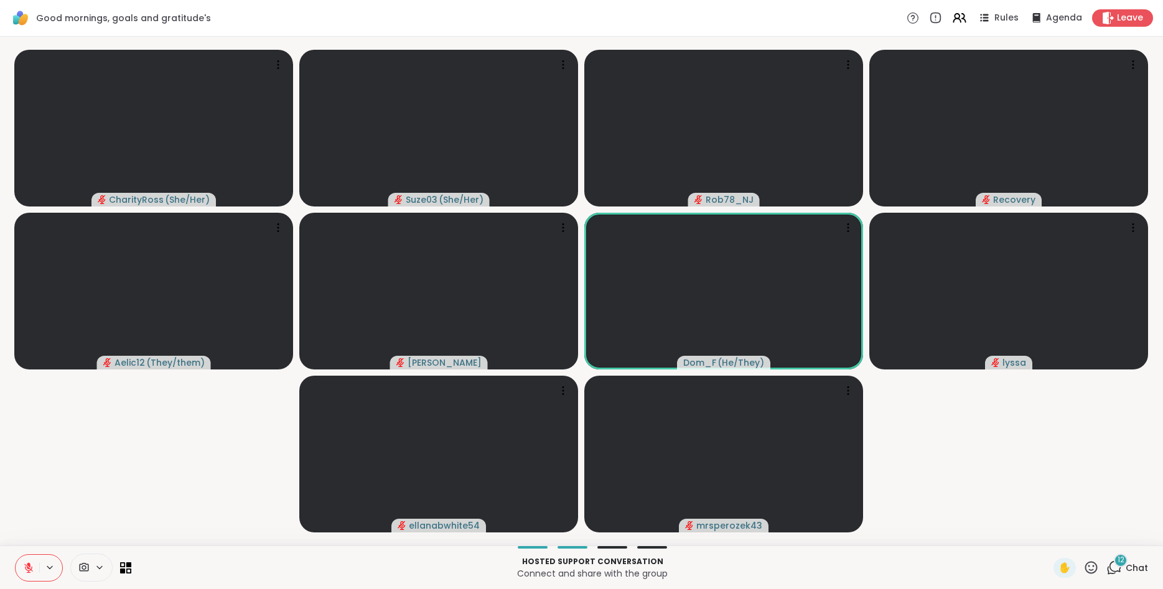
click at [27, 564] on icon at bounding box center [28, 568] width 11 height 11
click at [1094, 566] on icon at bounding box center [1092, 567] width 12 height 12
click at [1111, 533] on span "🌟" at bounding box center [1110, 535] width 12 height 15
click at [28, 573] on icon at bounding box center [28, 568] width 11 height 11
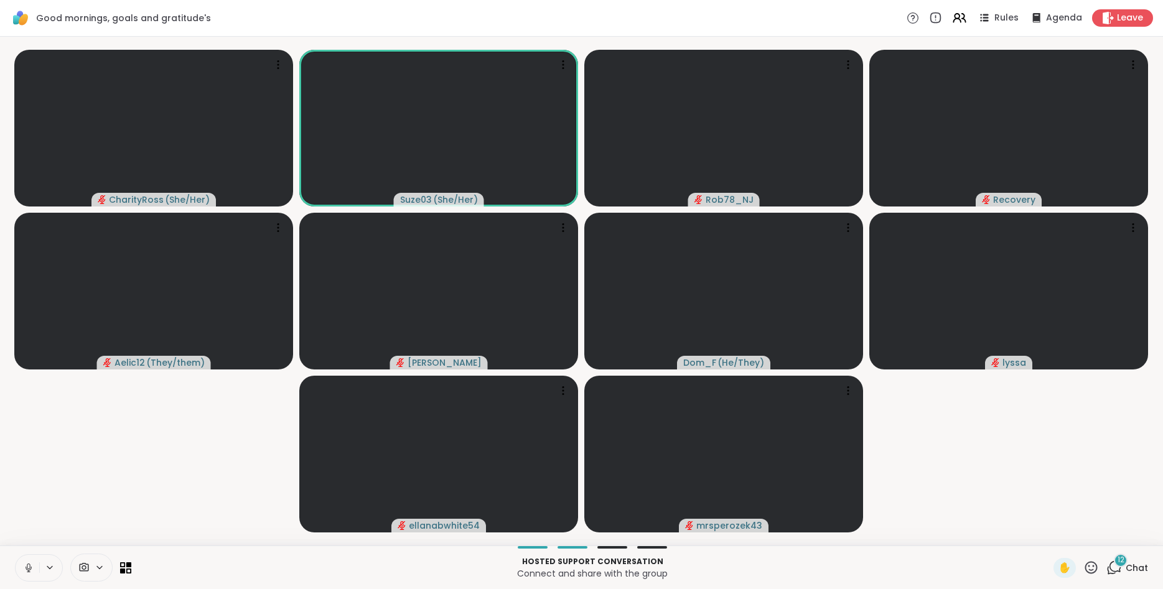
click at [28, 573] on icon at bounding box center [28, 568] width 11 height 11
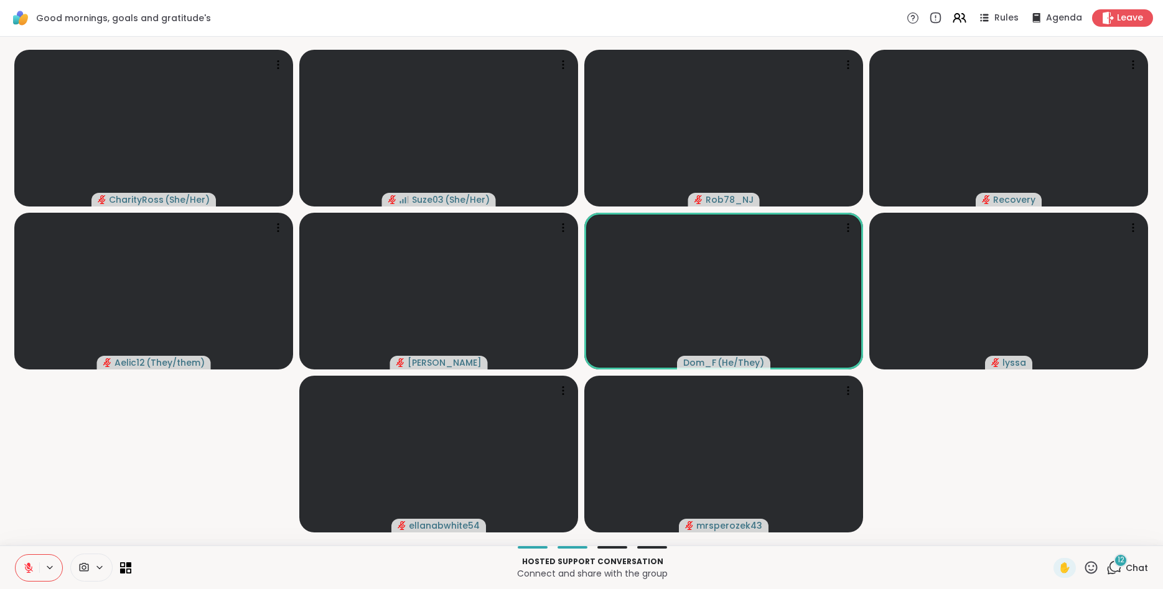
click at [28, 573] on icon at bounding box center [28, 568] width 11 height 11
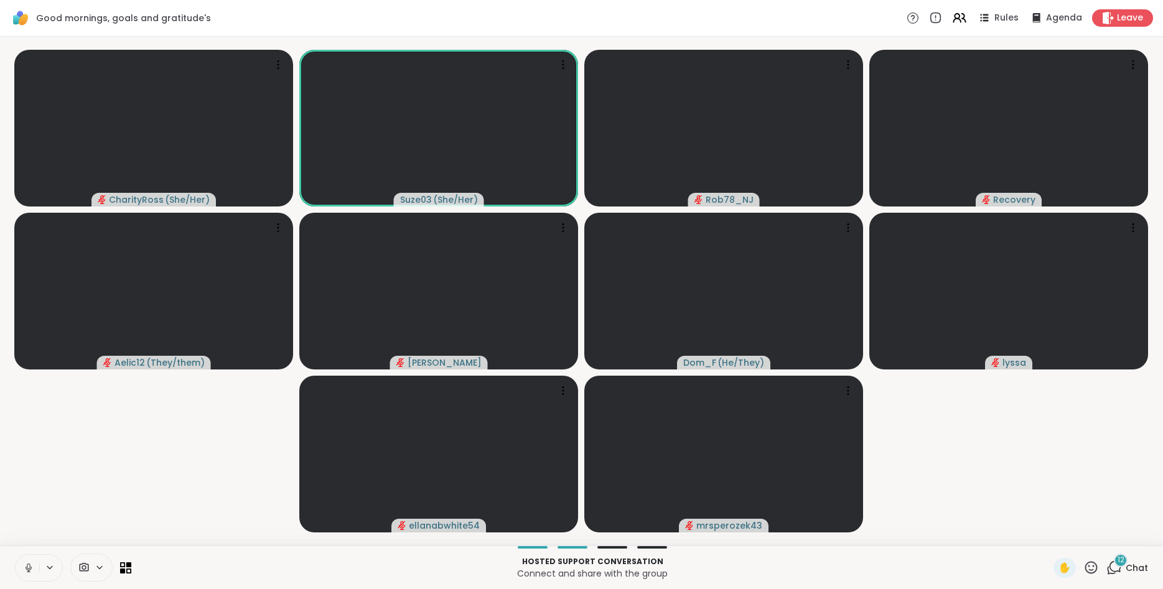
click at [28, 573] on icon at bounding box center [28, 568] width 11 height 11
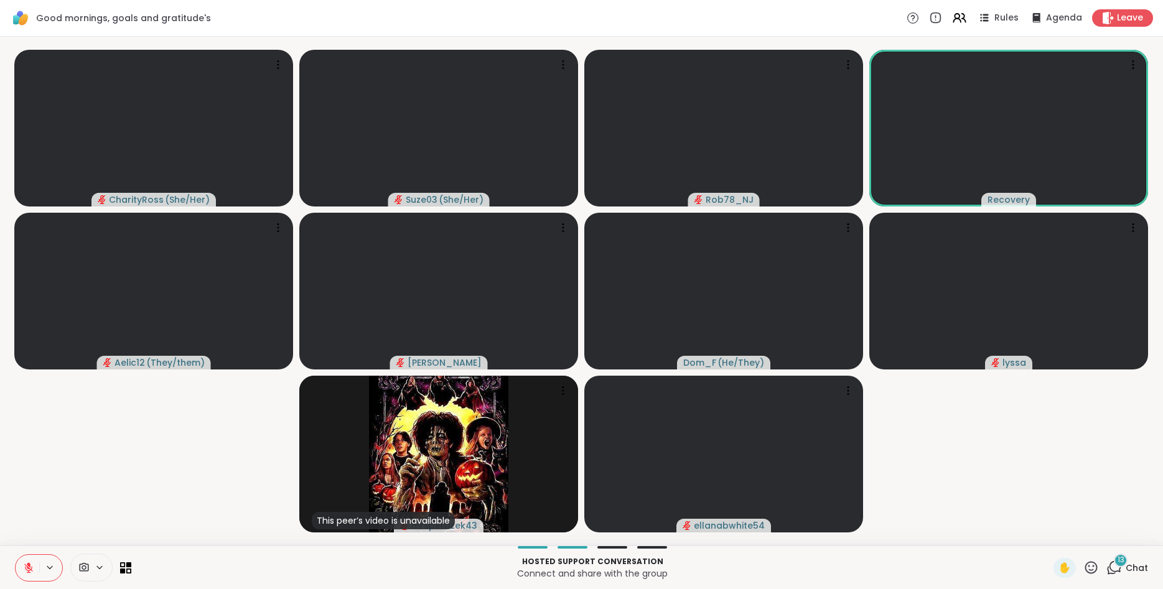
click at [28, 573] on icon at bounding box center [28, 568] width 11 height 11
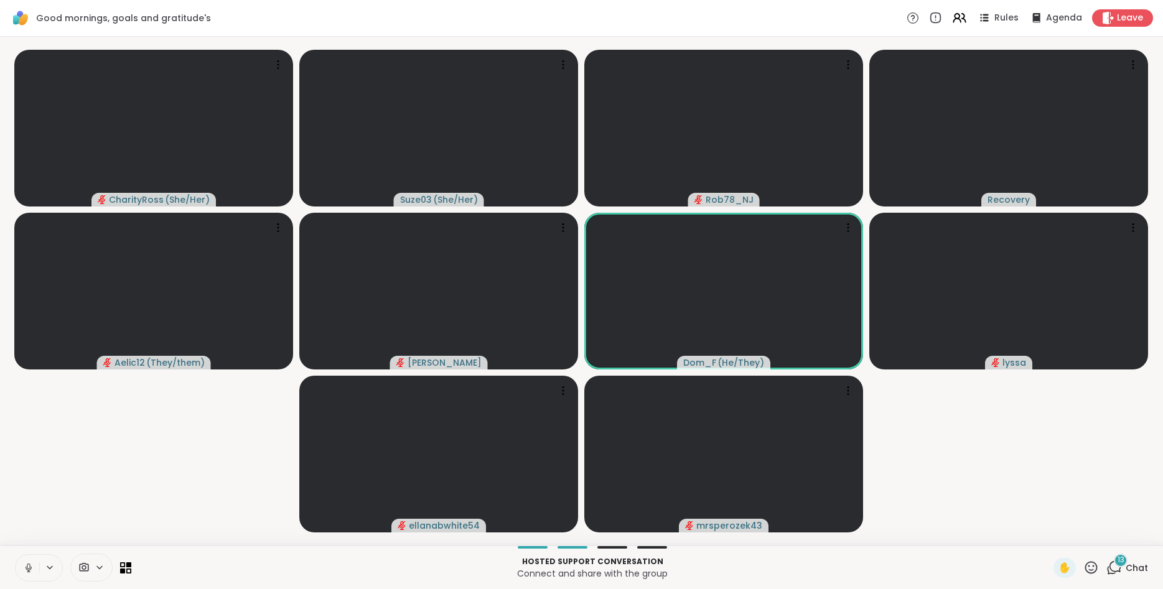
click at [1094, 567] on icon at bounding box center [1092, 567] width 12 height 12
click at [1049, 540] on span "❤️" at bounding box center [1055, 535] width 12 height 15
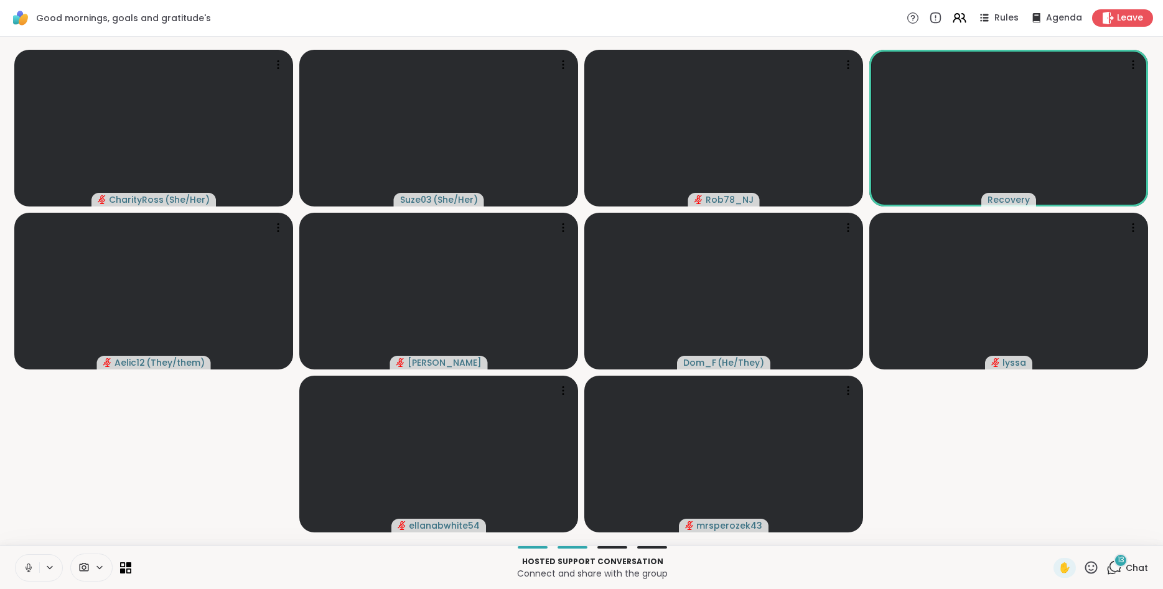
click at [1094, 564] on icon at bounding box center [1092, 568] width 16 height 16
click at [1134, 535] on span "🎉" at bounding box center [1137, 535] width 12 height 15
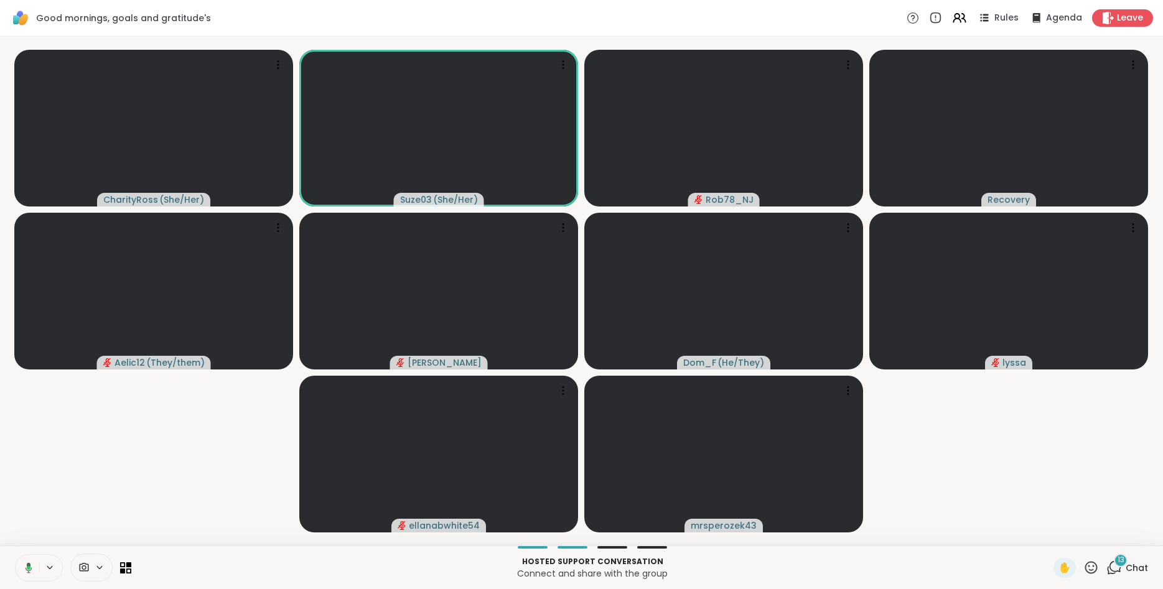
click at [31, 566] on icon at bounding box center [26, 568] width 11 height 11
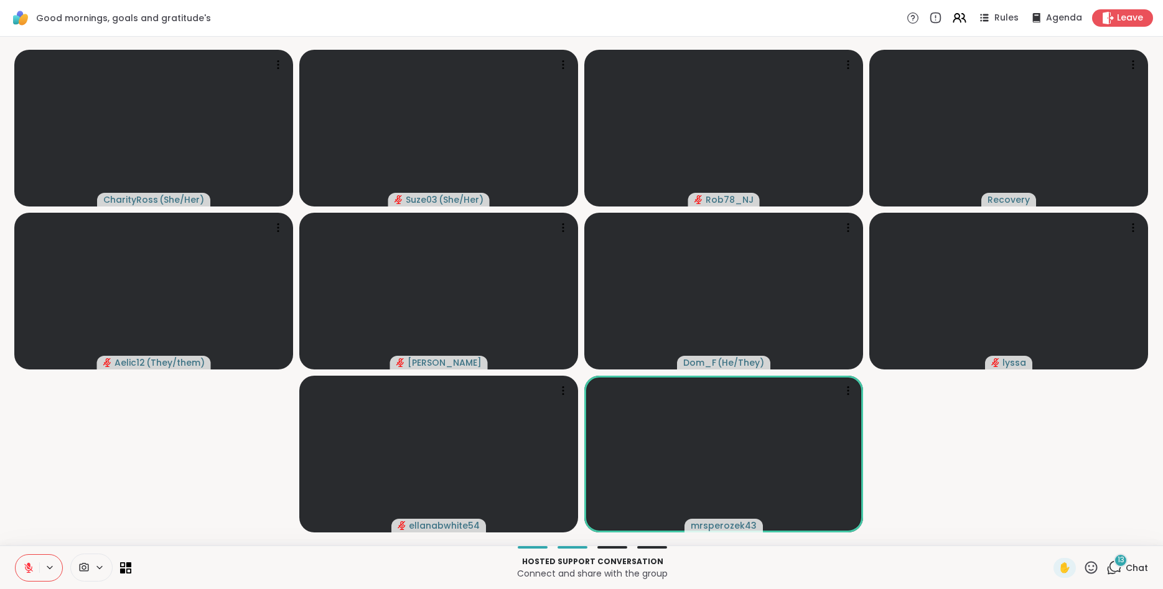
click at [1090, 571] on icon at bounding box center [1092, 568] width 16 height 16
click at [1132, 534] on span "🎉" at bounding box center [1137, 535] width 12 height 15
click at [1089, 569] on icon at bounding box center [1092, 568] width 16 height 16
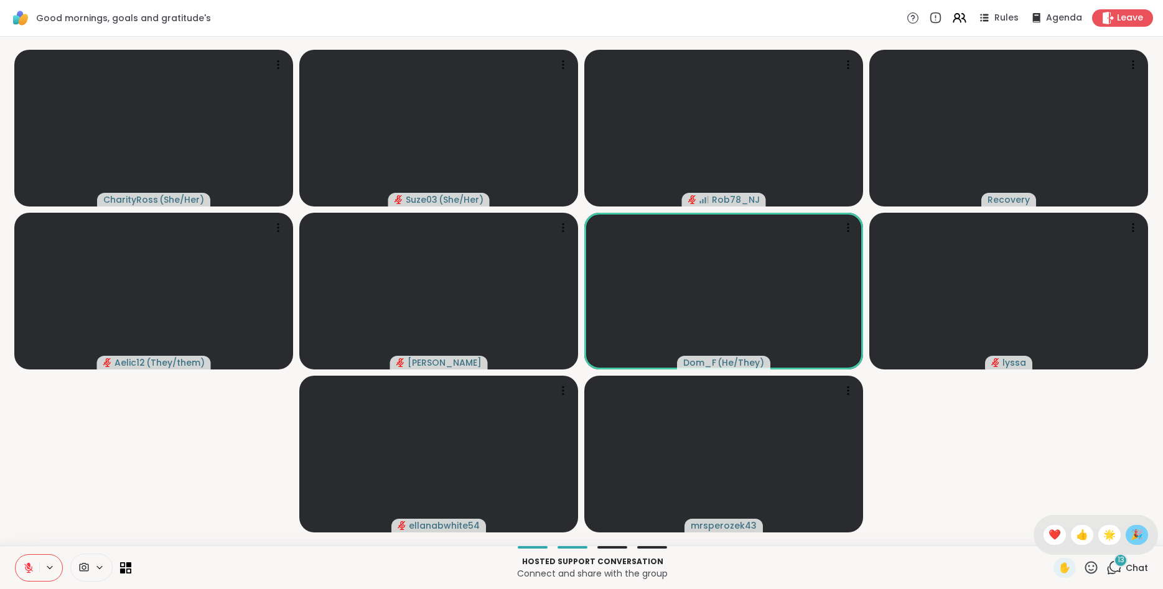
click at [1137, 537] on span "🎉" at bounding box center [1137, 535] width 12 height 15
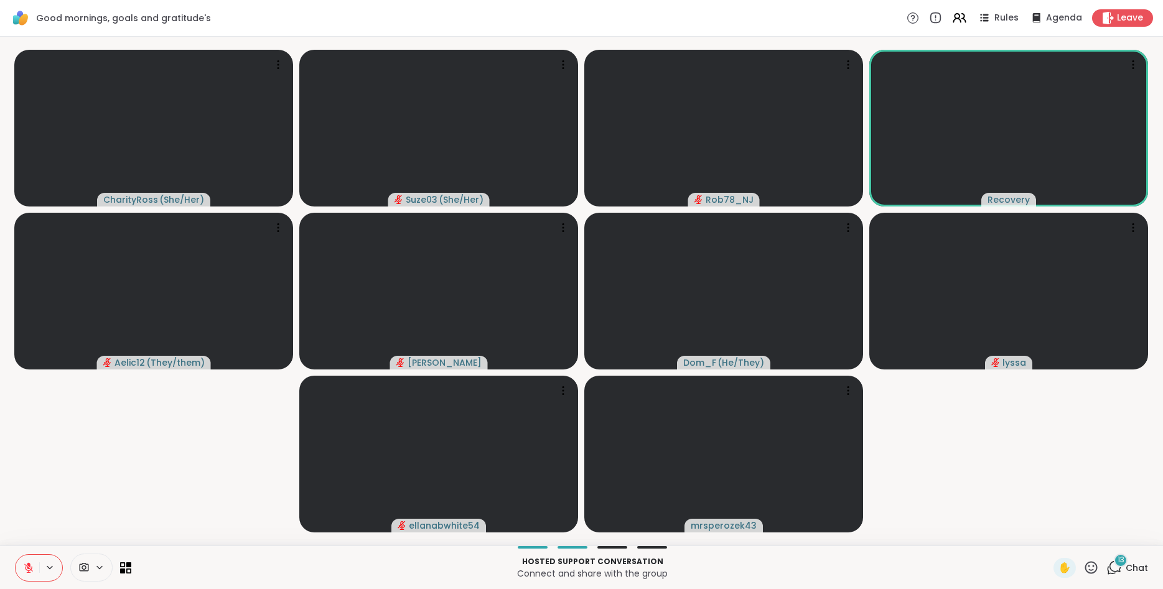
click at [1092, 564] on icon at bounding box center [1092, 568] width 16 height 16
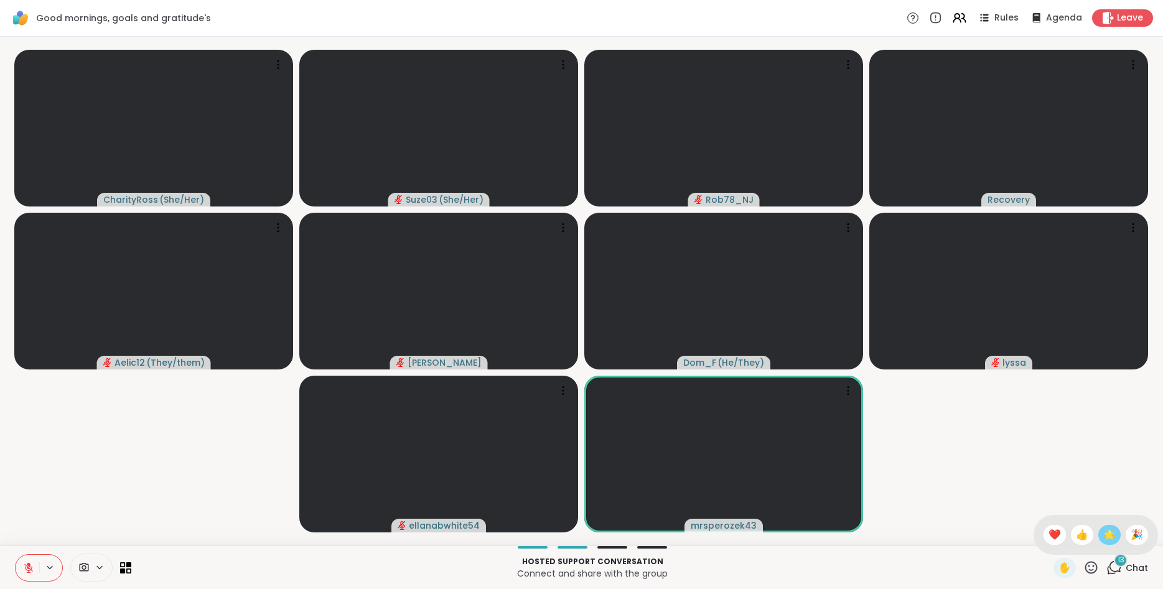
click at [1105, 537] on span "🌟" at bounding box center [1110, 535] width 12 height 15
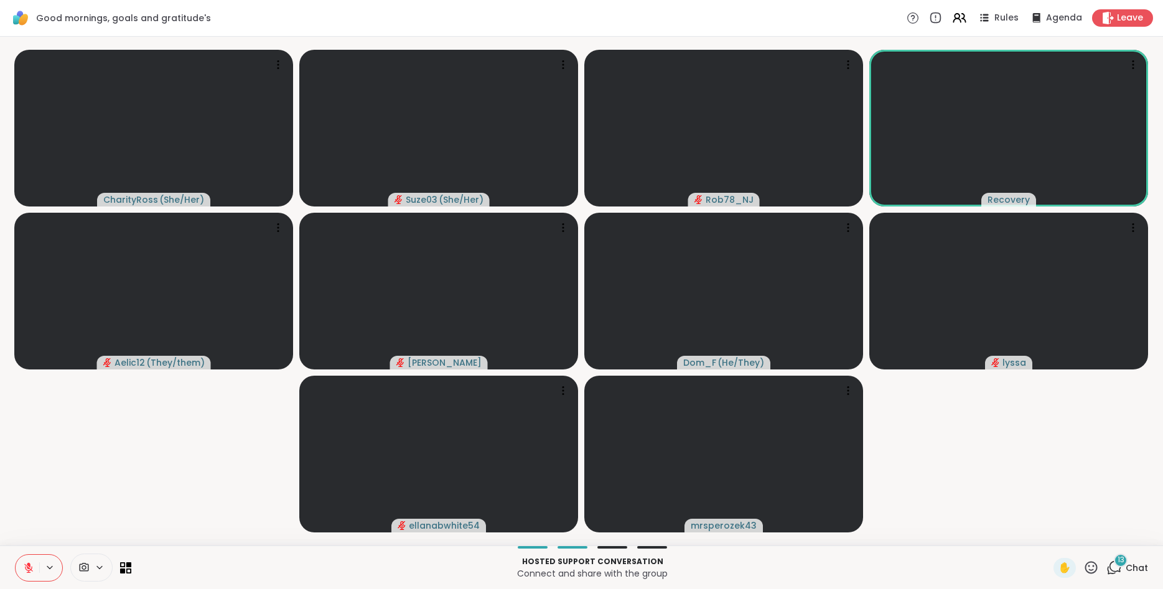
click at [1090, 565] on icon at bounding box center [1092, 568] width 16 height 16
click at [1136, 538] on span "🎉" at bounding box center [1137, 535] width 12 height 15
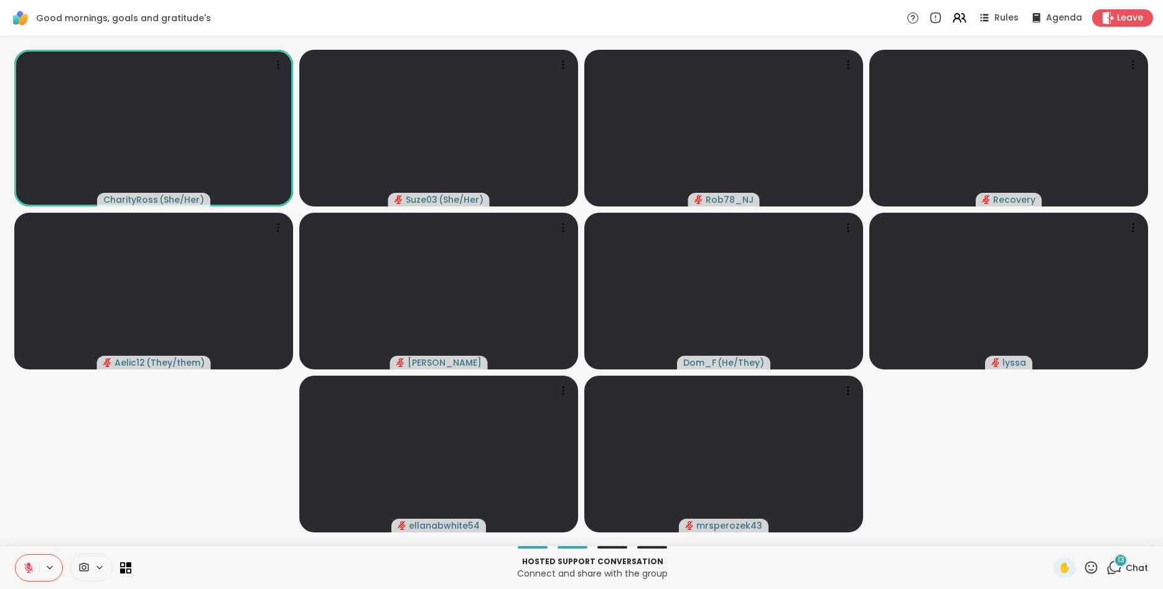
click at [1114, 565] on icon at bounding box center [1115, 568] width 16 height 16
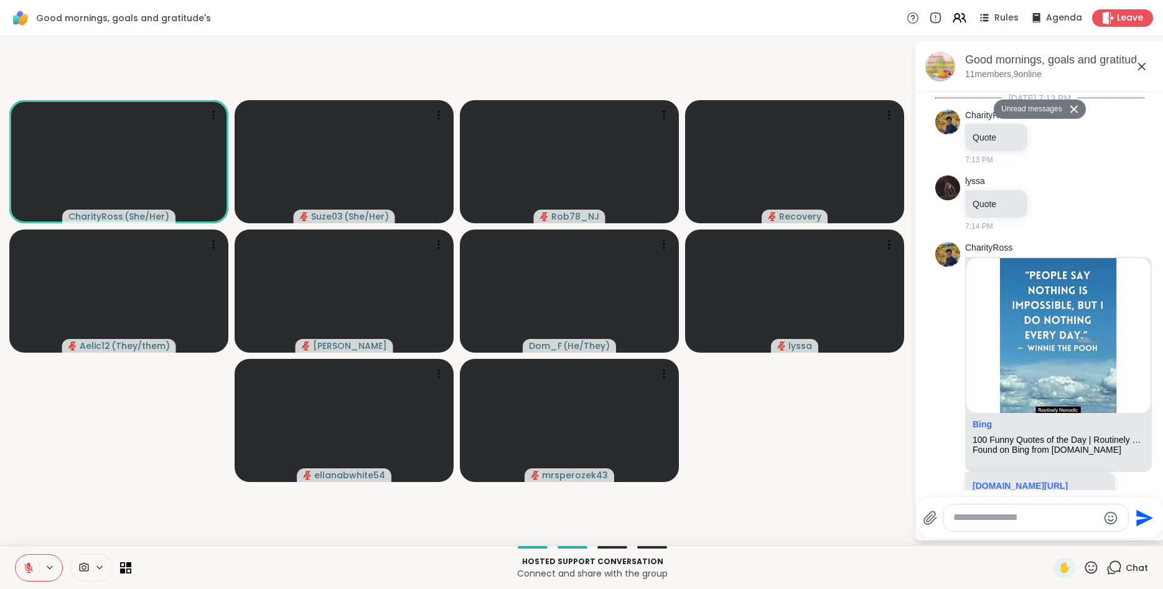
scroll to position [2374, 0]
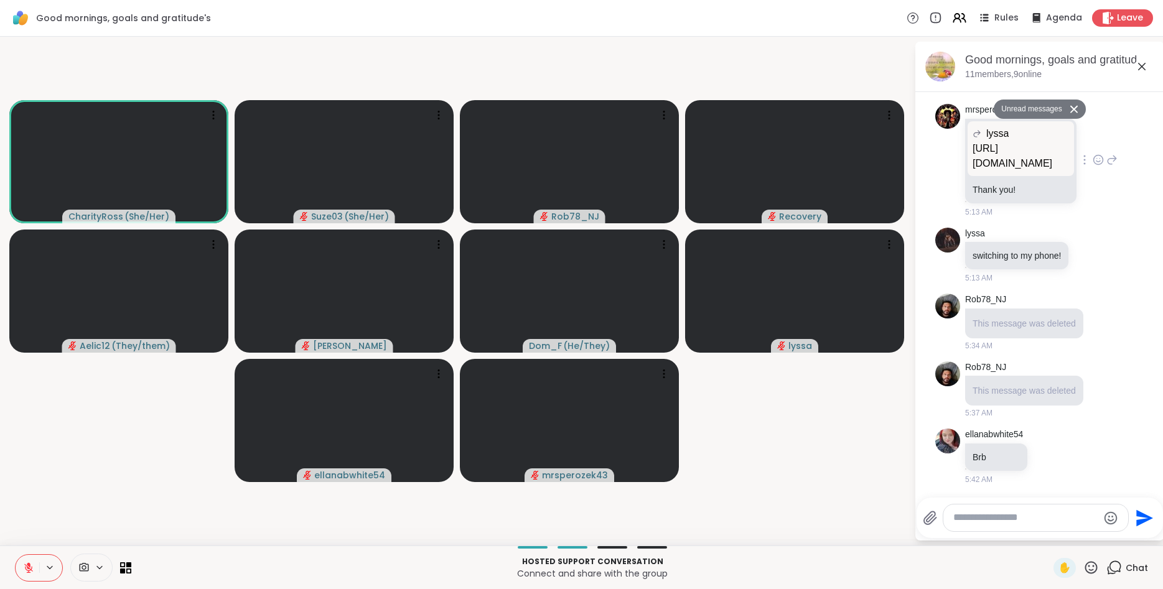
click at [1127, 191] on div "mrsperozek43 lyssa https://sharewellnow.com/session/b472d949-d5fe-4024-91b3-192…" at bounding box center [1040, 161] width 209 height 124
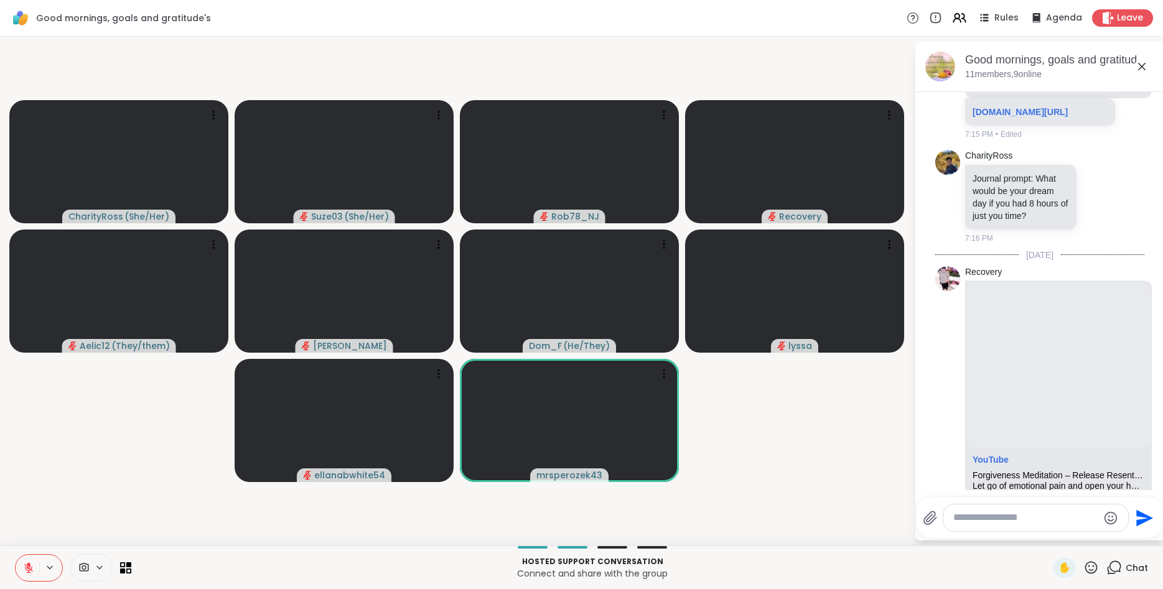
scroll to position [335, 0]
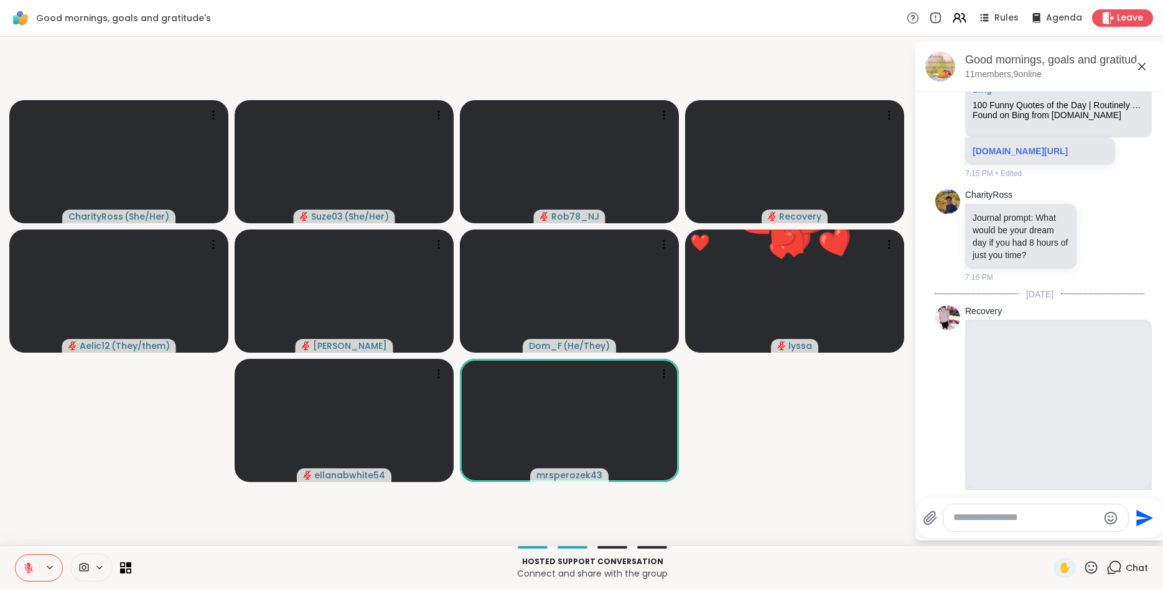
click at [1088, 566] on icon at bounding box center [1092, 568] width 16 height 16
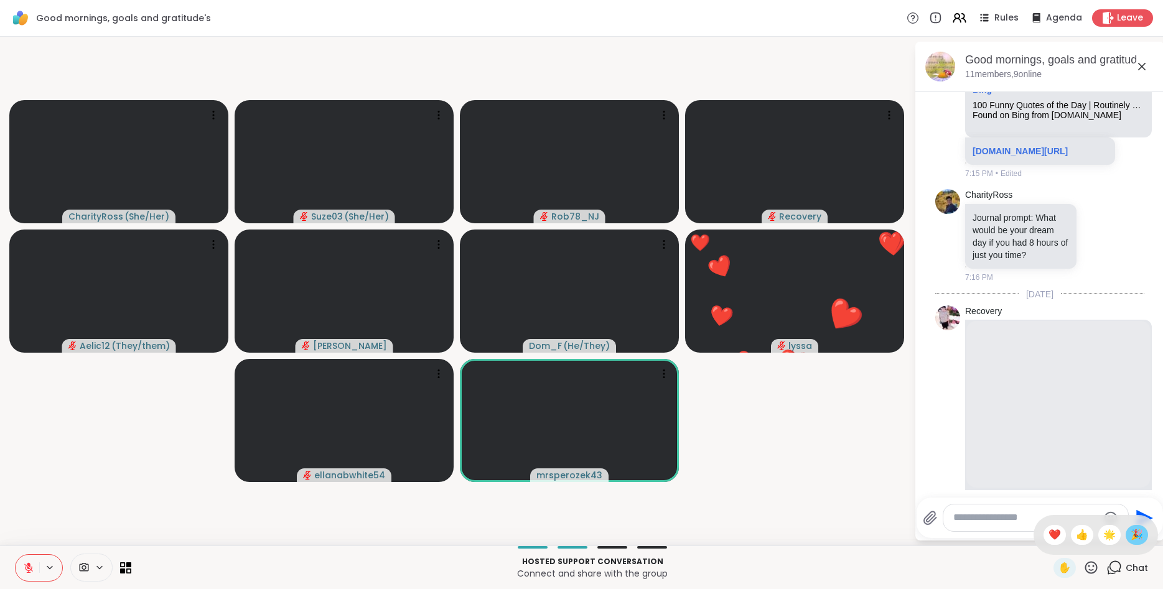
click at [1133, 535] on span "🎉" at bounding box center [1137, 535] width 12 height 15
click at [1091, 565] on icon at bounding box center [1092, 568] width 16 height 16
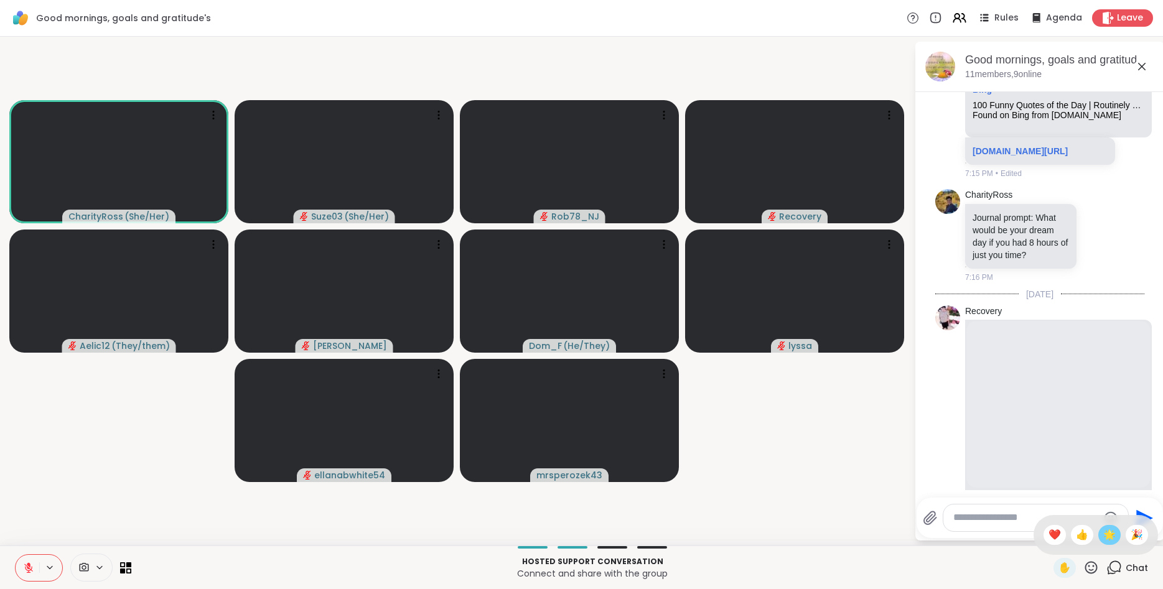
click at [1106, 533] on span "🌟" at bounding box center [1110, 535] width 12 height 15
click at [1092, 570] on icon at bounding box center [1092, 567] width 12 height 12
click at [1076, 537] on span "👍" at bounding box center [1082, 535] width 12 height 15
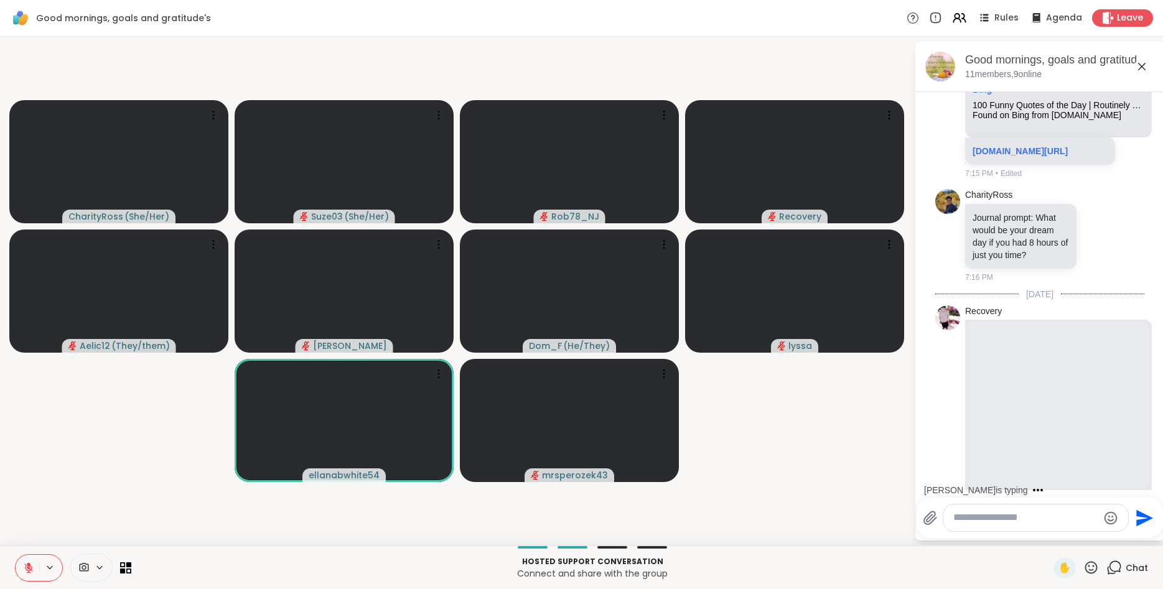
click at [1090, 570] on icon at bounding box center [1092, 568] width 16 height 16
click at [1110, 531] on span "🌟" at bounding box center [1110, 535] width 12 height 15
click at [1091, 568] on icon at bounding box center [1092, 568] width 16 height 16
click at [1134, 535] on span "🎉" at bounding box center [1137, 535] width 12 height 15
click at [1088, 568] on icon at bounding box center [1092, 568] width 16 height 16
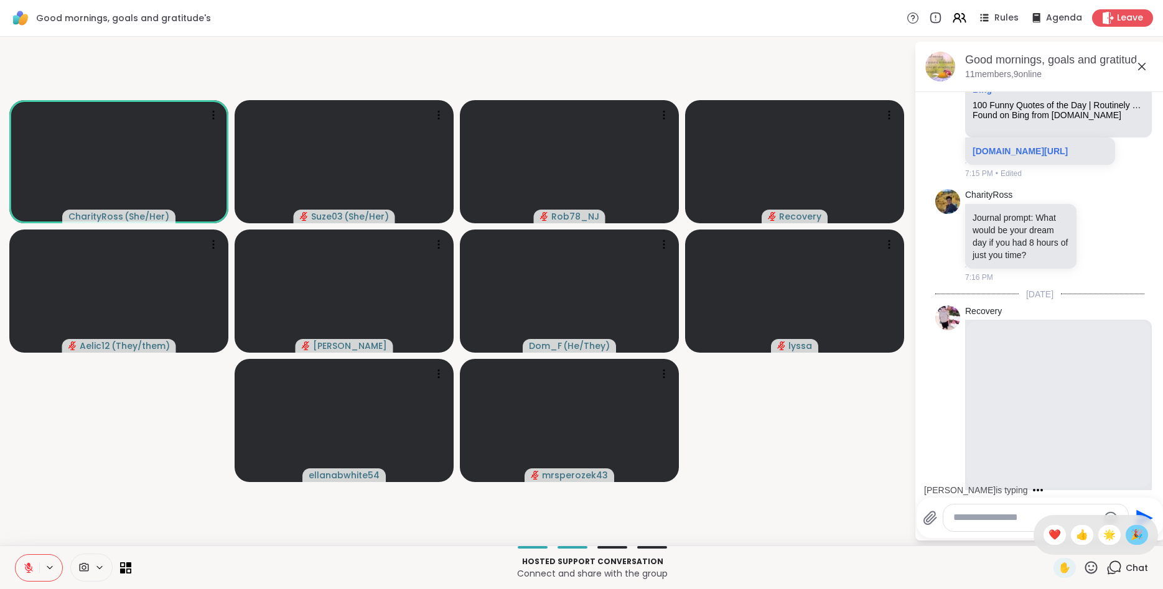
click at [1135, 535] on span "🎉" at bounding box center [1137, 535] width 12 height 15
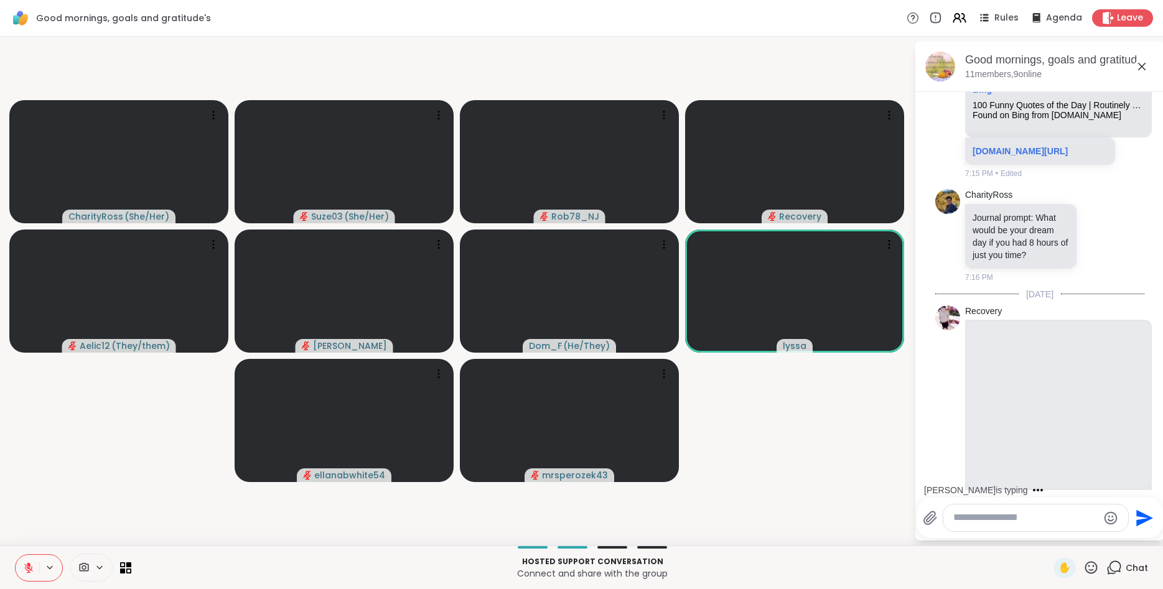
click at [1092, 561] on icon at bounding box center [1092, 568] width 16 height 16
click at [1132, 533] on span "🎉" at bounding box center [1137, 535] width 12 height 15
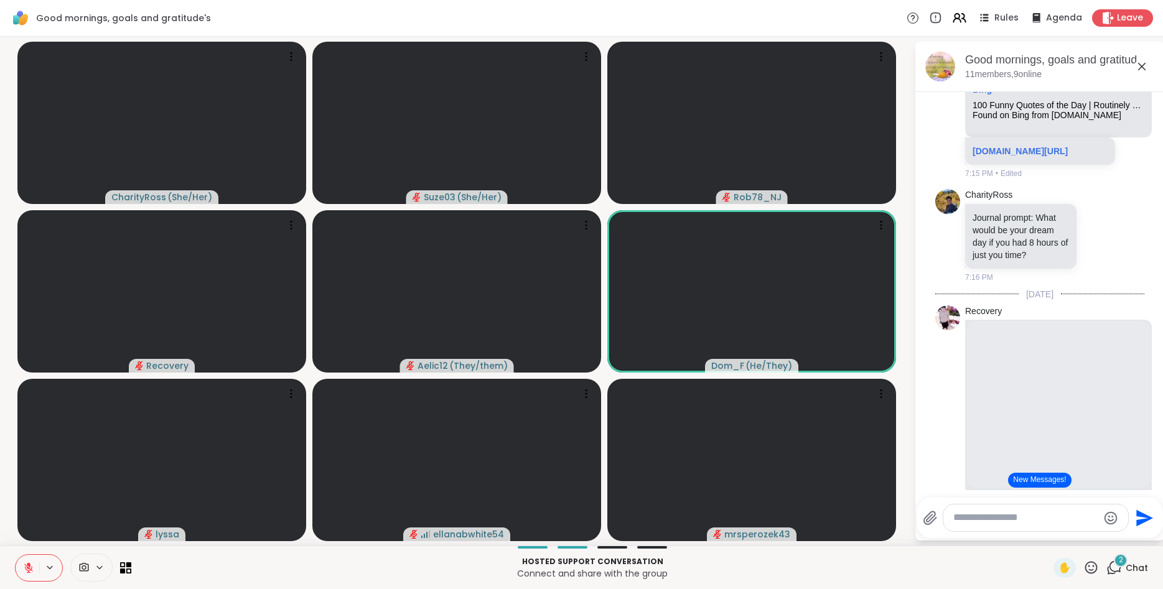
click at [1094, 567] on icon at bounding box center [1092, 567] width 12 height 12
click at [1139, 530] on span "🎉" at bounding box center [1137, 535] width 12 height 15
click at [1092, 570] on icon at bounding box center [1092, 567] width 12 height 12
click at [1130, 537] on div "🎉" at bounding box center [1137, 535] width 22 height 20
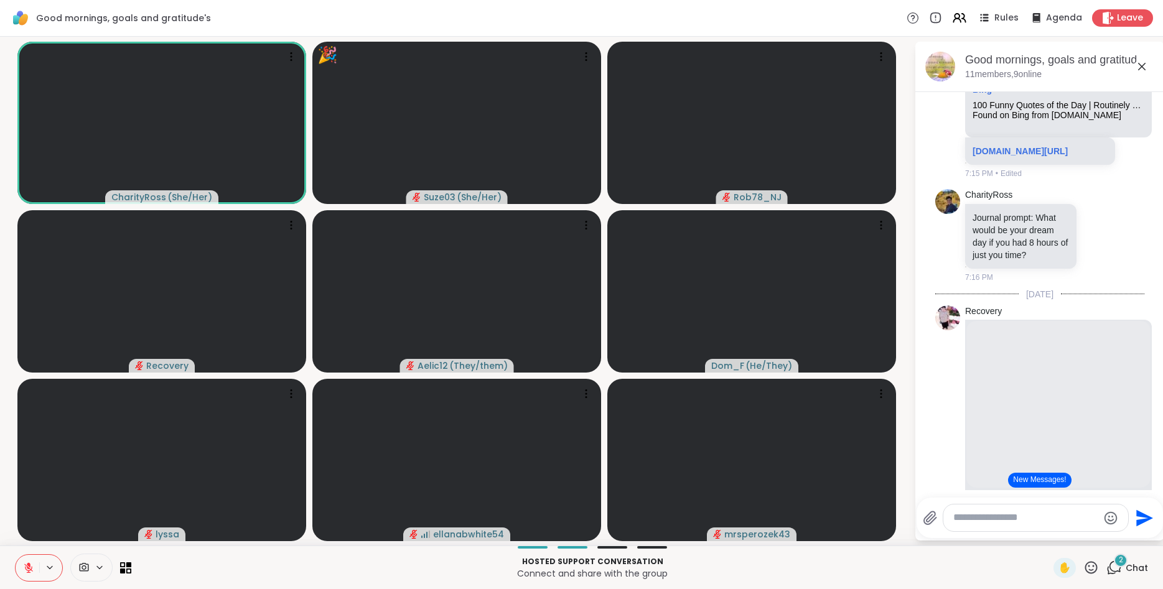
click at [1092, 565] on icon at bounding box center [1092, 568] width 16 height 16
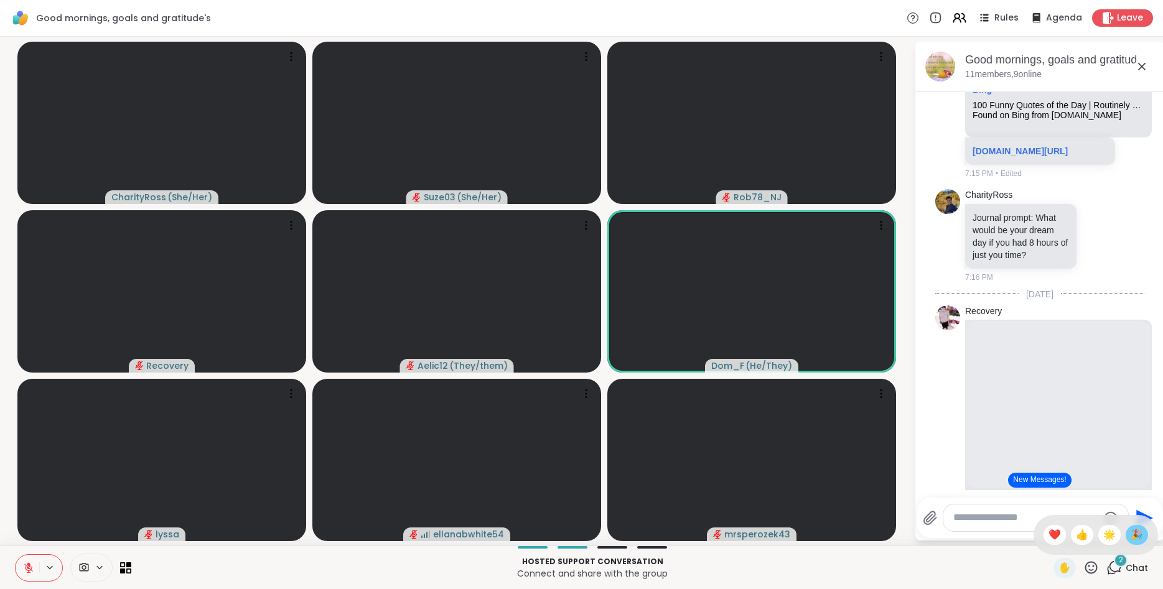
click at [1135, 538] on span "🎉" at bounding box center [1137, 535] width 12 height 15
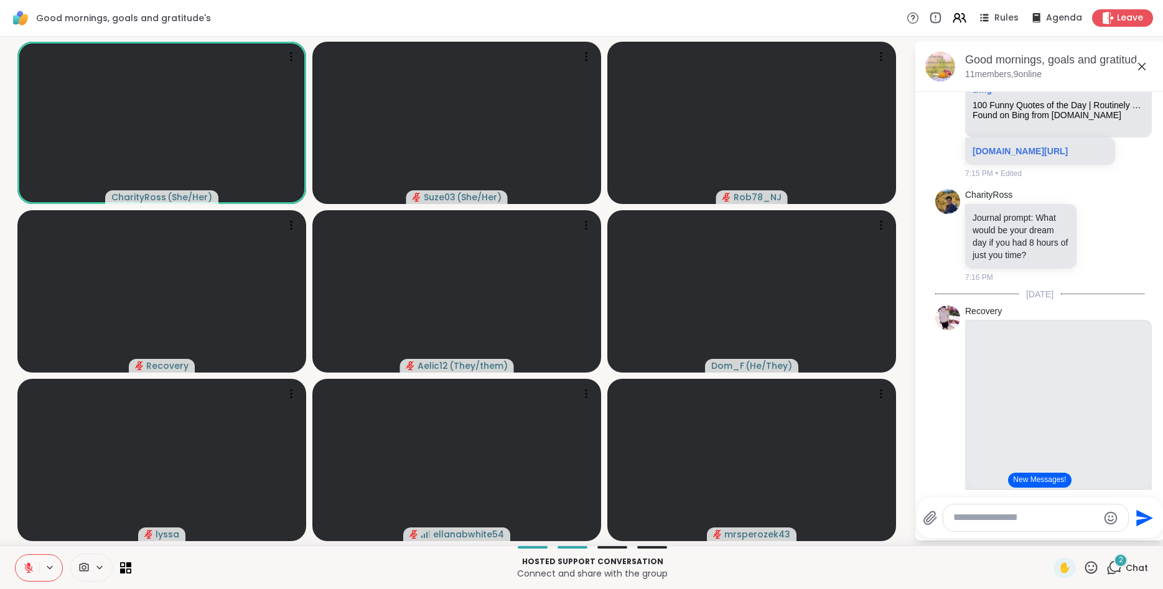
click at [1092, 562] on icon at bounding box center [1092, 567] width 12 height 12
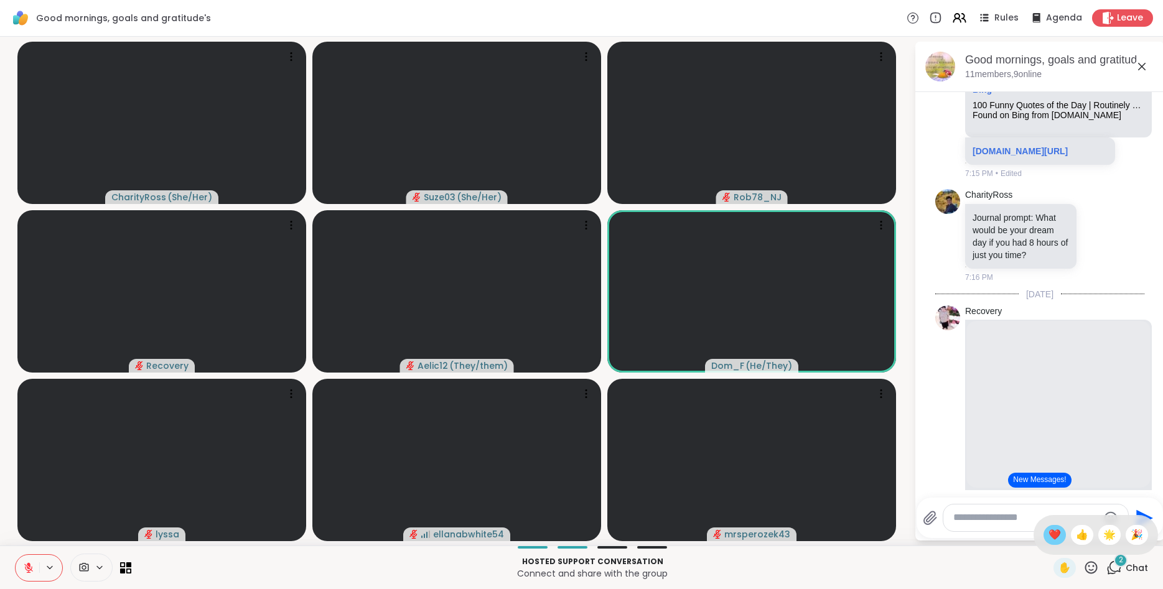
click at [1052, 533] on span "❤️" at bounding box center [1055, 535] width 12 height 15
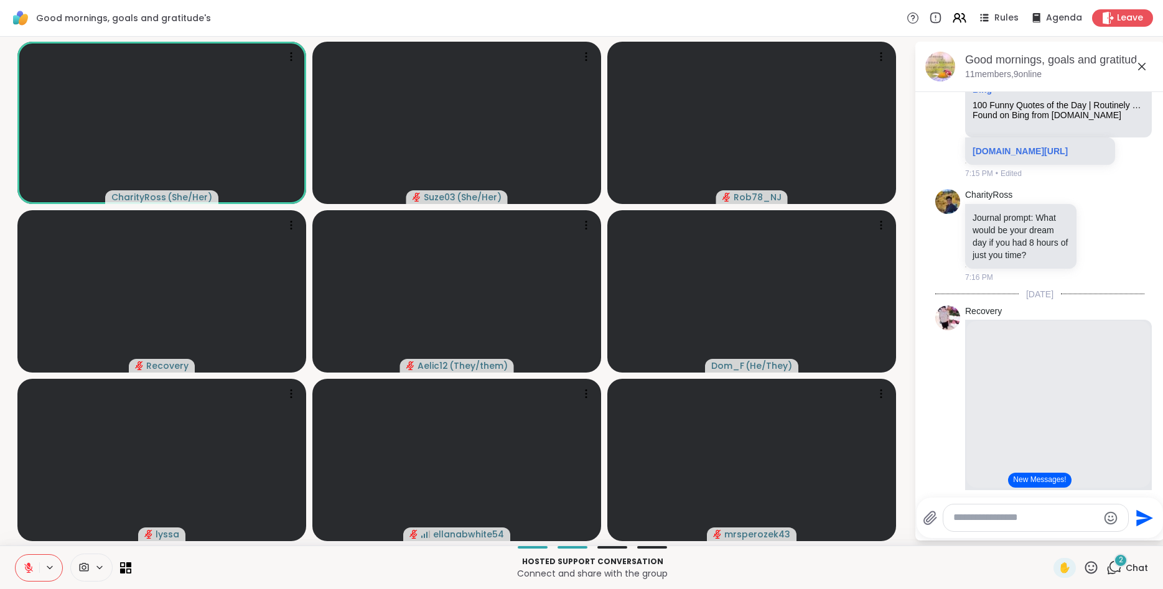
click at [27, 563] on icon at bounding box center [28, 568] width 11 height 11
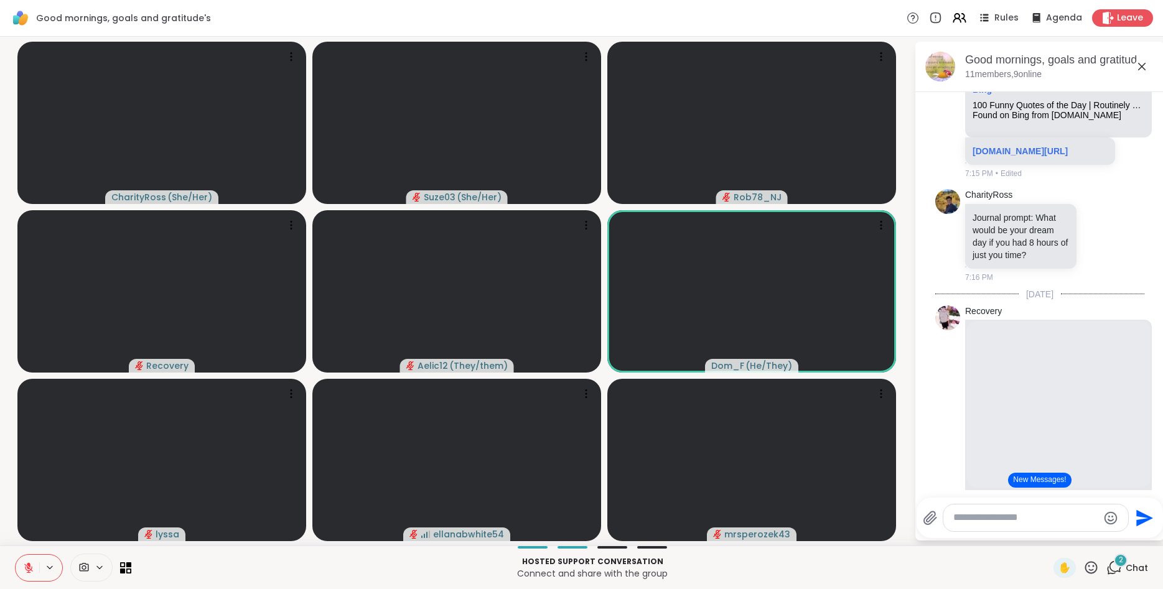
click at [1091, 561] on icon at bounding box center [1092, 568] width 16 height 16
click at [1138, 539] on span "🎉" at bounding box center [1137, 535] width 12 height 15
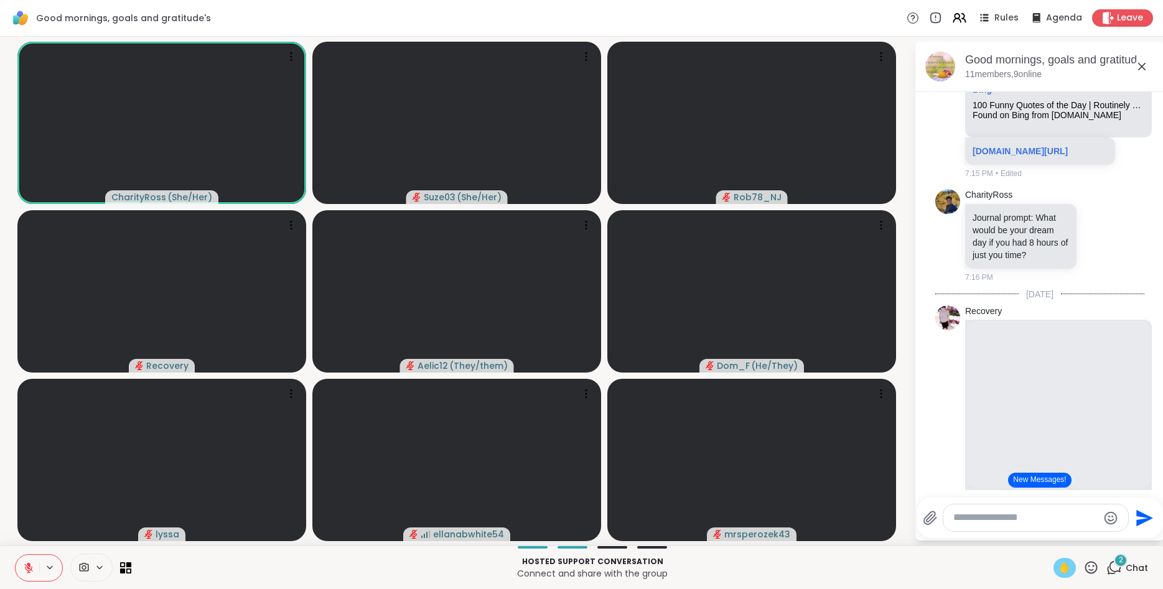
click at [1068, 564] on span "✋" at bounding box center [1065, 568] width 12 height 15
click at [1093, 564] on icon at bounding box center [1092, 568] width 16 height 16
click at [1076, 533] on span "👍" at bounding box center [1082, 535] width 12 height 15
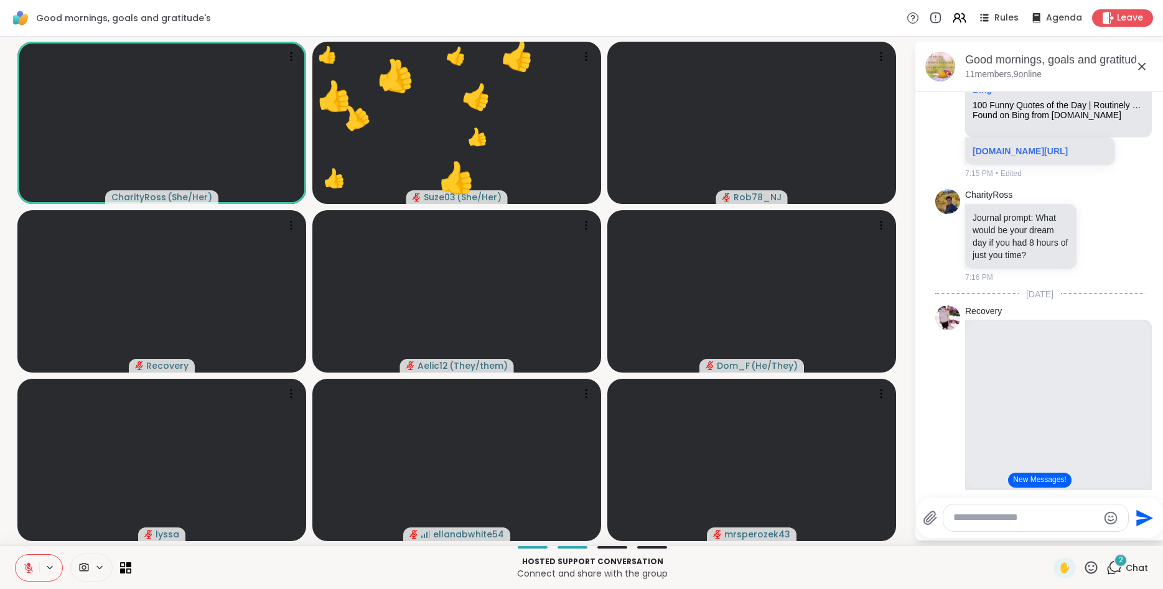
click at [32, 565] on icon at bounding box center [28, 568] width 11 height 11
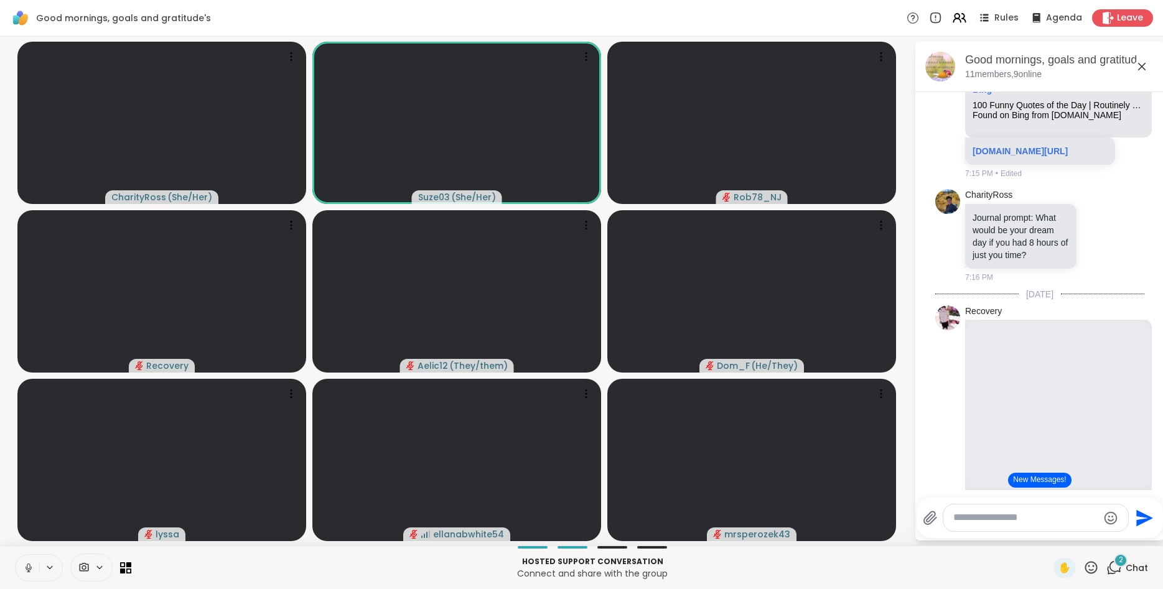
click at [32, 565] on icon at bounding box center [28, 568] width 11 height 11
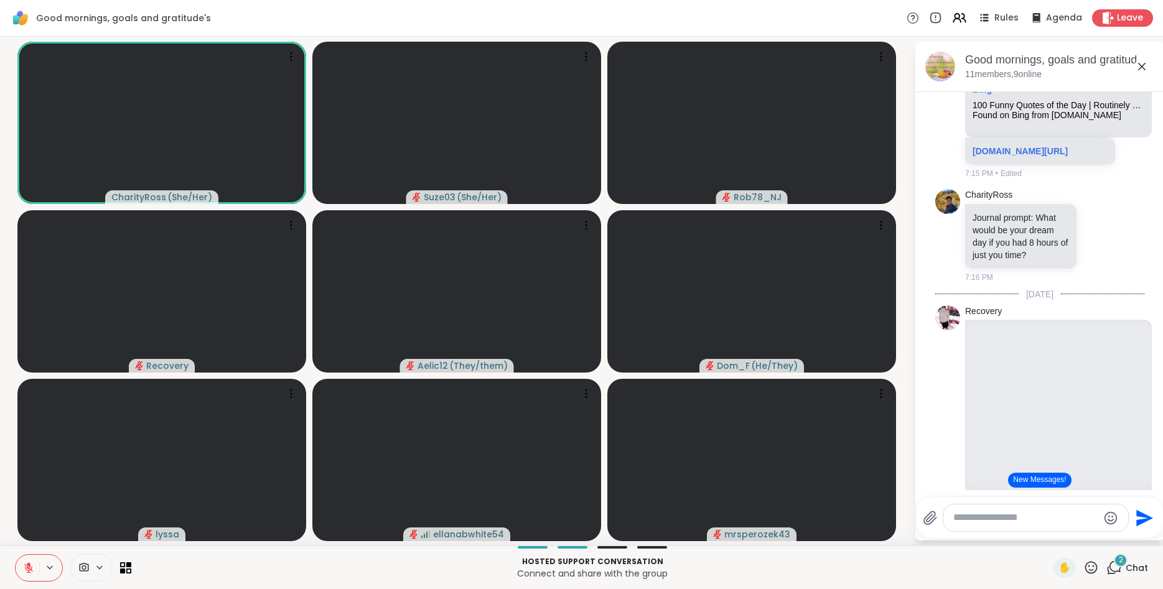
click at [1094, 567] on icon at bounding box center [1092, 567] width 12 height 12
click at [1141, 530] on span "🎉" at bounding box center [1137, 535] width 12 height 15
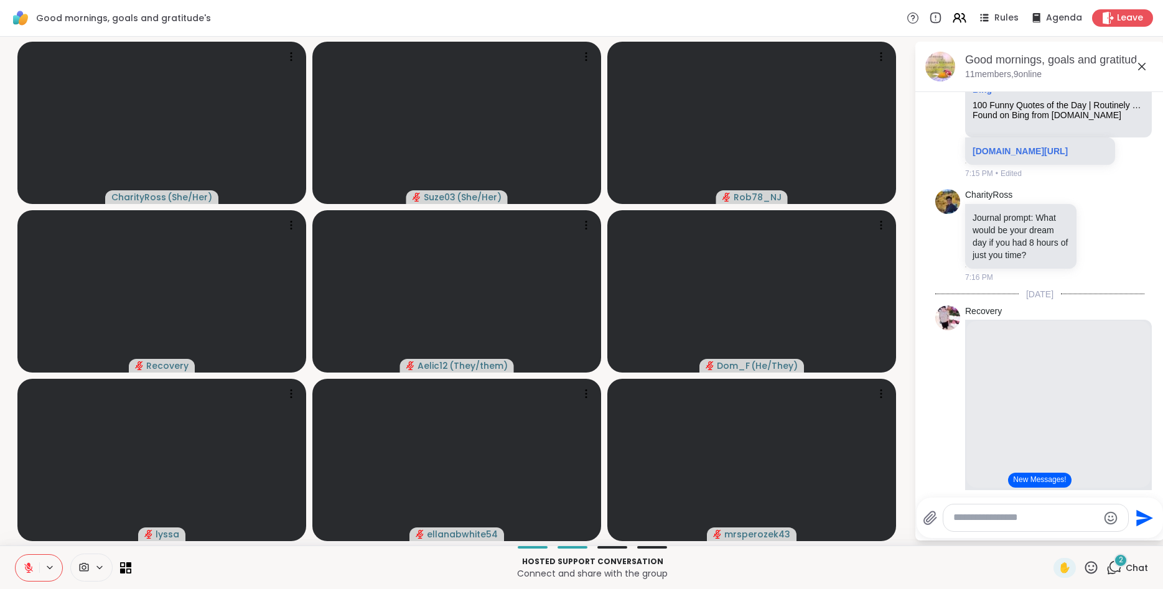
click at [34, 565] on icon at bounding box center [28, 568] width 11 height 11
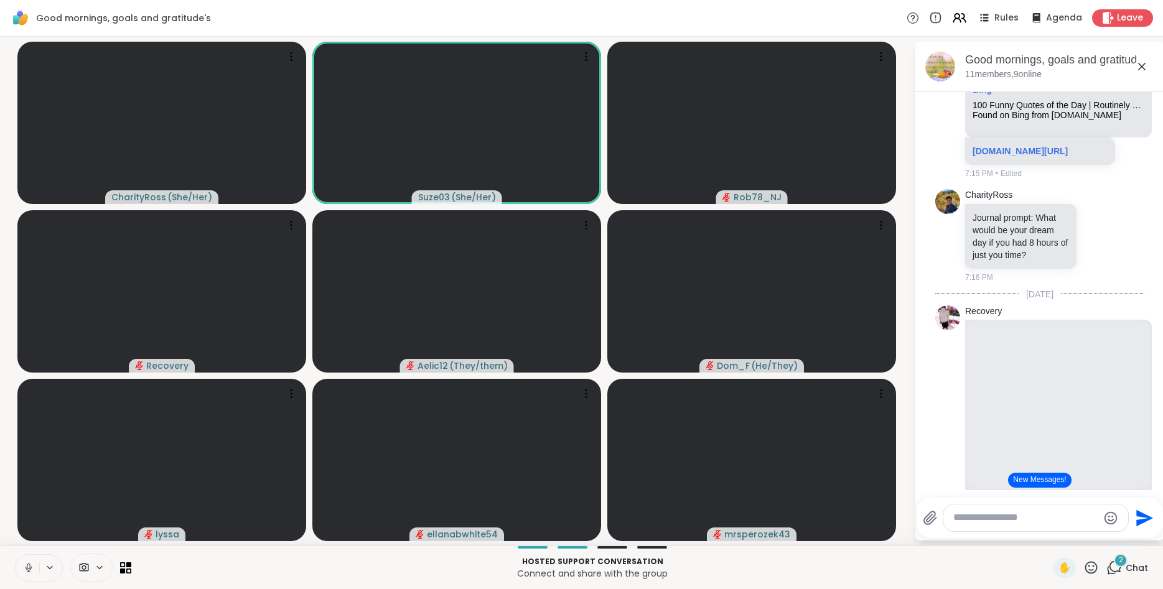
click at [34, 565] on icon at bounding box center [28, 568] width 11 height 11
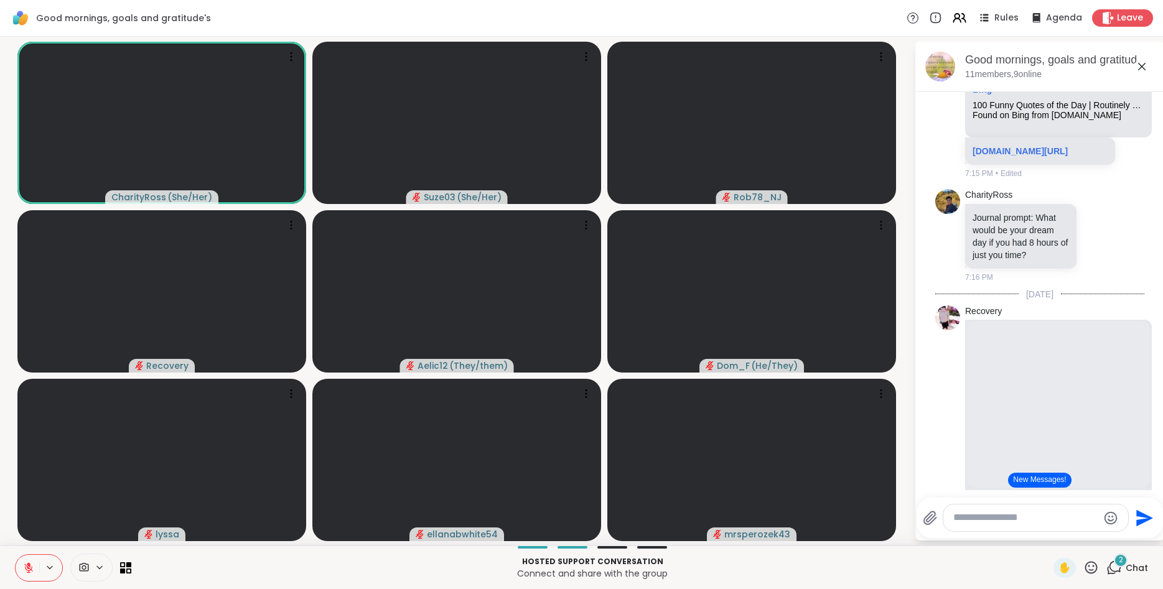
click at [1087, 568] on icon at bounding box center [1092, 568] width 16 height 16
click at [1049, 535] on span "❤️" at bounding box center [1055, 535] width 12 height 15
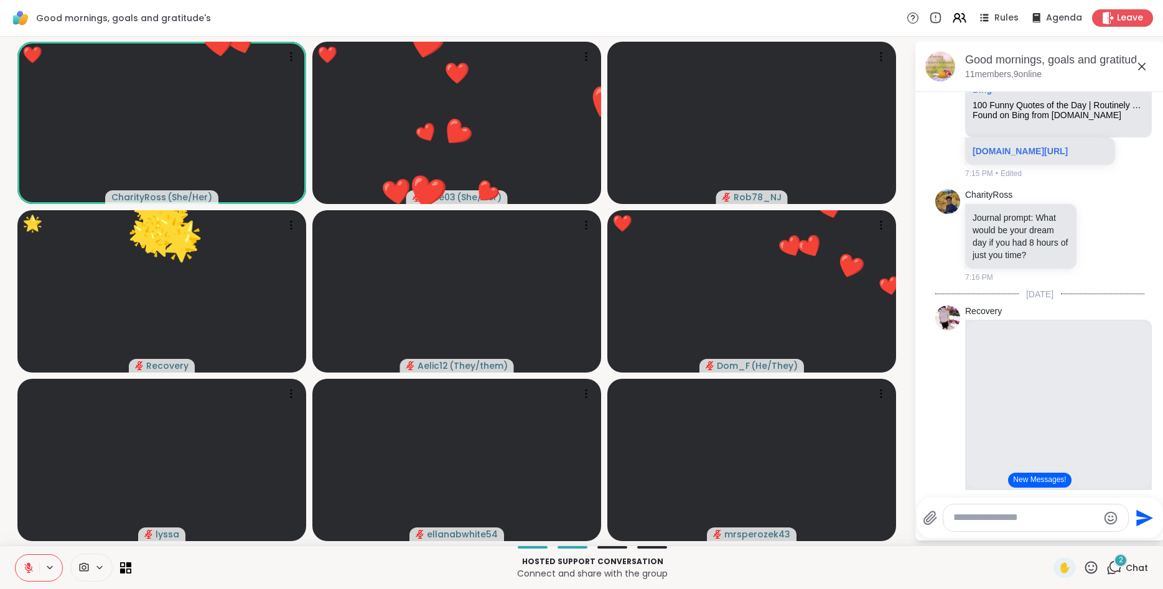
click at [1093, 564] on icon at bounding box center [1092, 568] width 16 height 16
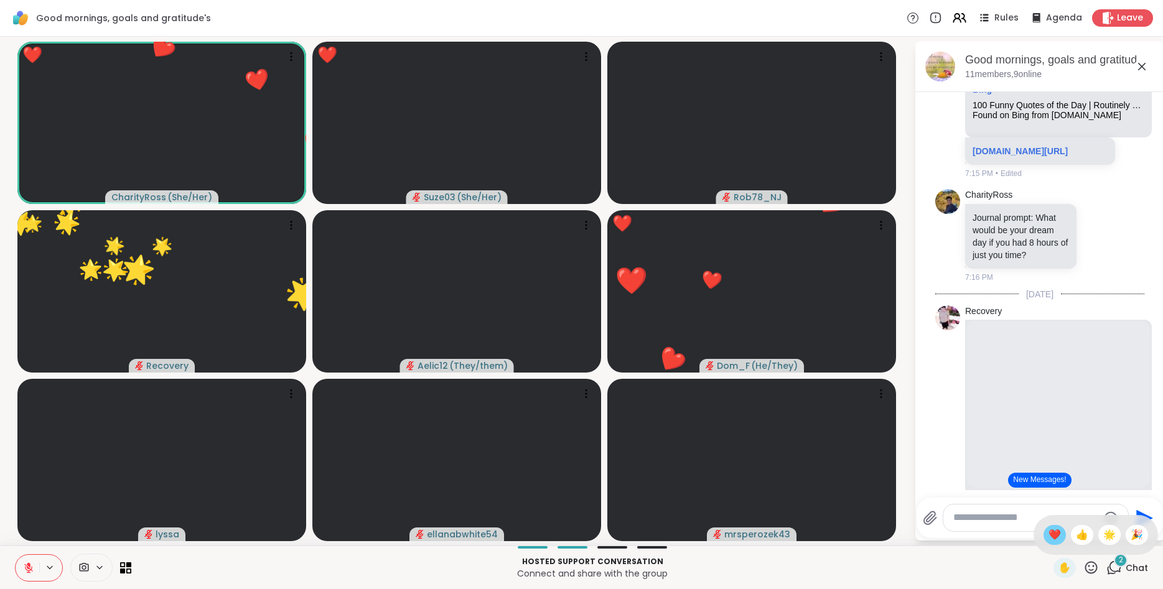
click at [1049, 532] on span "❤️" at bounding box center [1055, 535] width 12 height 15
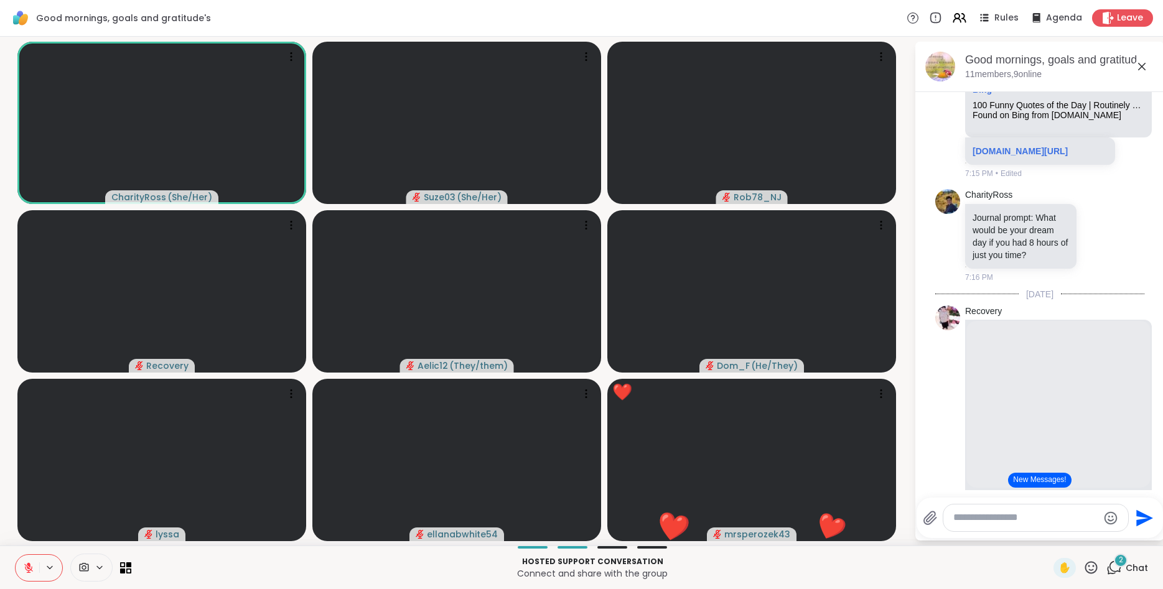
click at [1092, 568] on icon at bounding box center [1092, 568] width 16 height 16
click at [1049, 530] on span "❤️" at bounding box center [1055, 535] width 12 height 15
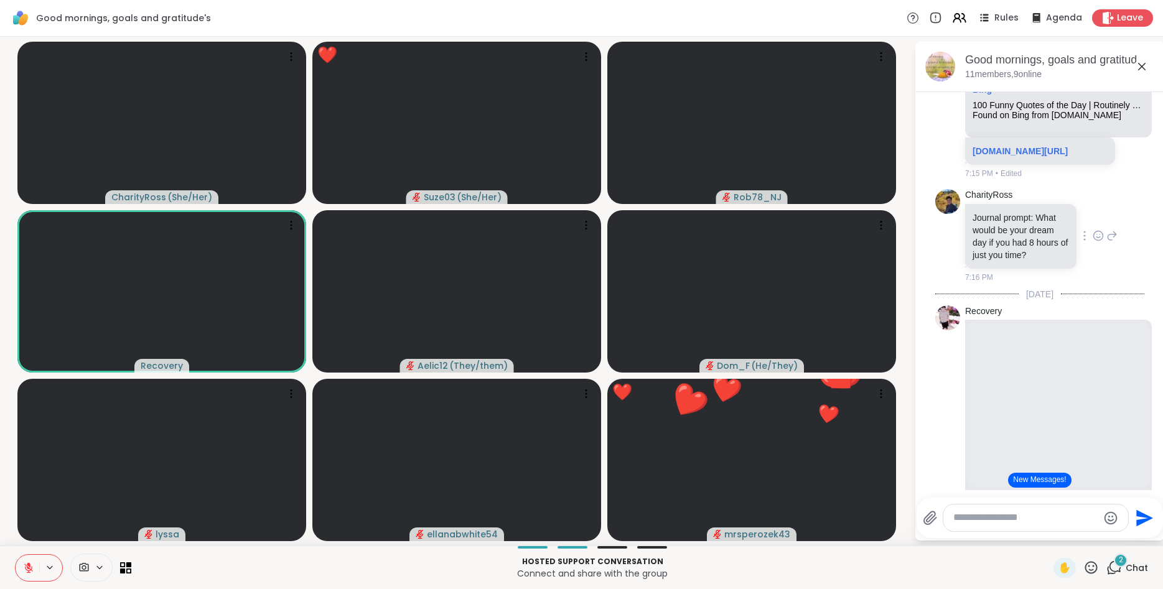
click at [1133, 261] on div "CharityRoss Journal prompt: What would be your dream day if you had 8 hours of …" at bounding box center [1040, 236] width 209 height 104
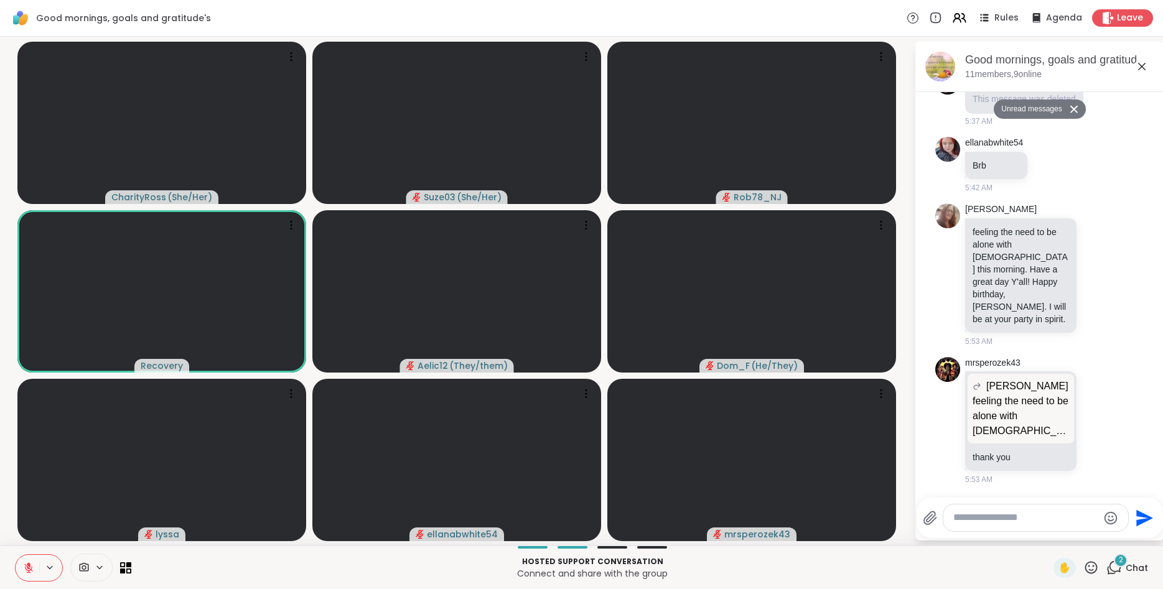
scroll to position [2612, 0]
click at [1100, 273] on icon at bounding box center [1100, 273] width 0 height 0
click at [1003, 260] on div "Select Reaction: Heart" at bounding box center [999, 254] width 11 height 11
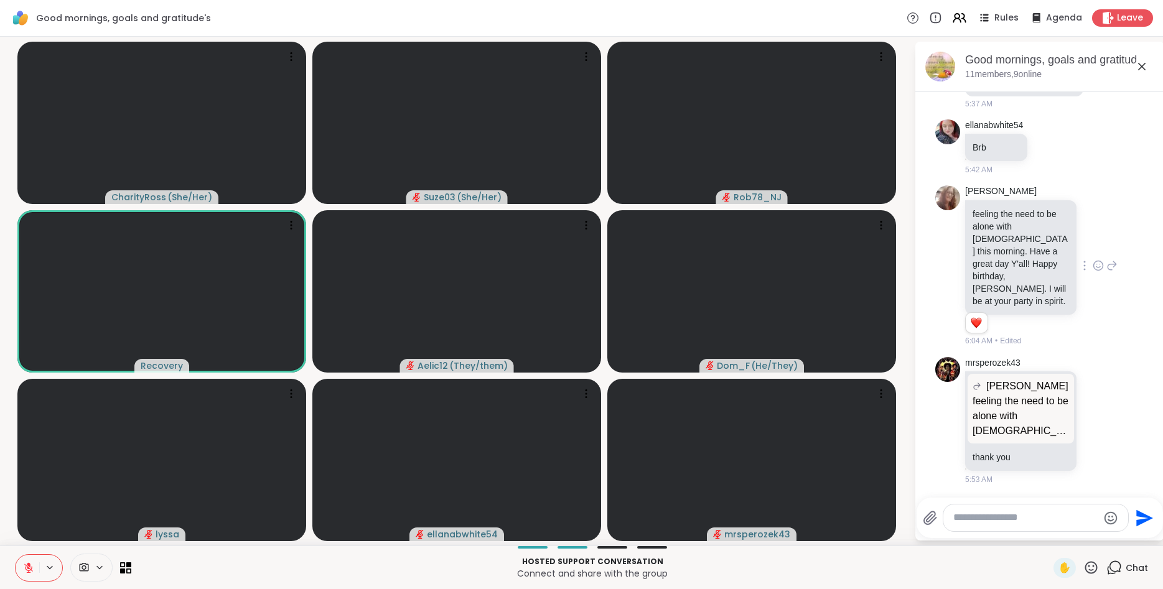
drag, startPoint x: 1160, startPoint y: 95, endPoint x: 1105, endPoint y: 166, distance: 89.3
click at [1105, 166] on div "ellanabwhite54 Brb 5:42 AM" at bounding box center [1040, 148] width 209 height 67
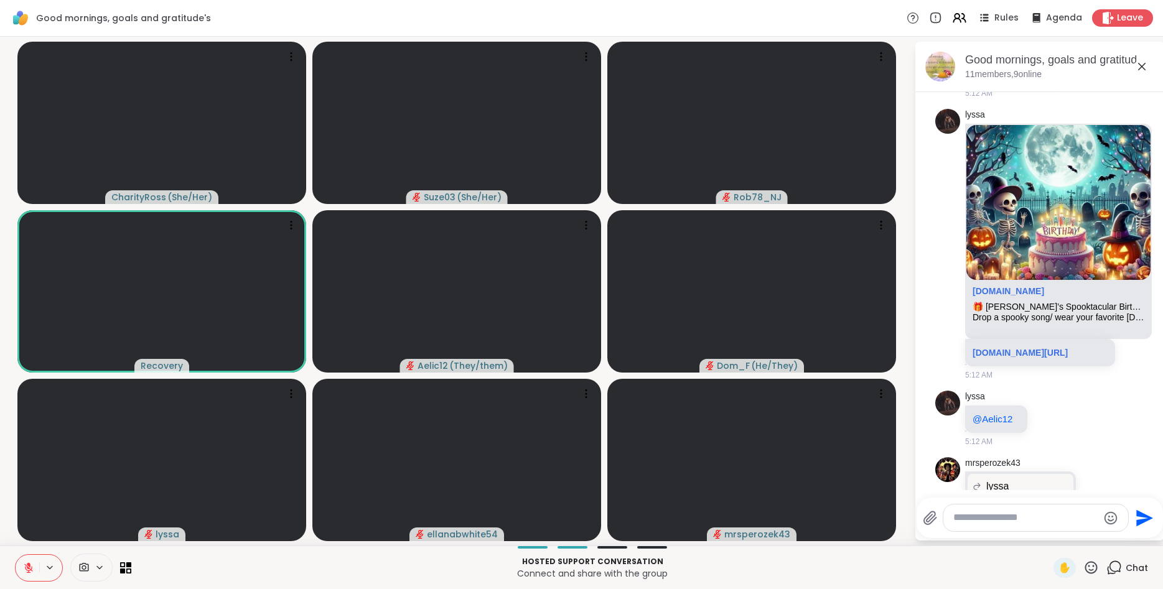
scroll to position [1788, 0]
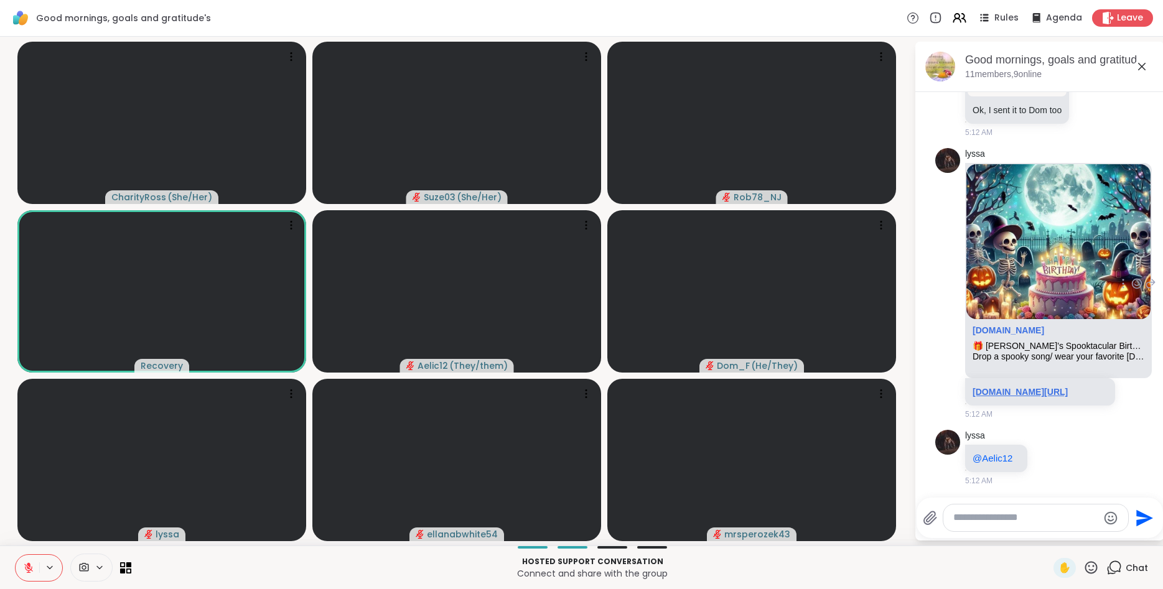
click at [1009, 394] on link "sharewellnow.com/session/b472d949-d5fe-4024-91b3-1922448b3187" at bounding box center [1020, 392] width 95 height 10
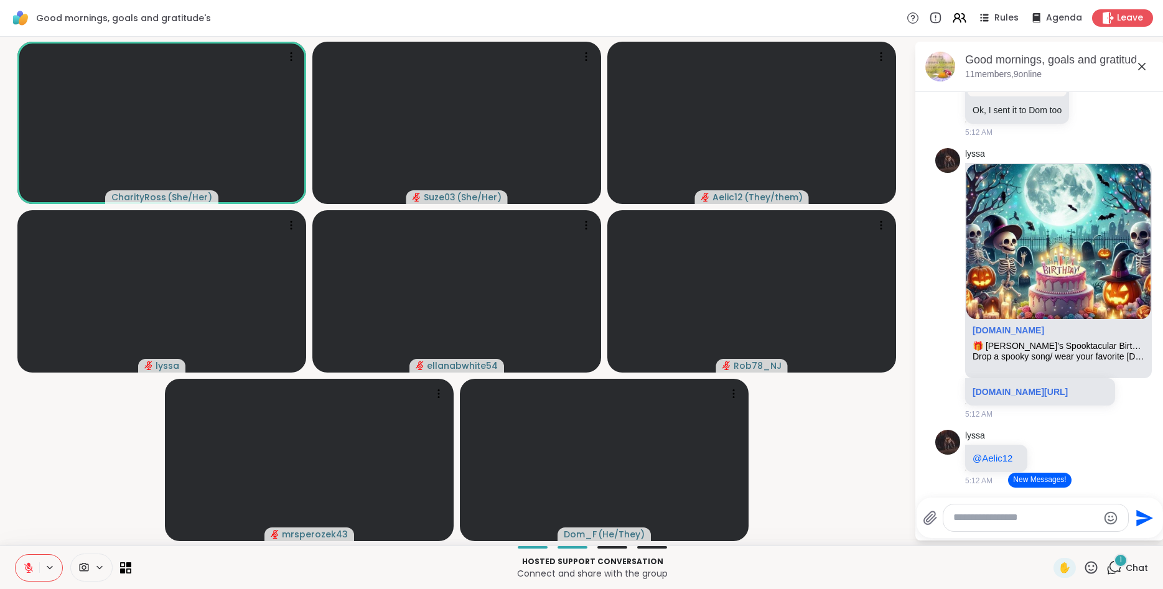
click at [1091, 566] on icon at bounding box center [1092, 568] width 16 height 16
click at [1109, 545] on div "🌟" at bounding box center [1110, 535] width 22 height 20
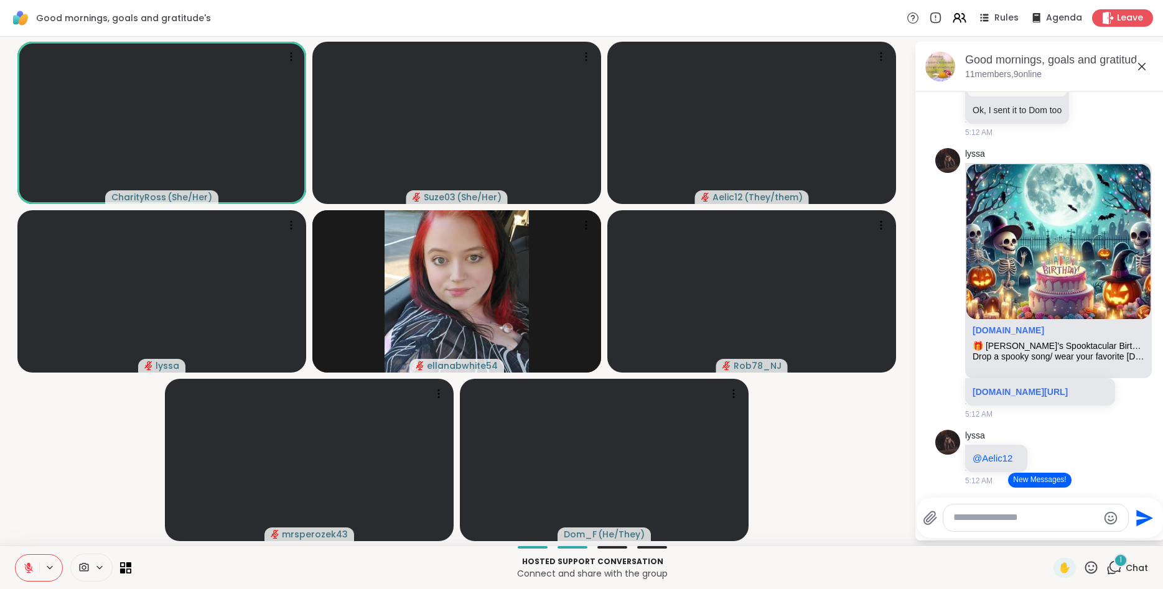
click at [33, 555] on div at bounding box center [39, 568] width 48 height 27
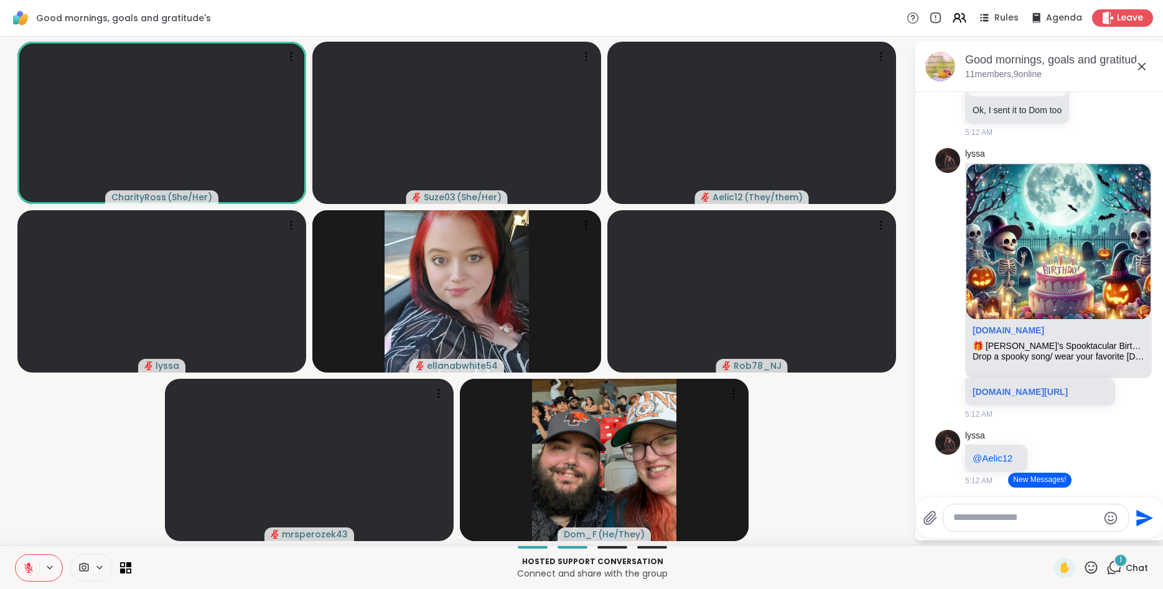
click at [30, 562] on button at bounding box center [28, 568] width 24 height 26
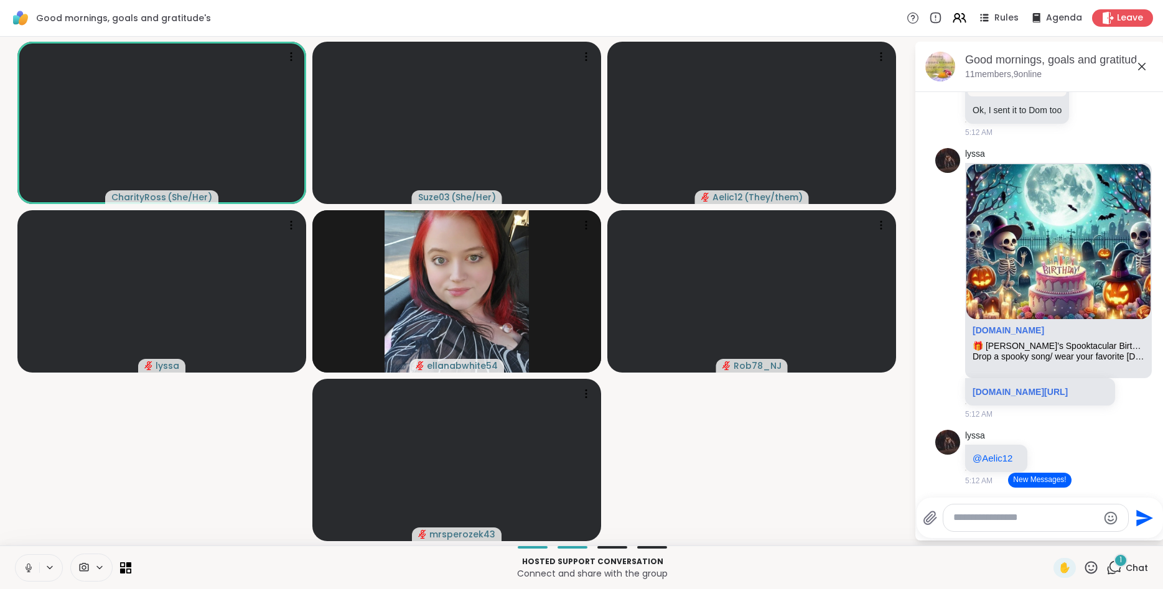
click at [1093, 565] on icon at bounding box center [1092, 568] width 16 height 16
click at [1105, 537] on span "🌟" at bounding box center [1110, 535] width 12 height 15
click at [1105, 537] on div "Send" at bounding box center [1040, 518] width 246 height 40
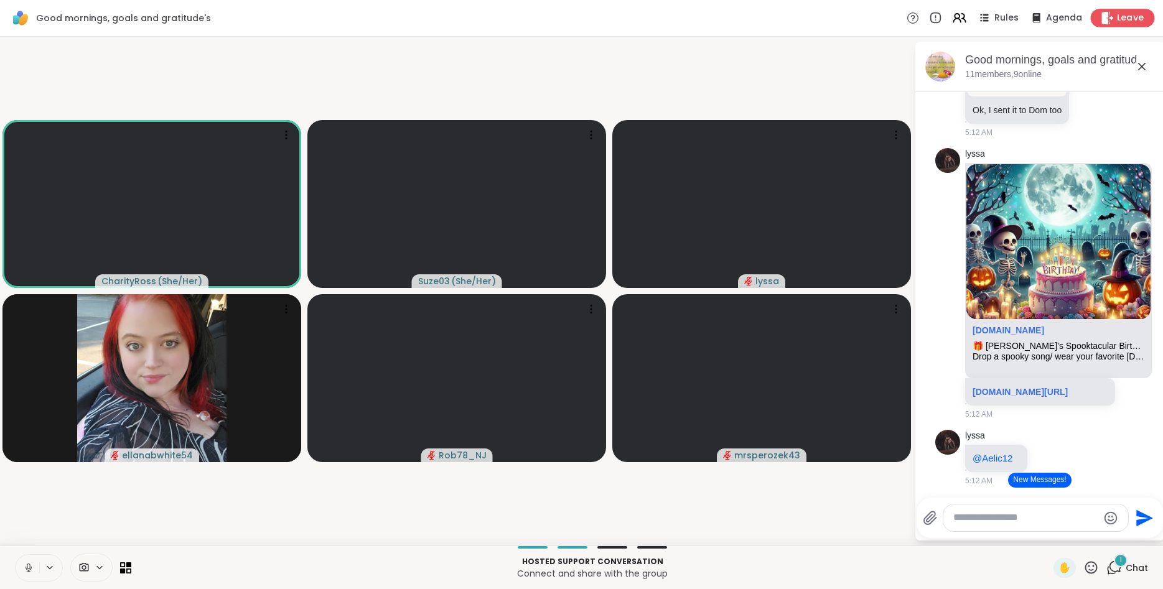
click at [1120, 21] on span "Leave" at bounding box center [1130, 18] width 27 height 13
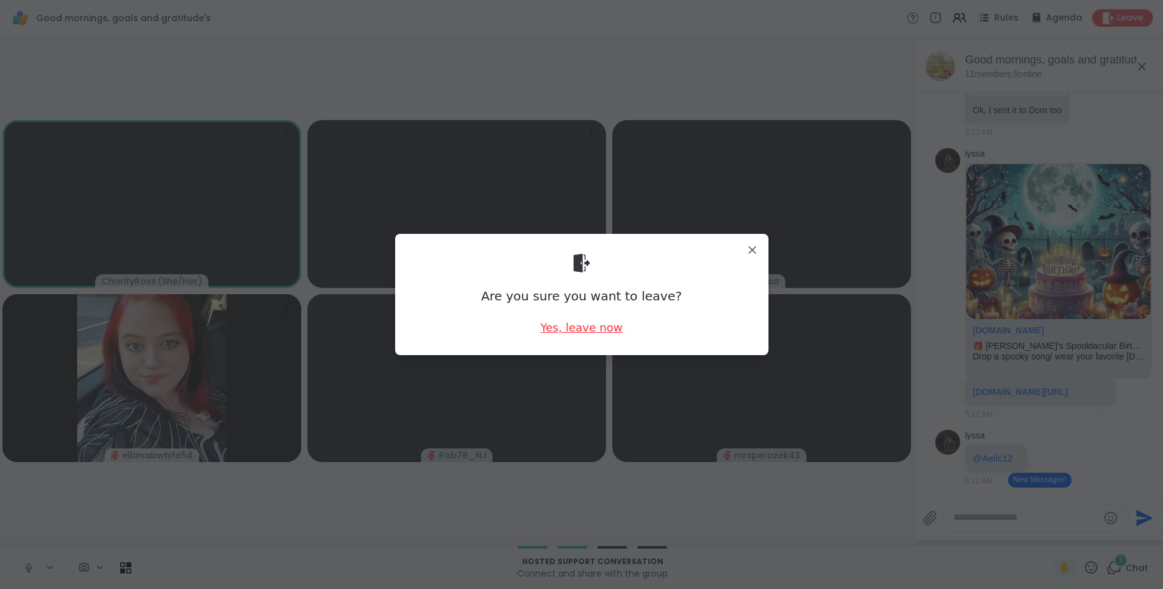
click at [593, 325] on div "Yes, leave now" at bounding box center [581, 328] width 82 height 16
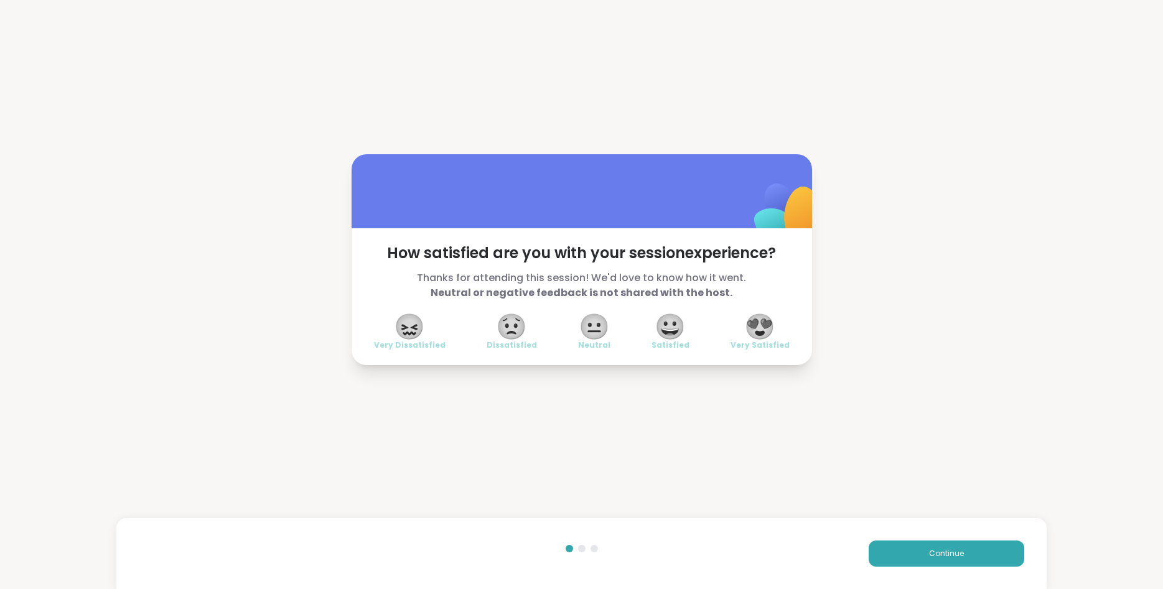
click at [764, 327] on span "😍" at bounding box center [759, 327] width 31 height 22
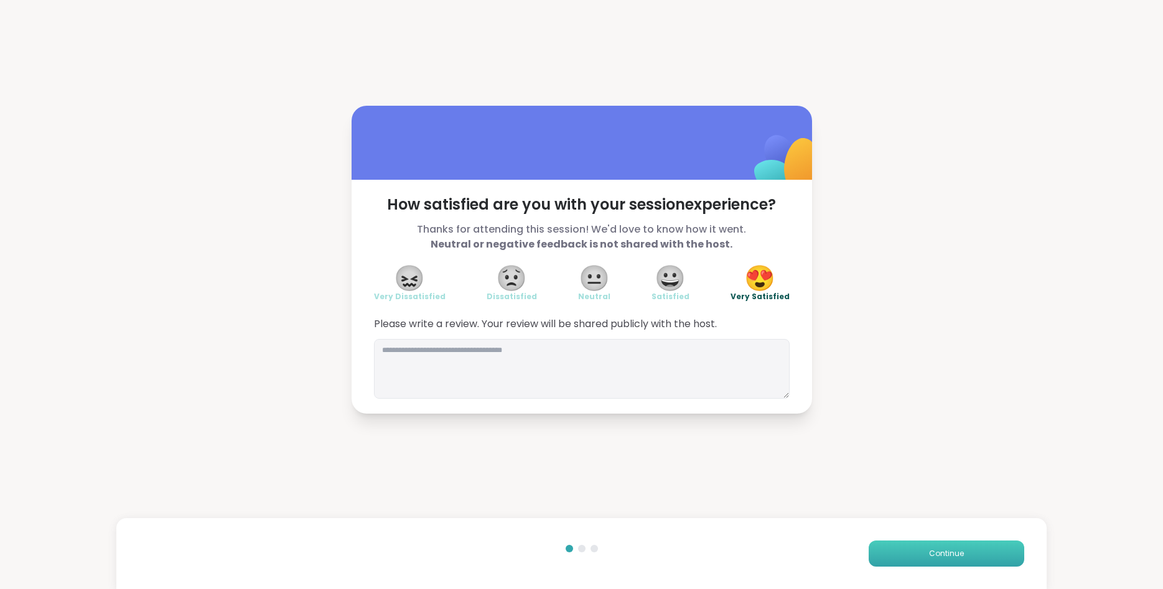
click at [910, 551] on button "Continue" at bounding box center [947, 554] width 156 height 26
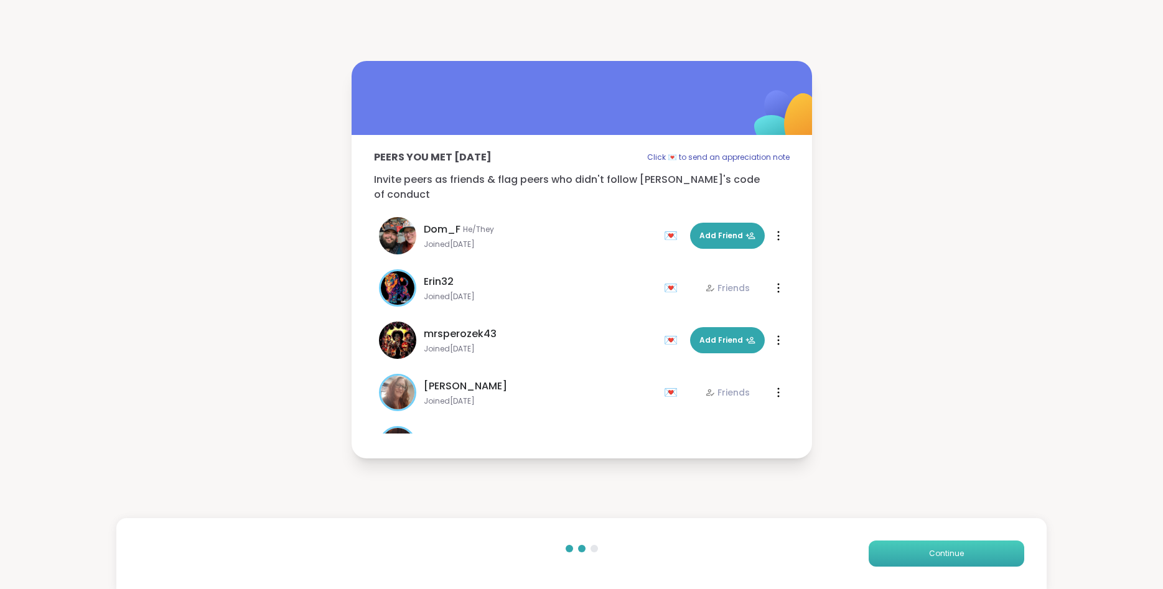
click at [910, 551] on button "Continue" at bounding box center [947, 554] width 156 height 26
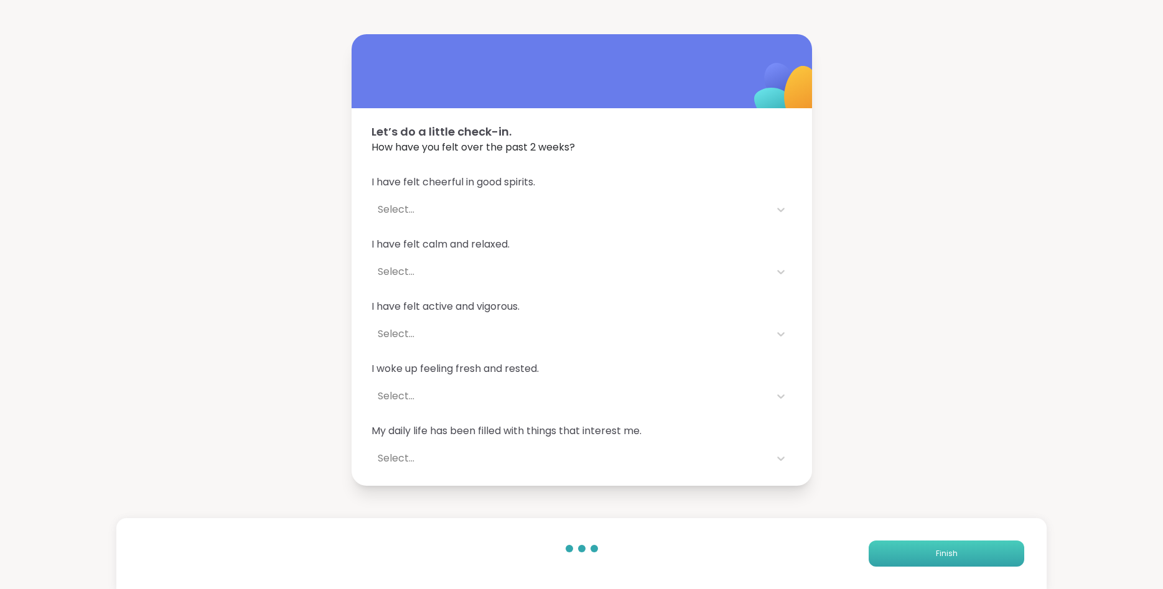
click at [910, 551] on button "Finish" at bounding box center [947, 554] width 156 height 26
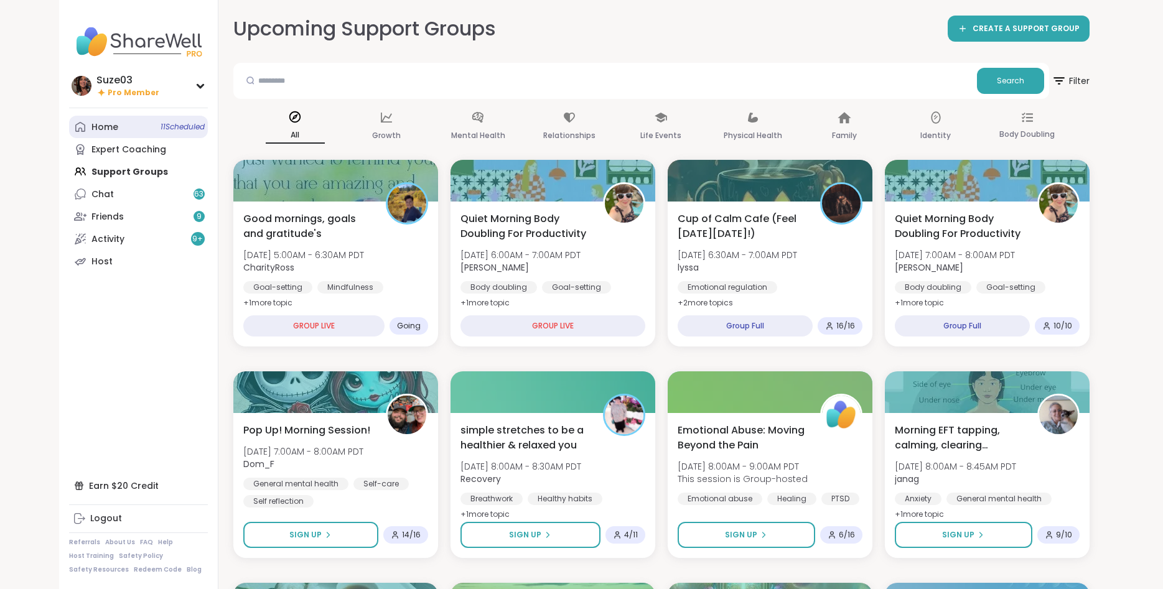
click at [114, 124] on div "Home 11 Scheduled" at bounding box center [104, 127] width 27 height 12
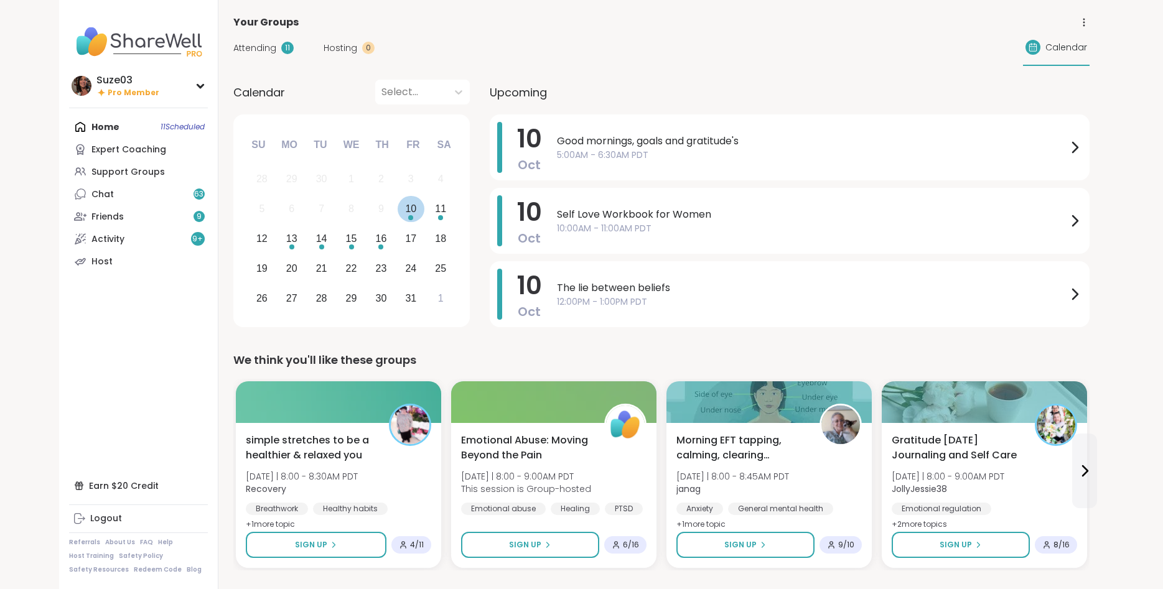
click at [413, 213] on div "10" at bounding box center [410, 208] width 11 height 17
click at [126, 146] on div "Expert Coaching" at bounding box center [128, 150] width 75 height 12
